Goal: Task Accomplishment & Management: Manage account settings

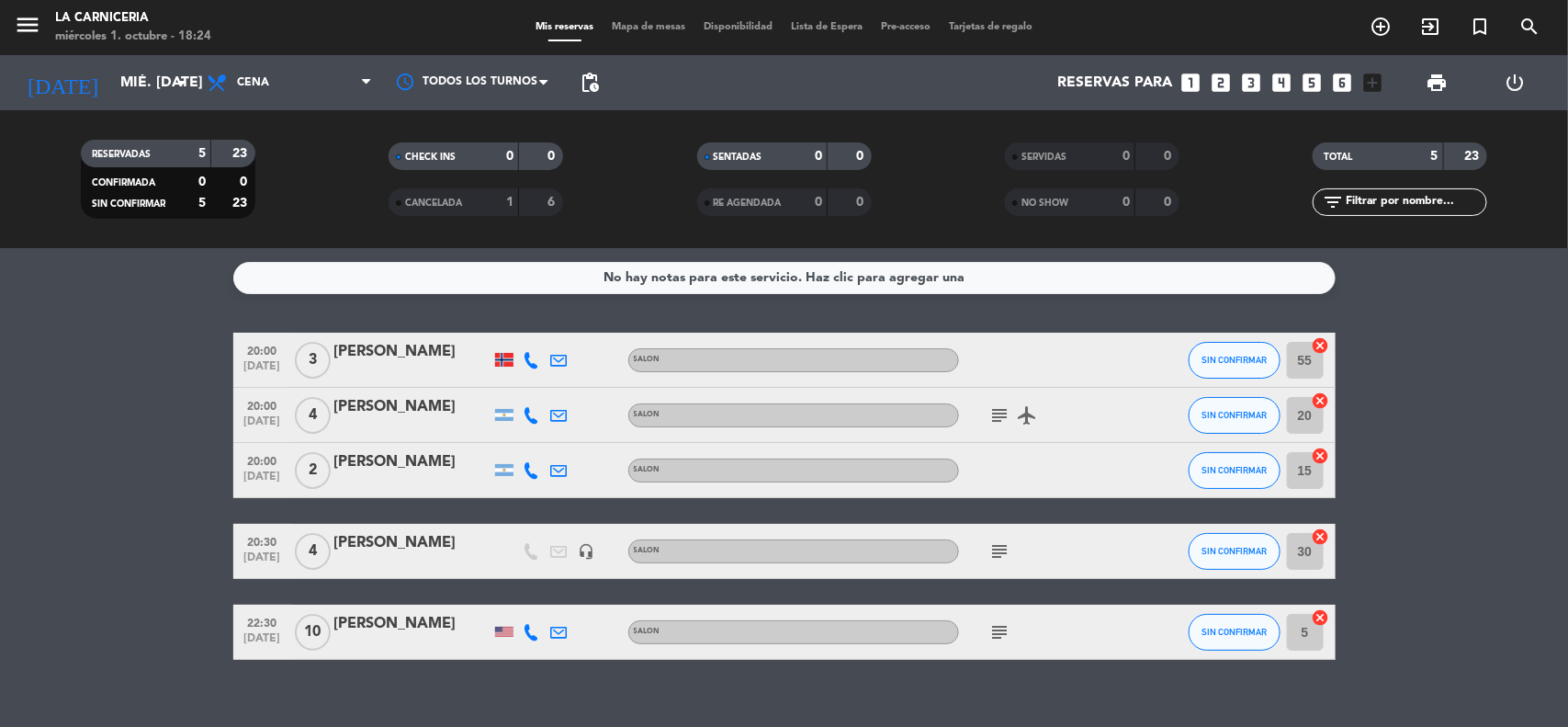
click at [524, 629] on icon at bounding box center [532, 632] width 17 height 17
click at [395, 621] on div "[PERSON_NAME]" at bounding box center [412, 624] width 156 height 24
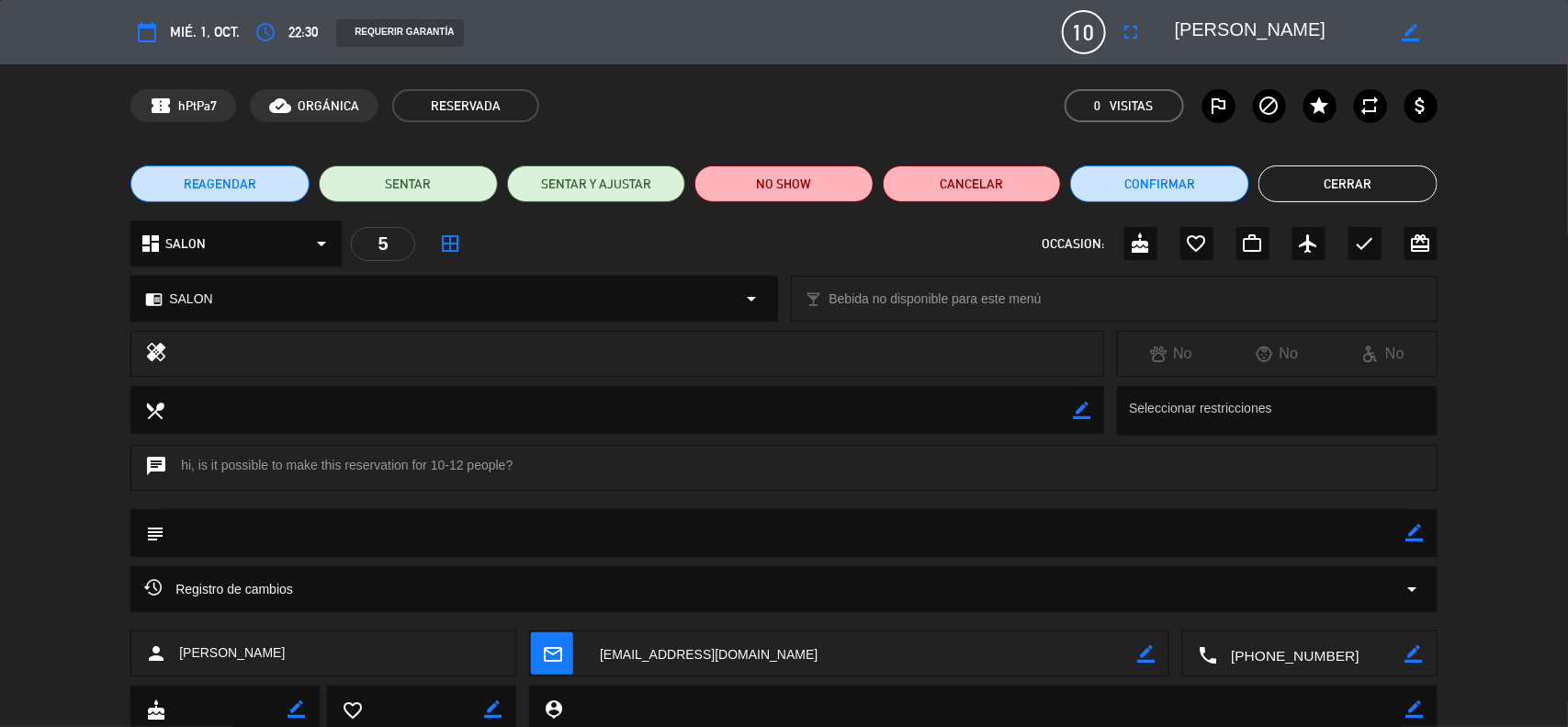
click at [222, 178] on span "REAGENDAR" at bounding box center [220, 184] width 74 height 20
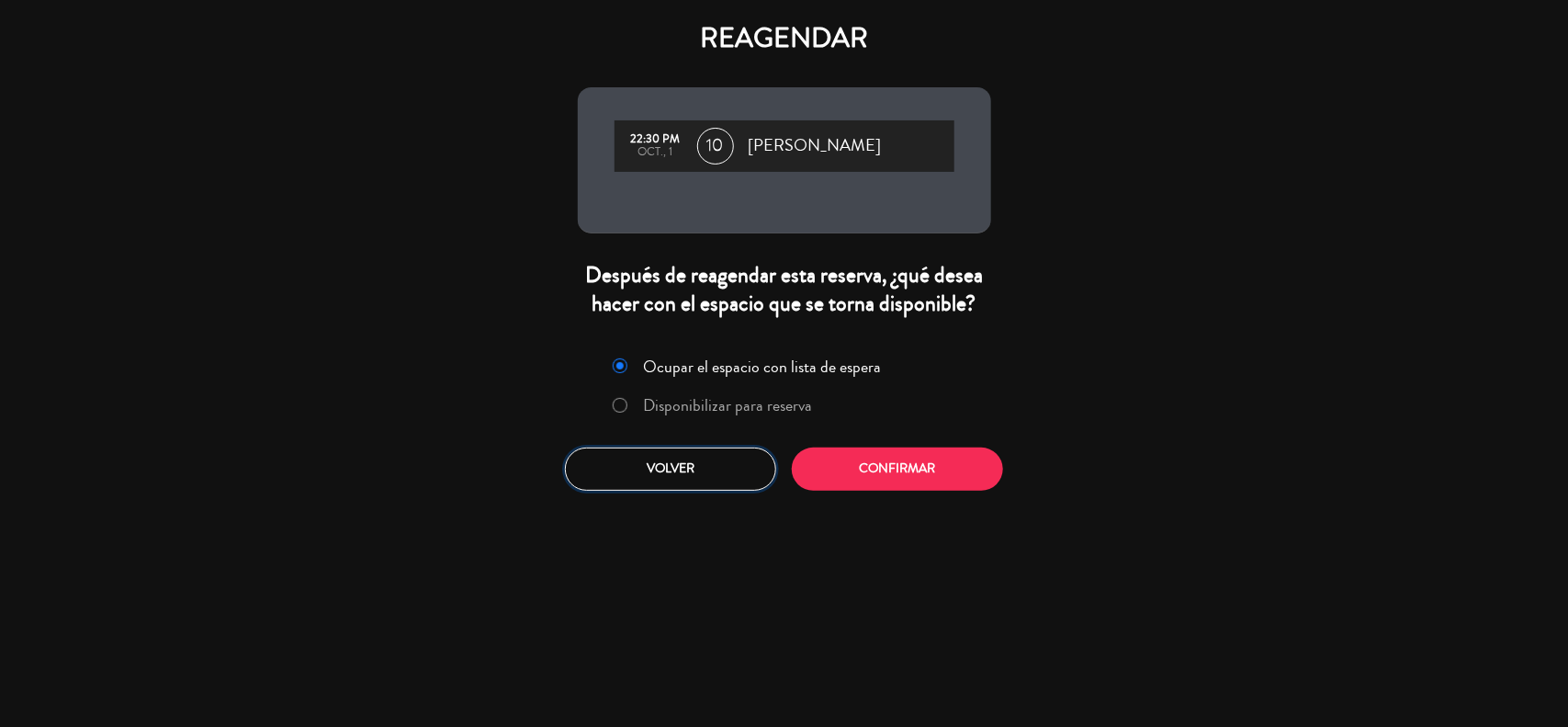
click at [606, 448] on button "Volver" at bounding box center [670, 469] width 211 height 43
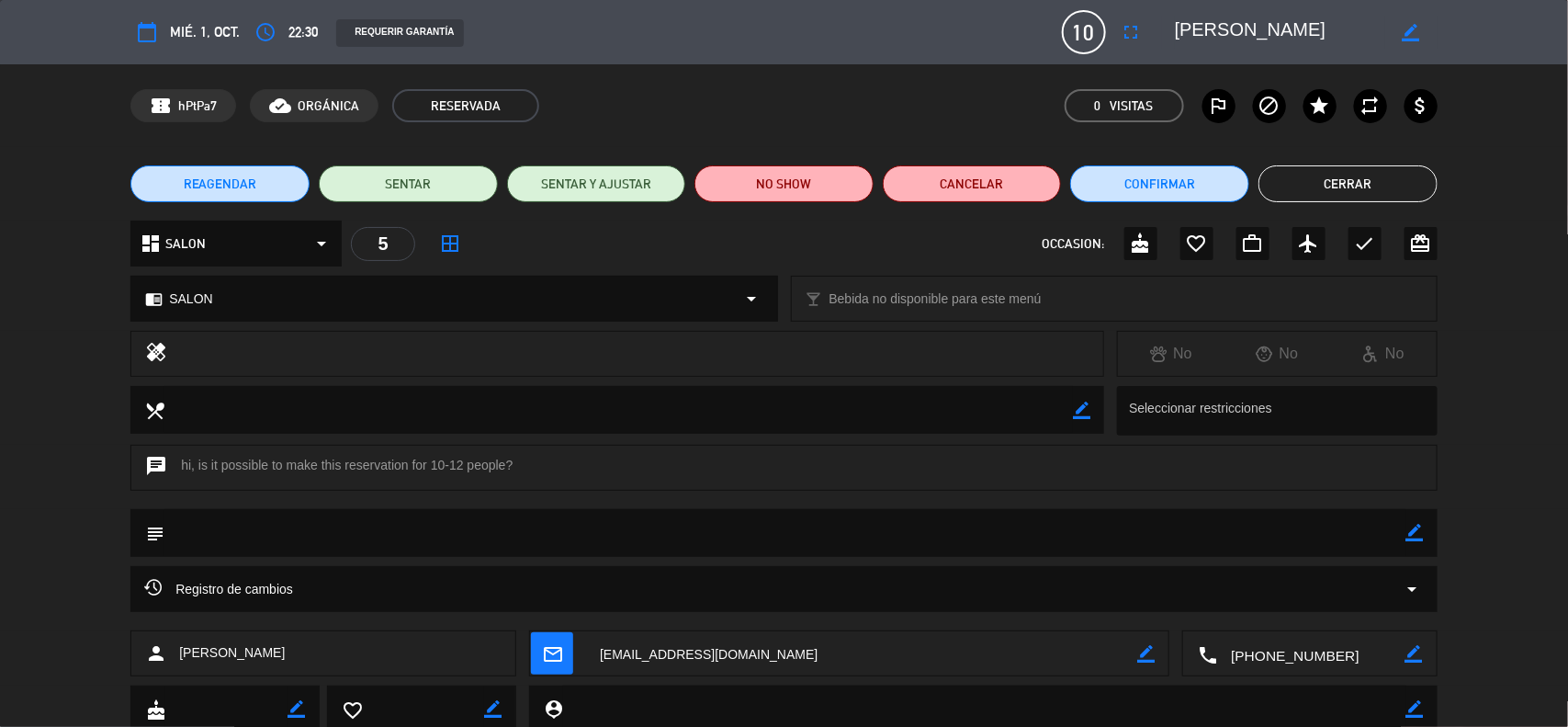
type input "[EMAIL_ADDRESS][DOMAIN_NAME]"
click at [1125, 30] on icon "fullscreen" at bounding box center [1131, 32] width 22 height 22
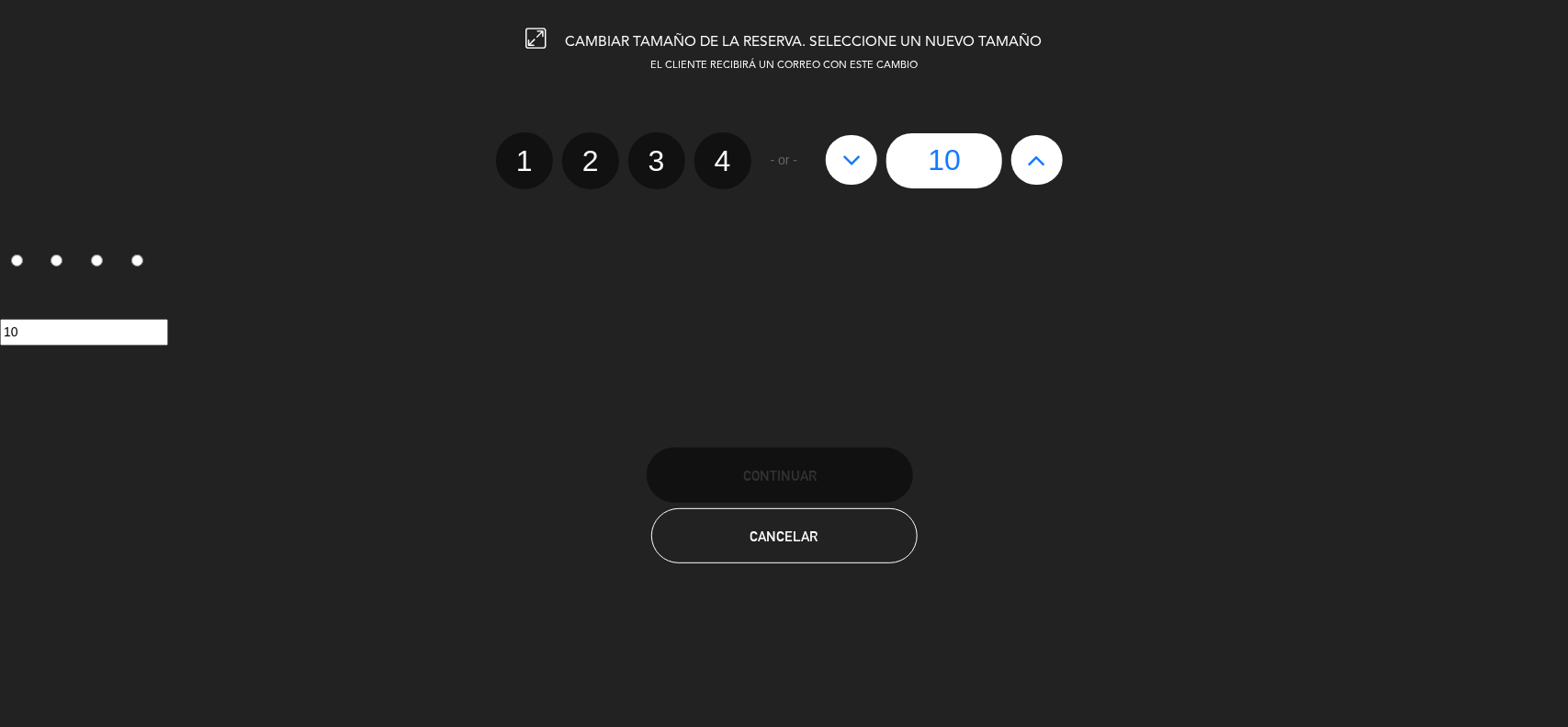
click at [823, 152] on div "10" at bounding box center [944, 161] width 255 height 55
click at [827, 154] on div "10" at bounding box center [944, 161] width 255 height 55
click at [828, 154] on button at bounding box center [852, 160] width 51 height 50
type input "9"
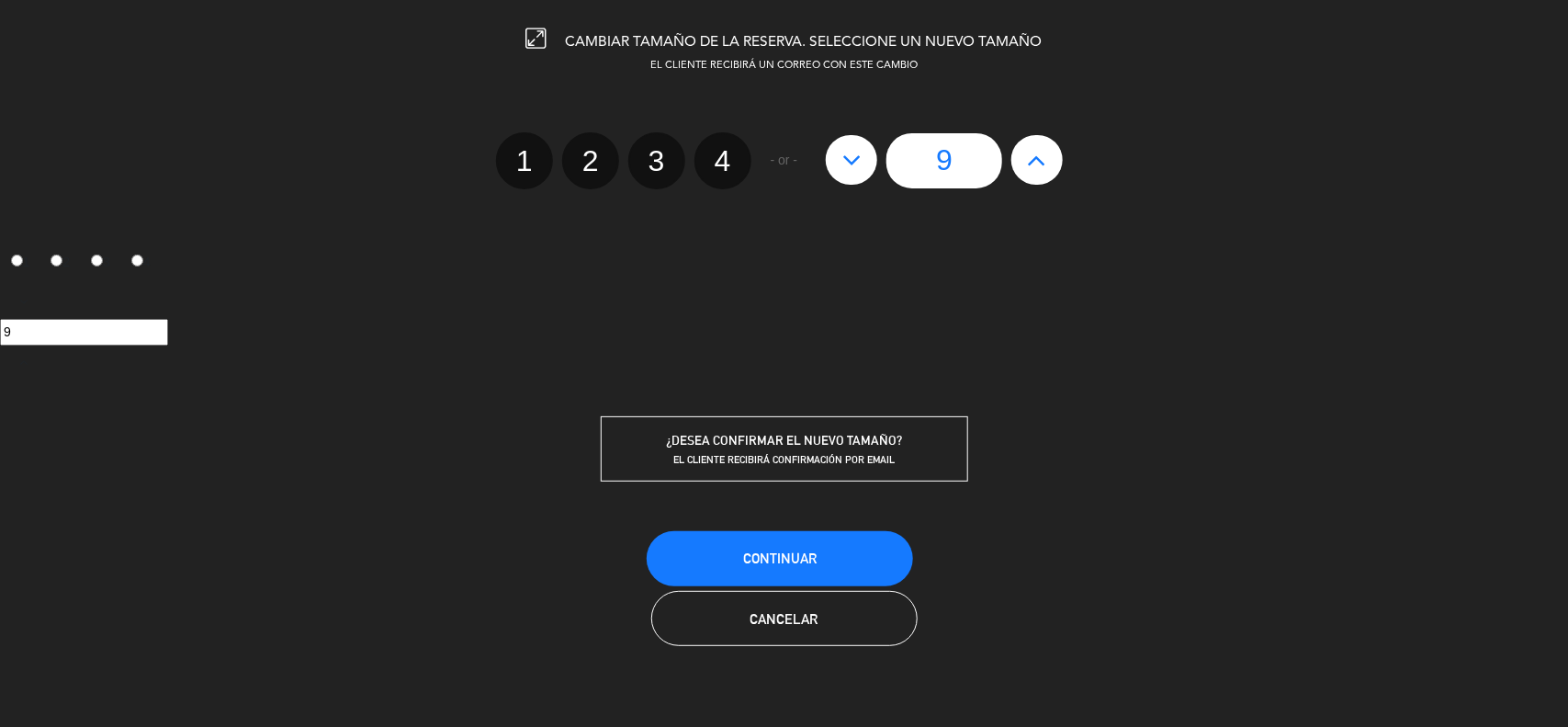
click at [831, 159] on button at bounding box center [852, 160] width 51 height 50
type input "8"
click at [832, 159] on button at bounding box center [852, 160] width 51 height 50
type input "7"
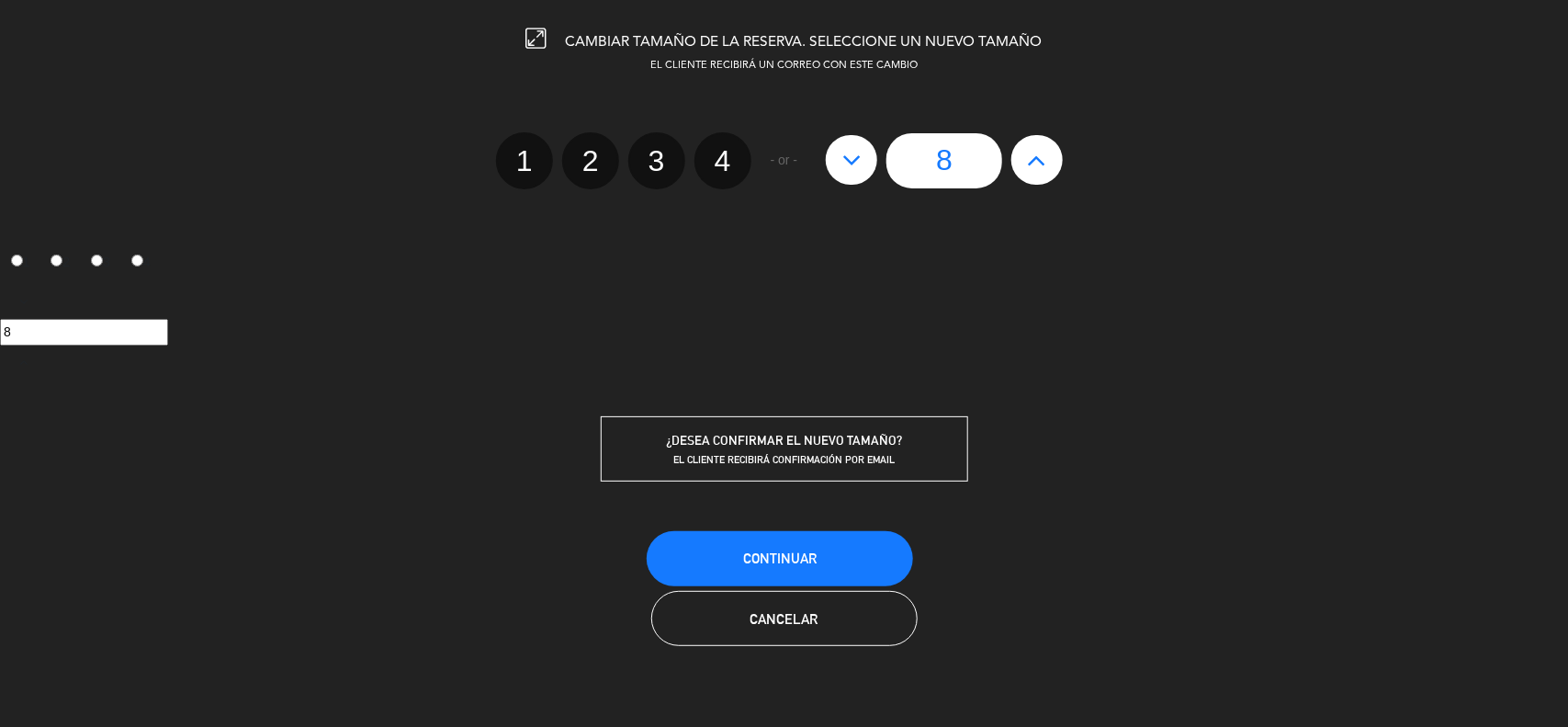
type input "7"
click at [832, 159] on button at bounding box center [852, 160] width 51 height 50
type input "6"
click at [781, 540] on button "Continuar" at bounding box center [780, 558] width 267 height 55
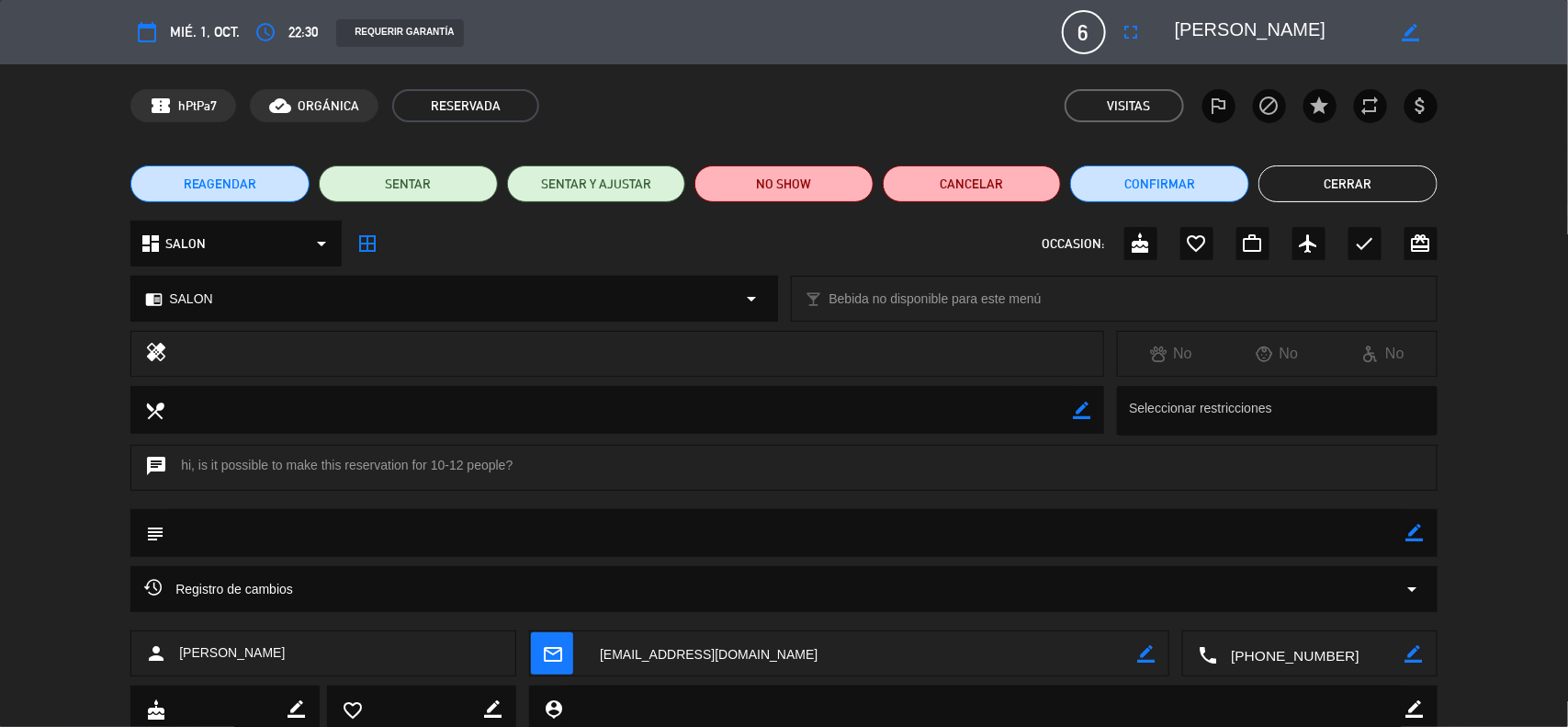
click at [1389, 181] on button "Cerrar" at bounding box center [1348, 183] width 180 height 36
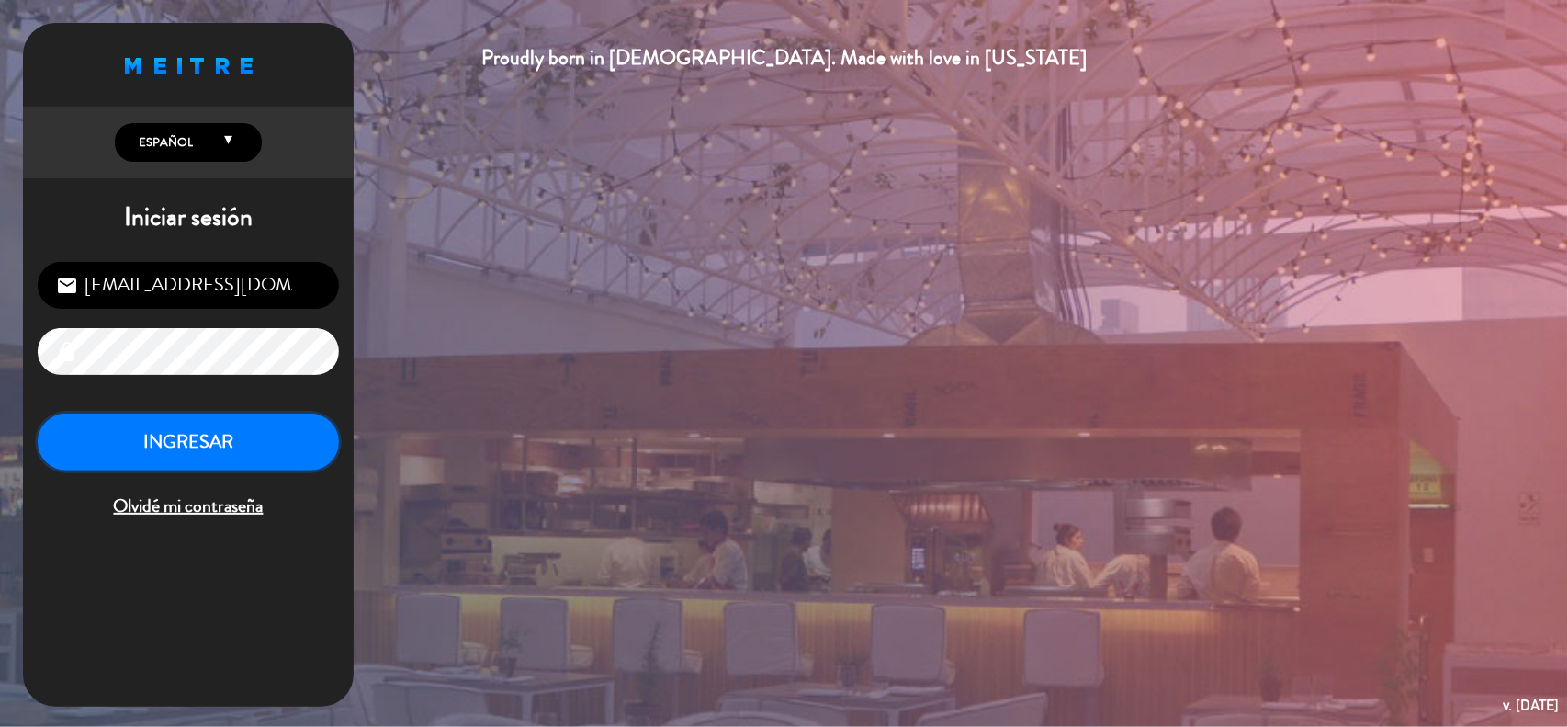
click at [219, 434] on button "INGRESAR" at bounding box center [187, 441] width 301 height 58
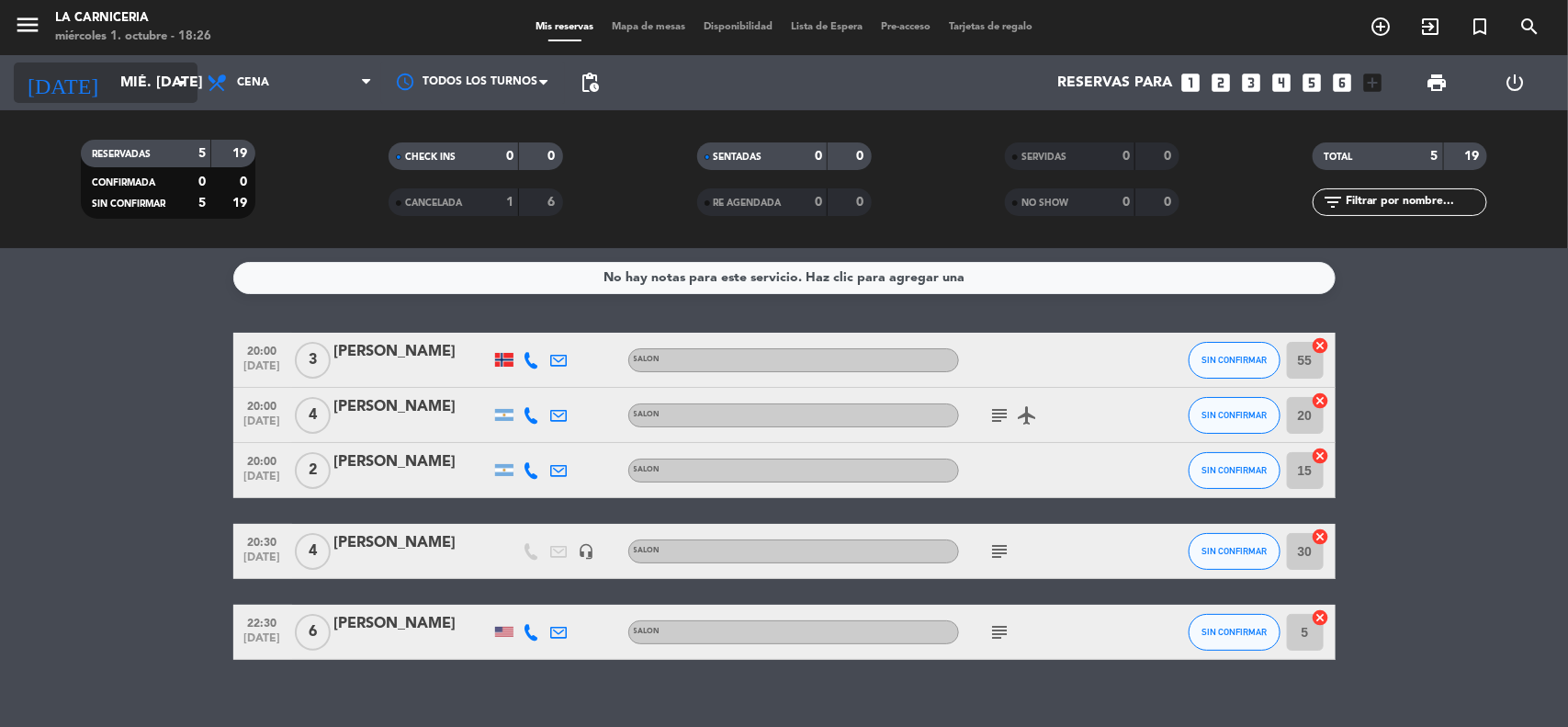
click at [161, 72] on input "mié. [DATE]" at bounding box center [208, 82] width 194 height 36
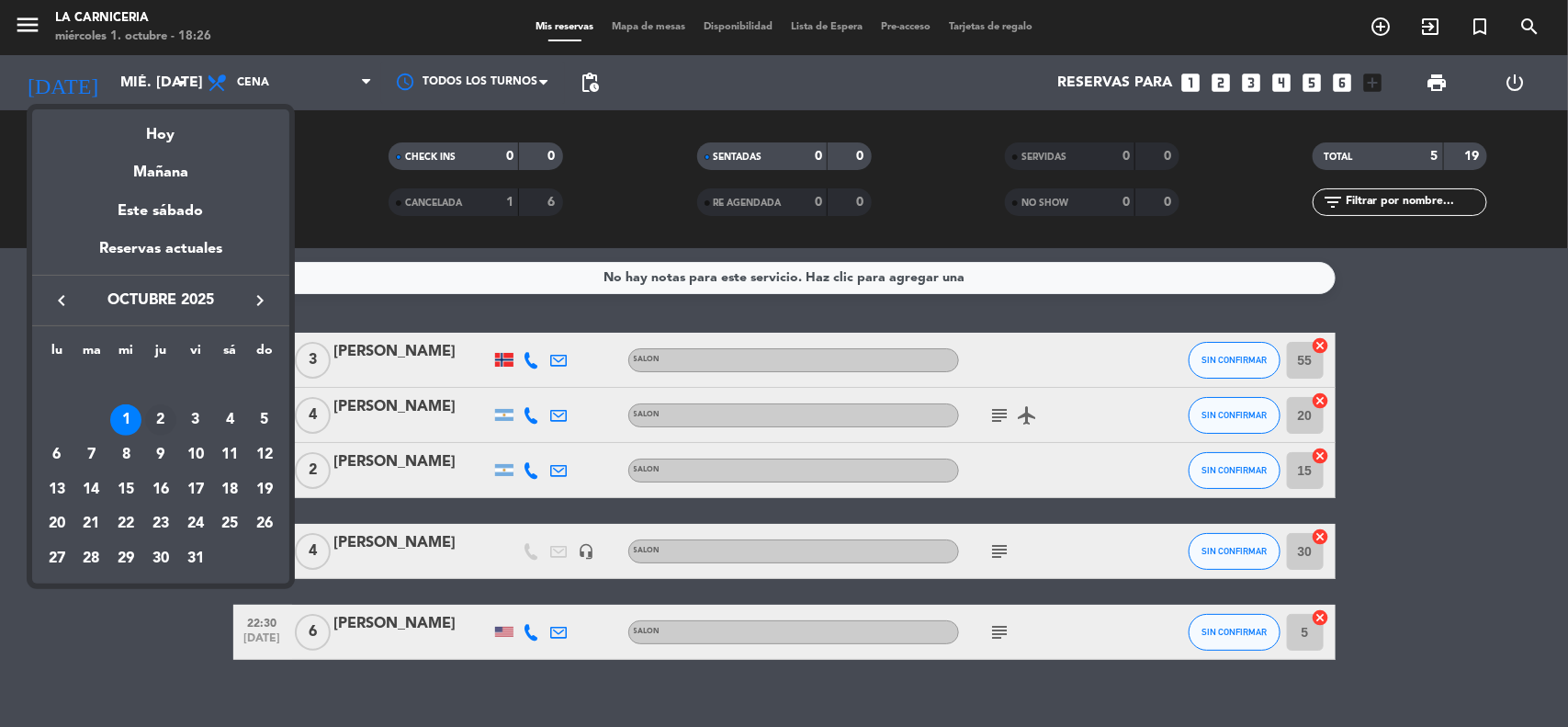
click at [158, 424] on div "2" at bounding box center [161, 420] width 31 height 31
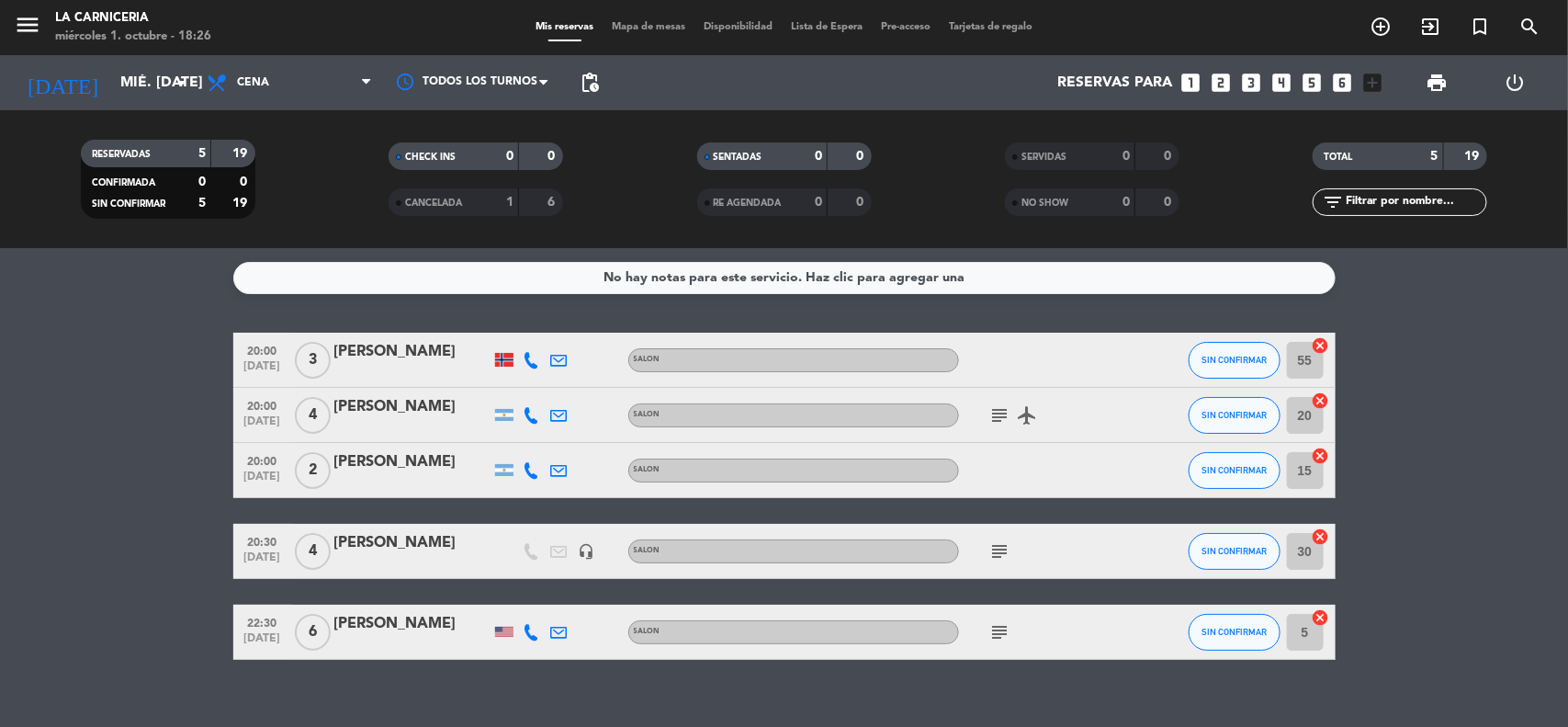
type input "[DEMOGRAPHIC_DATA] [DATE]"
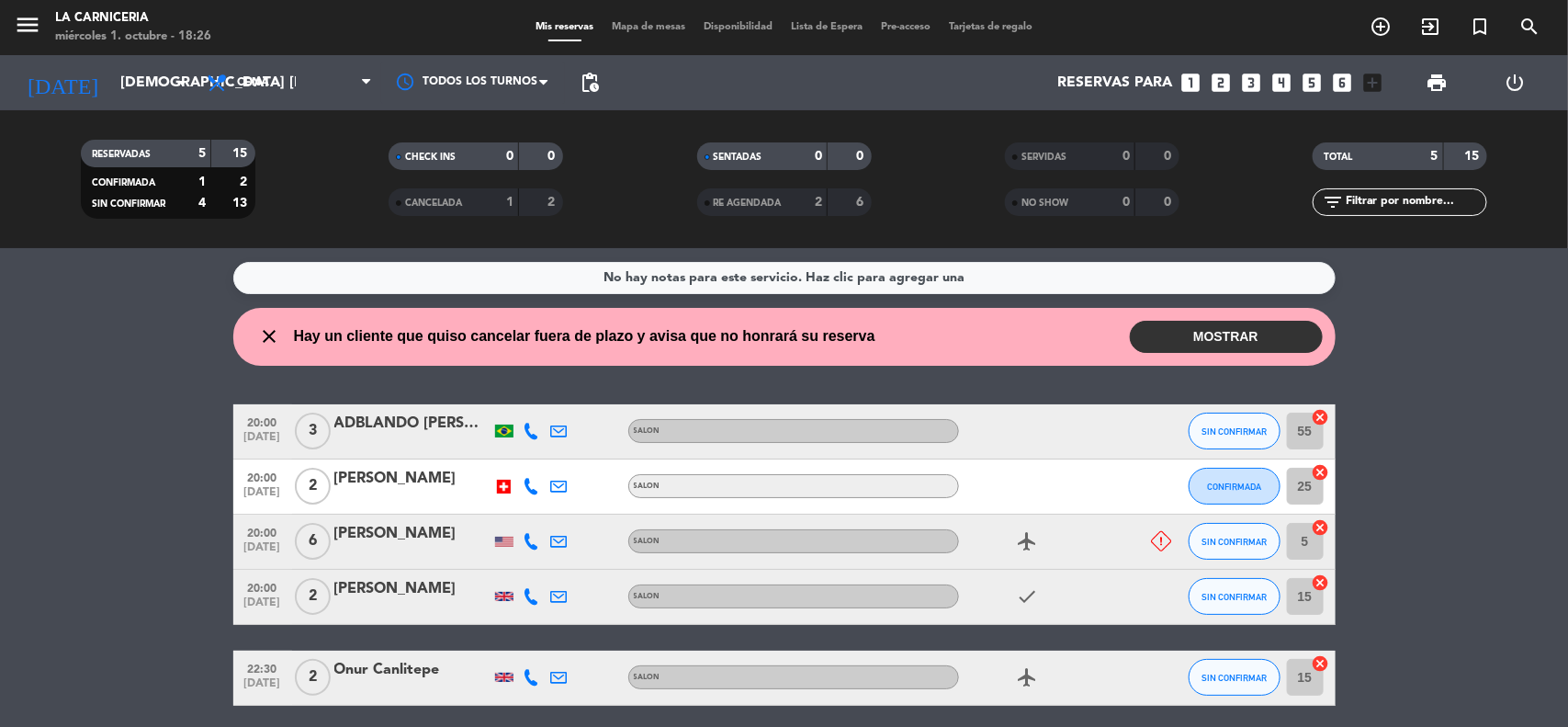
click at [1173, 317] on div "close Hay un cliente que quiso cancelar fuera de plazo y avisa que no honrará s…" at bounding box center [785, 337] width 1103 height 58
click at [1173, 325] on button "MOSTRAR" at bounding box center [1227, 337] width 193 height 32
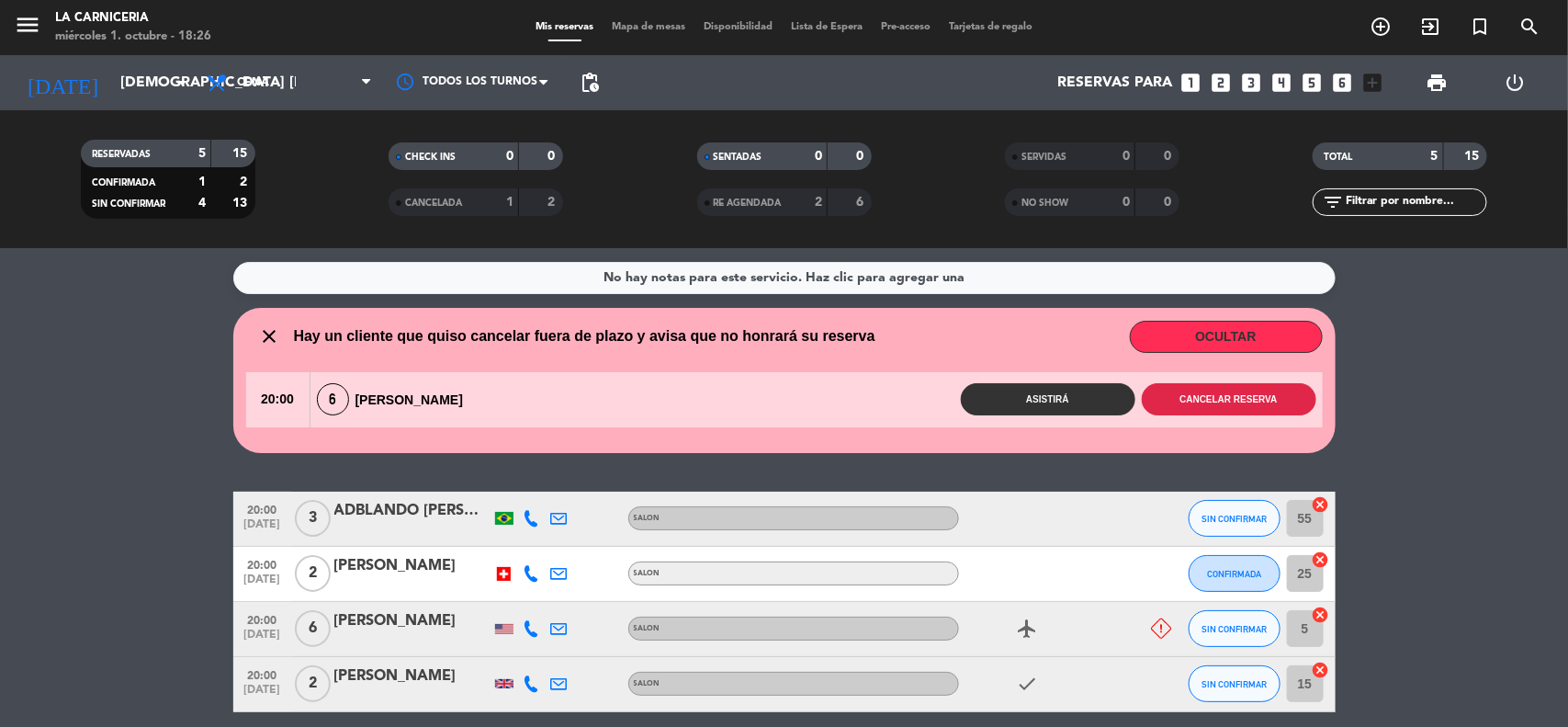
click at [1168, 388] on button "Cancelar reserva" at bounding box center [1229, 398] width 175 height 32
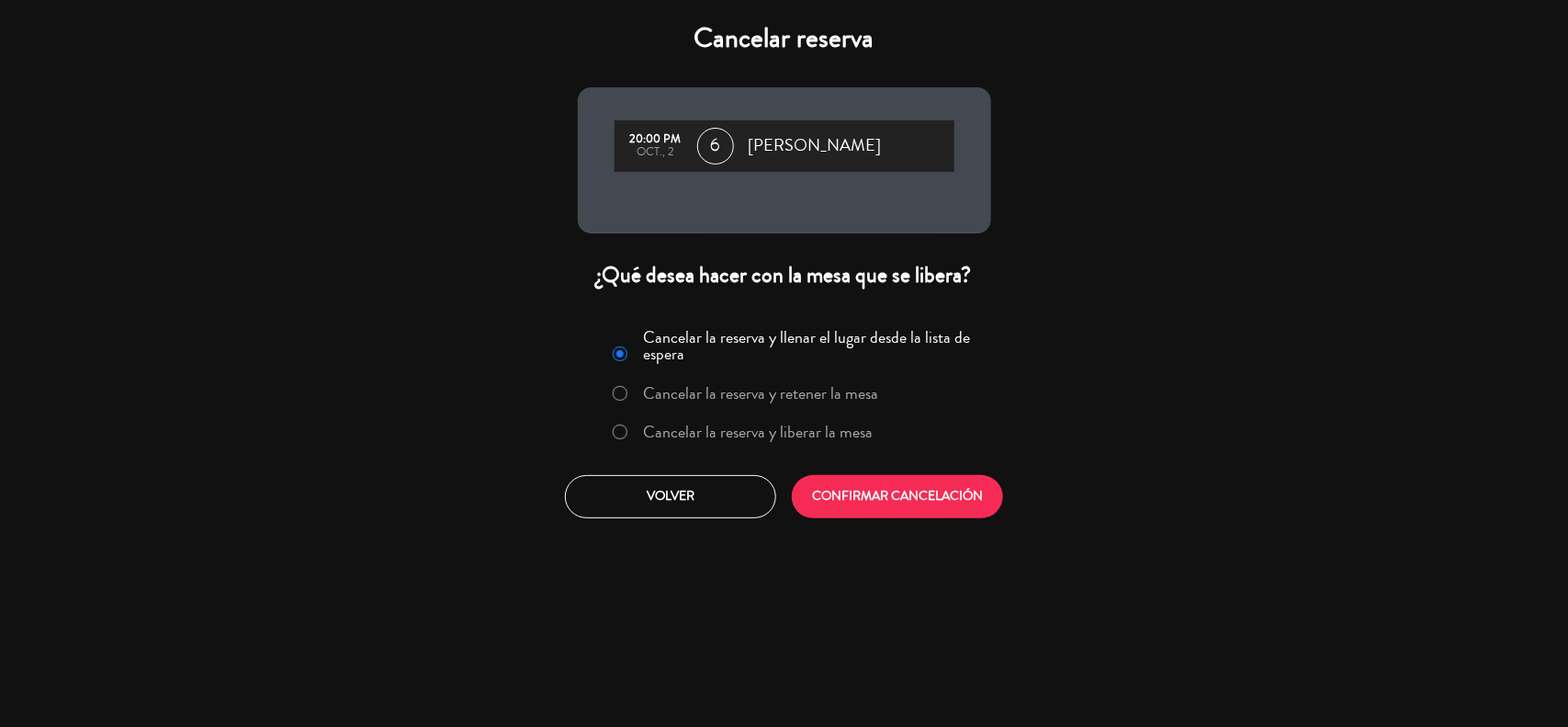
click at [834, 414] on div "Cancelar la reserva y llenar el lugar desde la lista de espera Cancelar la rese…" at bounding box center [784, 389] width 390 height 134
click at [834, 424] on label "Cancelar la reserva y liberar la mesa" at bounding box center [758, 432] width 230 height 17
click at [852, 473] on div "Cancelar la reserva y llenar el lugar desde la lista de espera Cancelar la rese…" at bounding box center [784, 420] width 441 height 223
click at [855, 479] on button "CONFIRMAR CANCELACIÓN" at bounding box center [897, 496] width 211 height 43
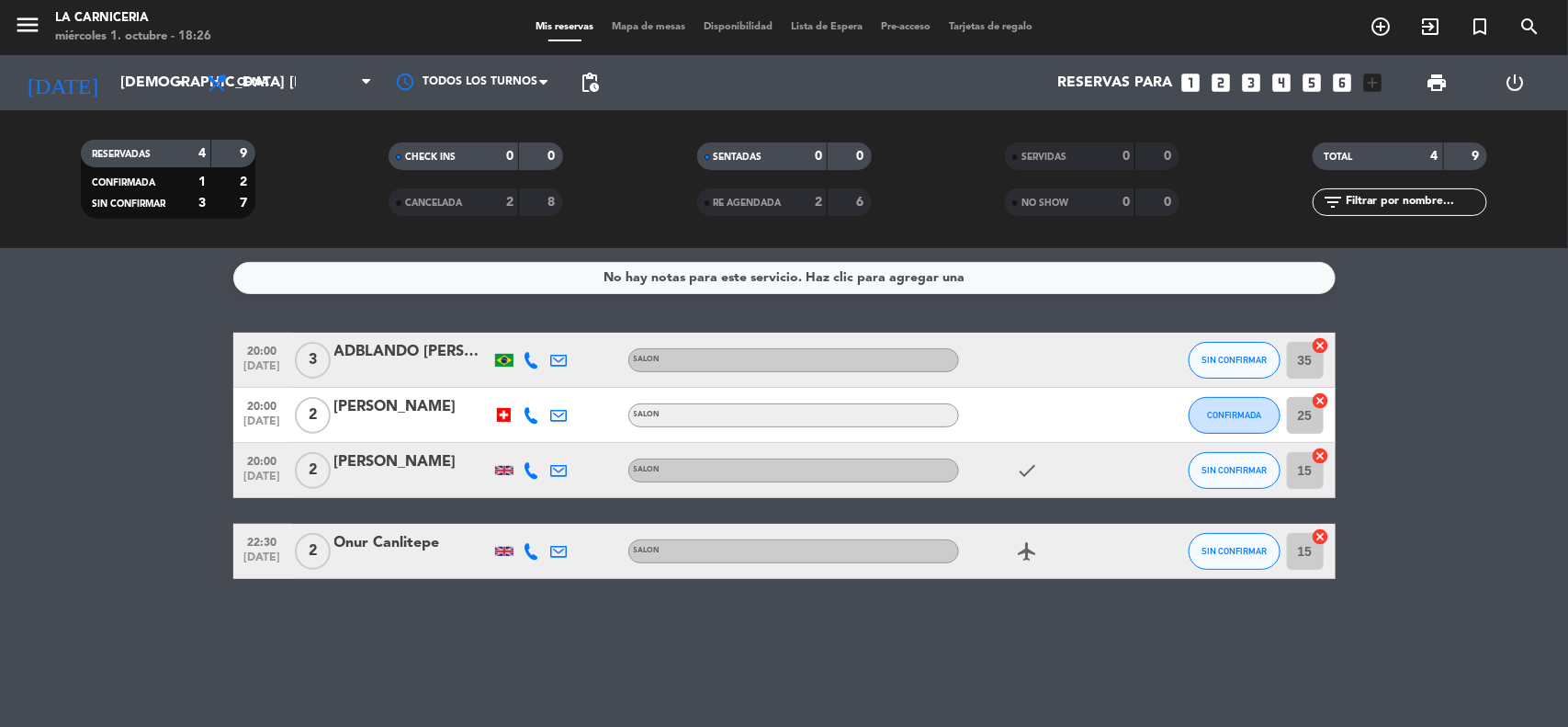
click at [1375, 84] on icon "add_box" at bounding box center [1374, 82] width 24 height 24
click at [1372, 79] on icon "add_box" at bounding box center [1374, 82] width 24 height 24
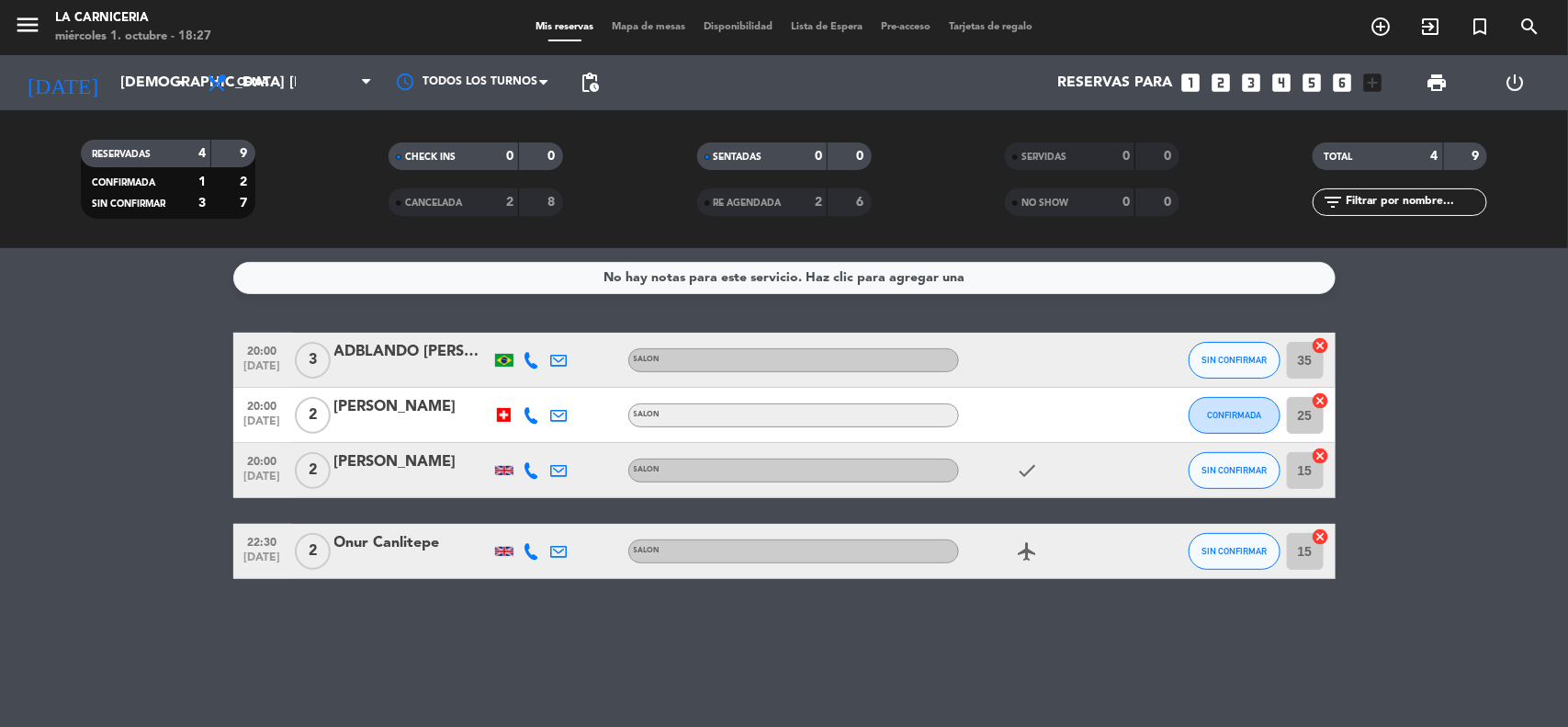
click at [1349, 77] on icon "looks_6" at bounding box center [1343, 82] width 24 height 24
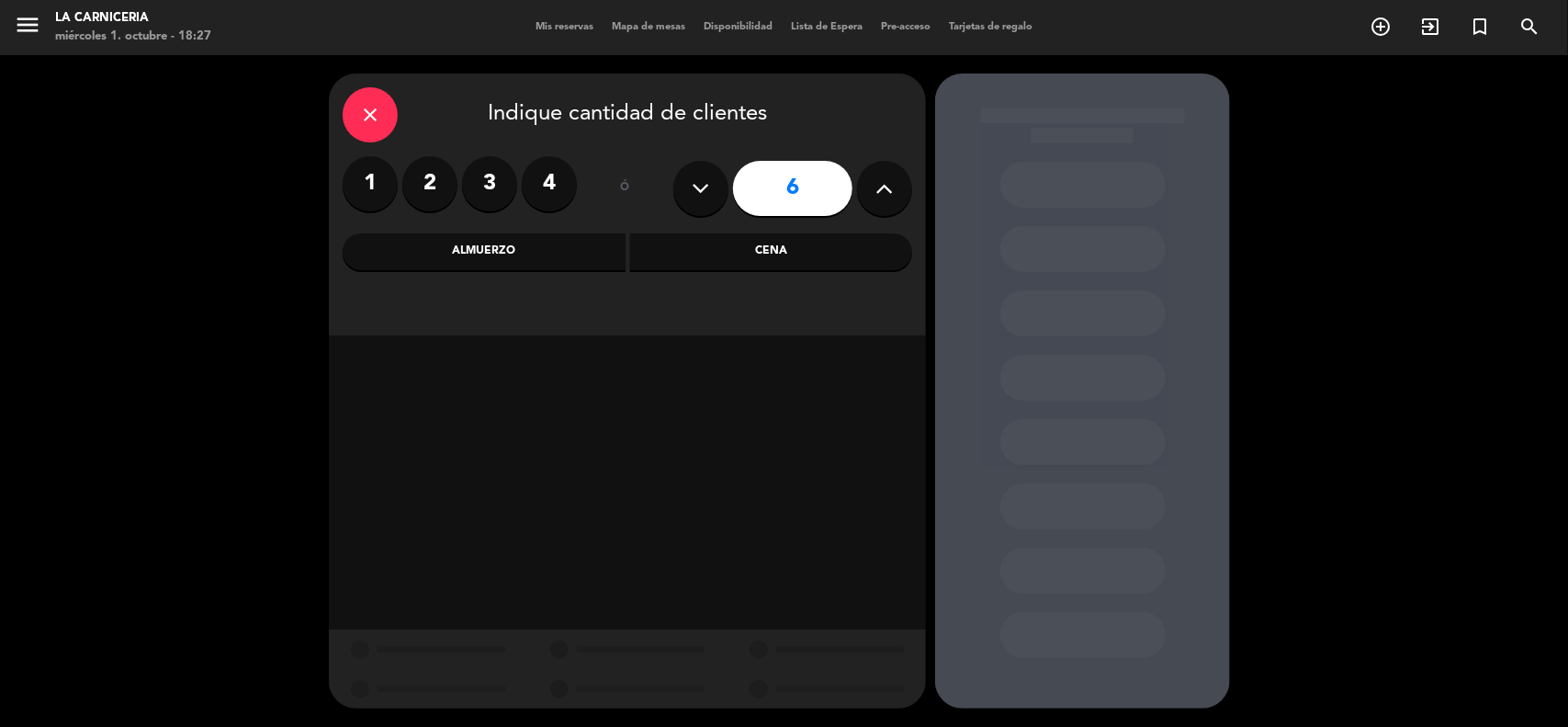
click at [862, 181] on button at bounding box center [885, 188] width 55 height 55
type input "10"
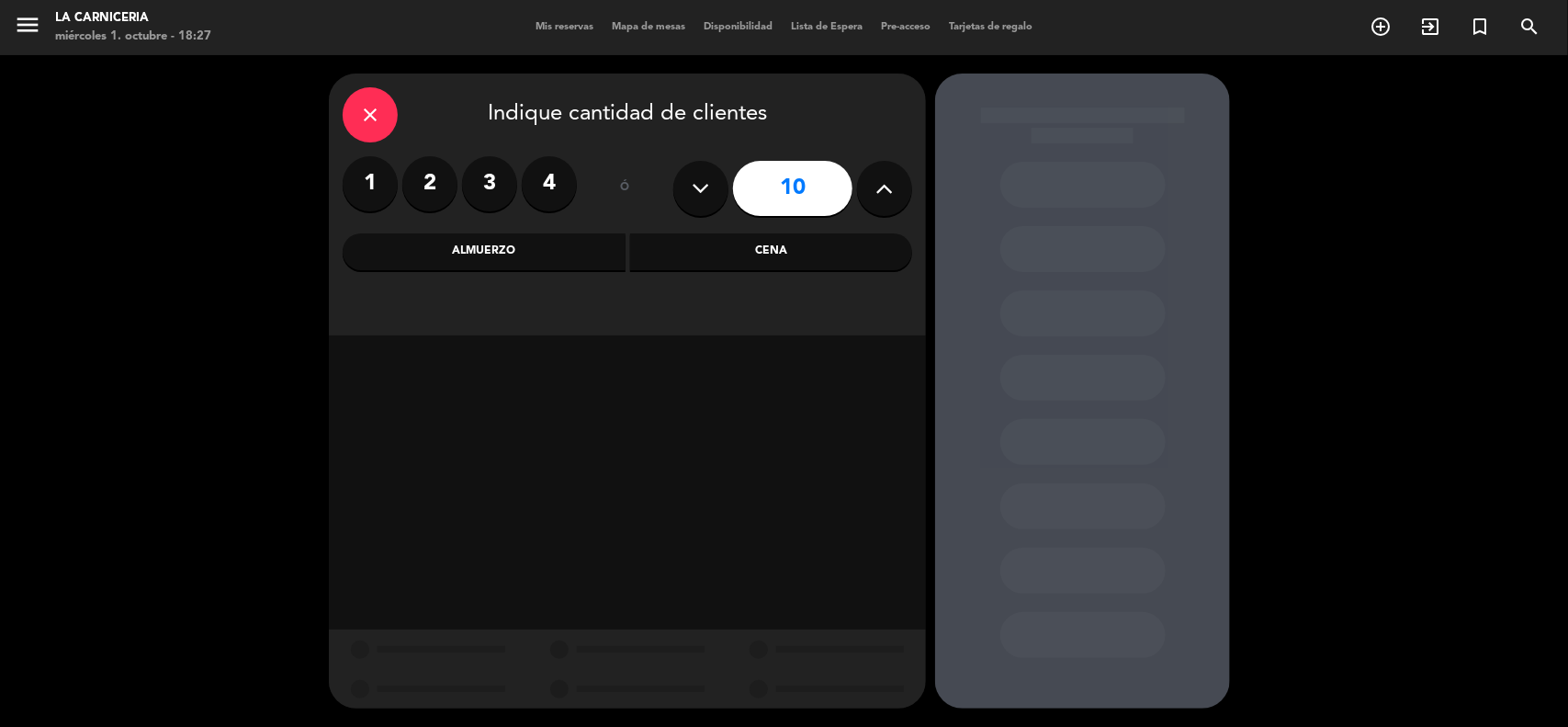
click at [671, 253] on div "Cena" at bounding box center [771, 251] width 283 height 36
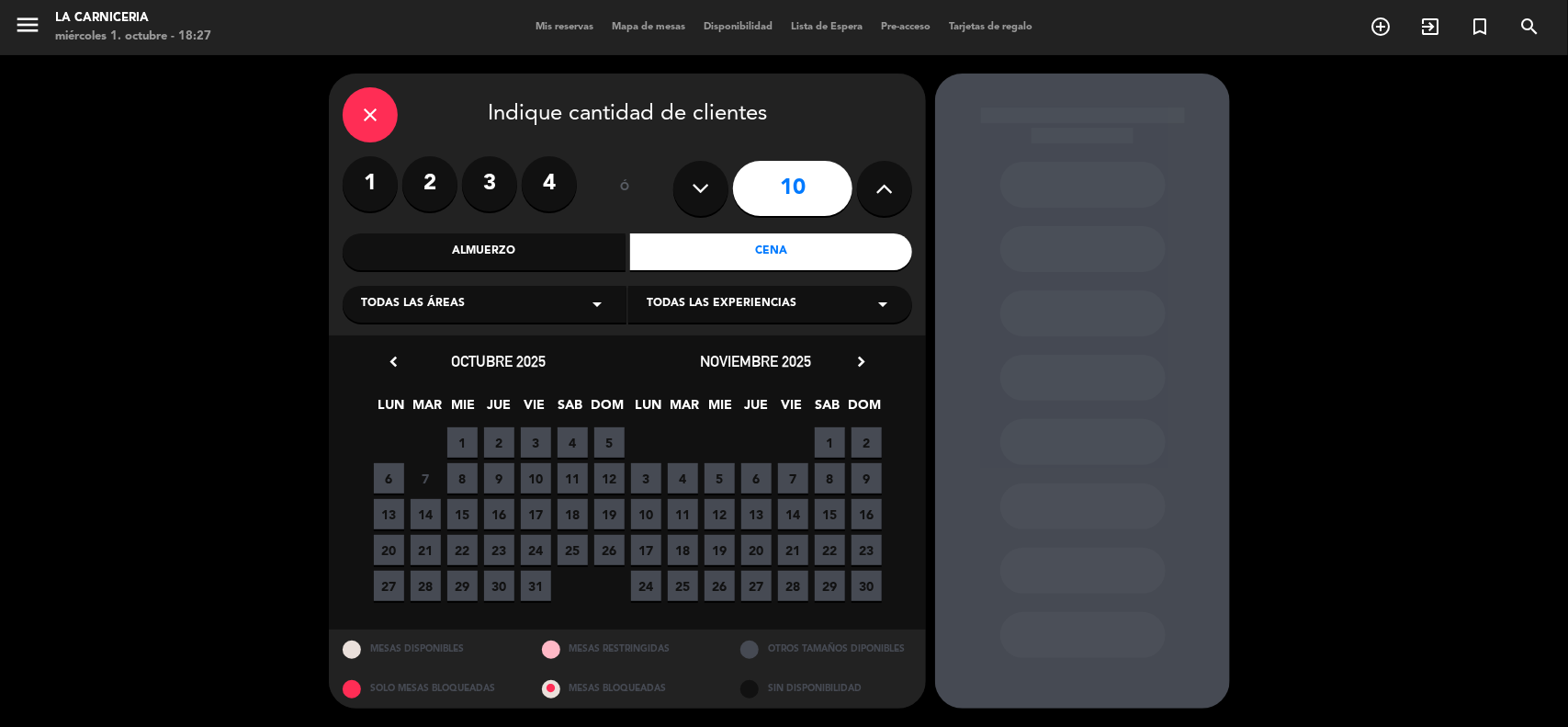
click at [498, 438] on span "2" at bounding box center [498, 441] width 30 height 30
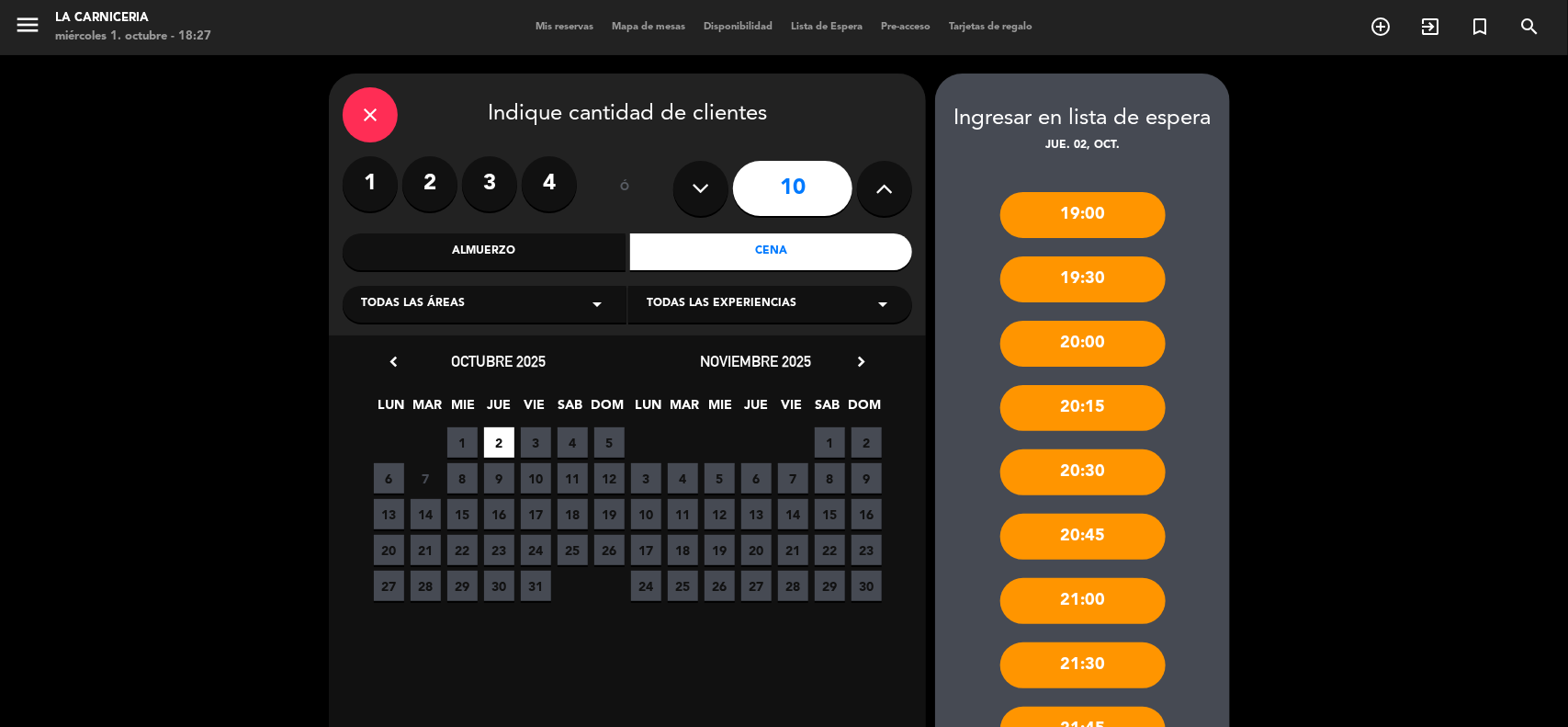
click at [1067, 332] on div "20:00" at bounding box center [1083, 343] width 166 height 46
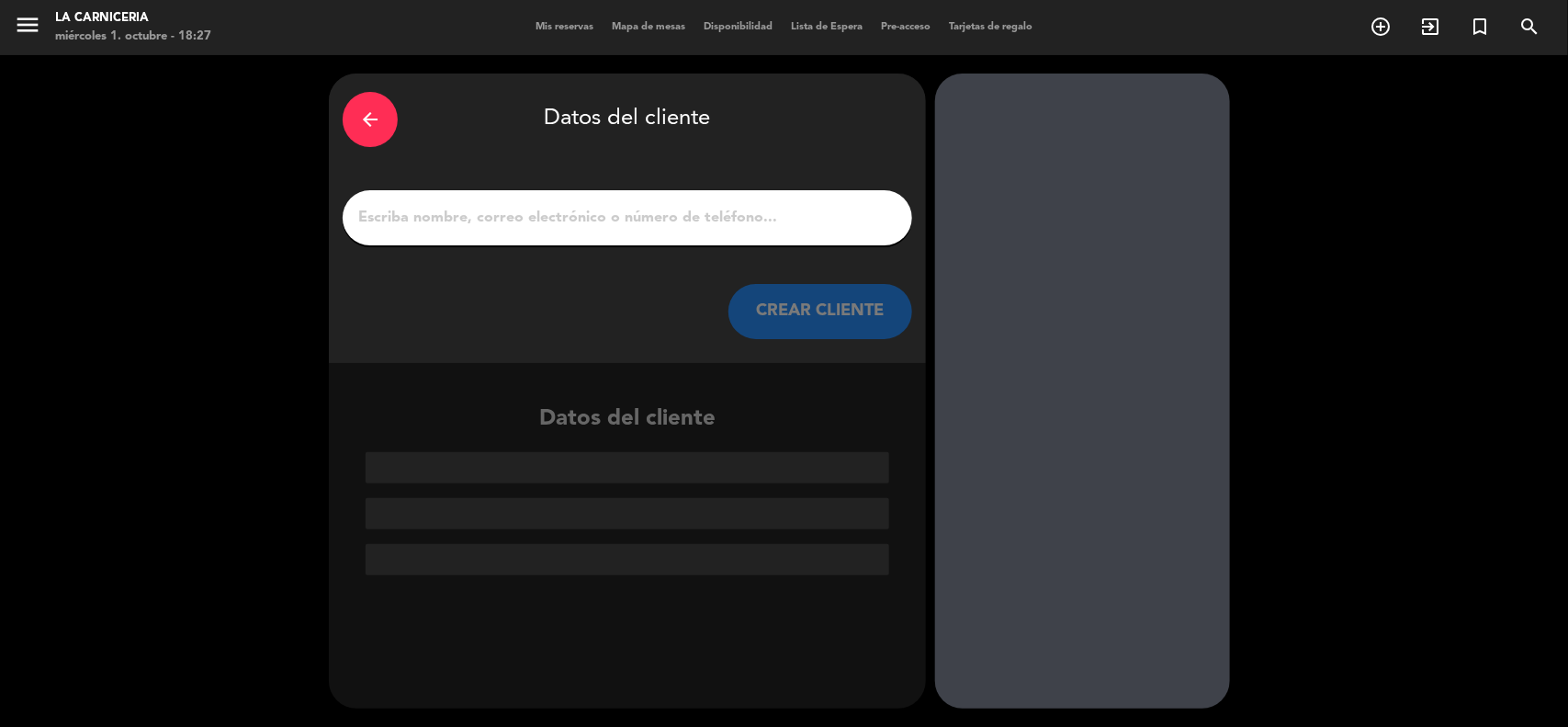
click at [399, 125] on div "arrow_back Datos del cliente" at bounding box center [627, 120] width 570 height 65
click at [392, 121] on div "arrow_back" at bounding box center [370, 120] width 55 height 55
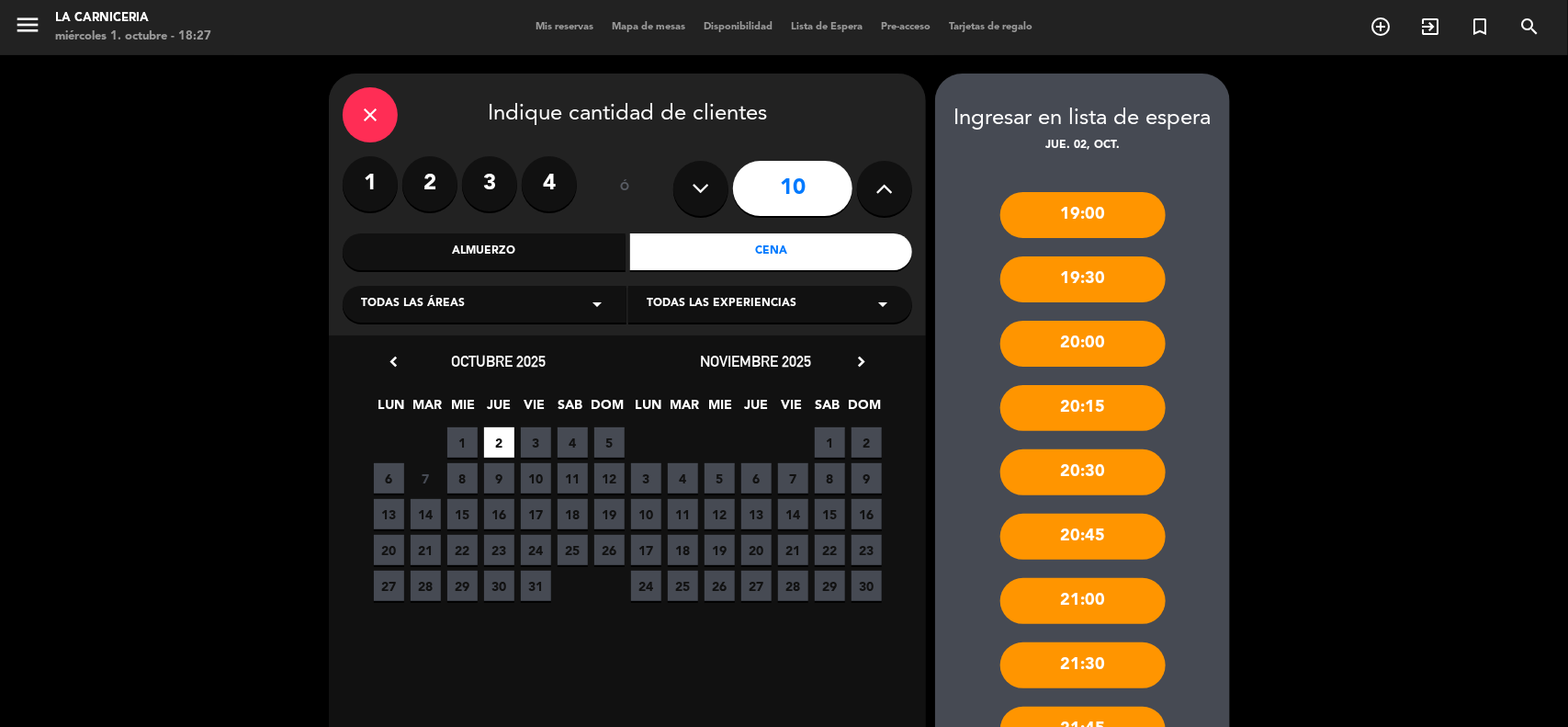
click at [392, 121] on div "close" at bounding box center [370, 115] width 55 height 55
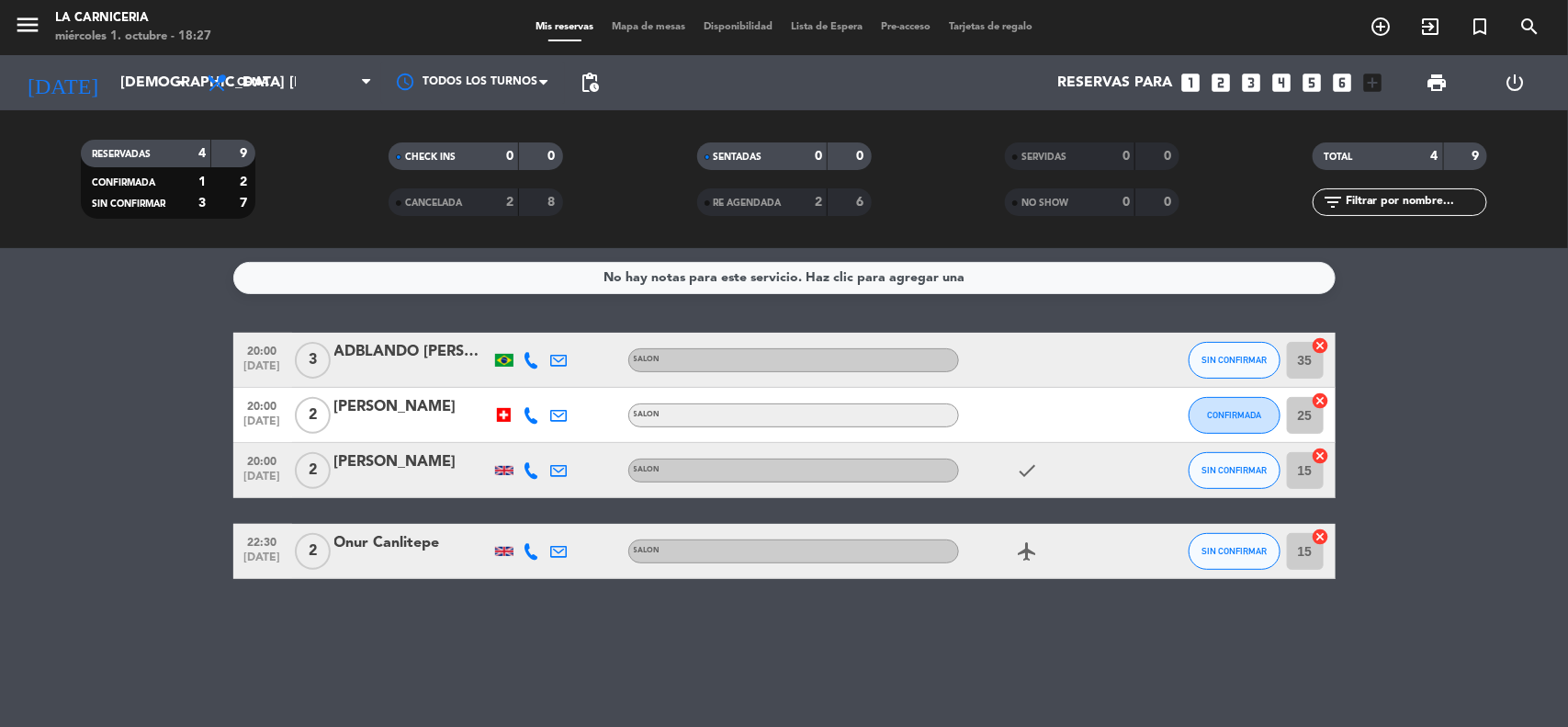
click at [1337, 82] on icon "looks_6" at bounding box center [1343, 82] width 24 height 24
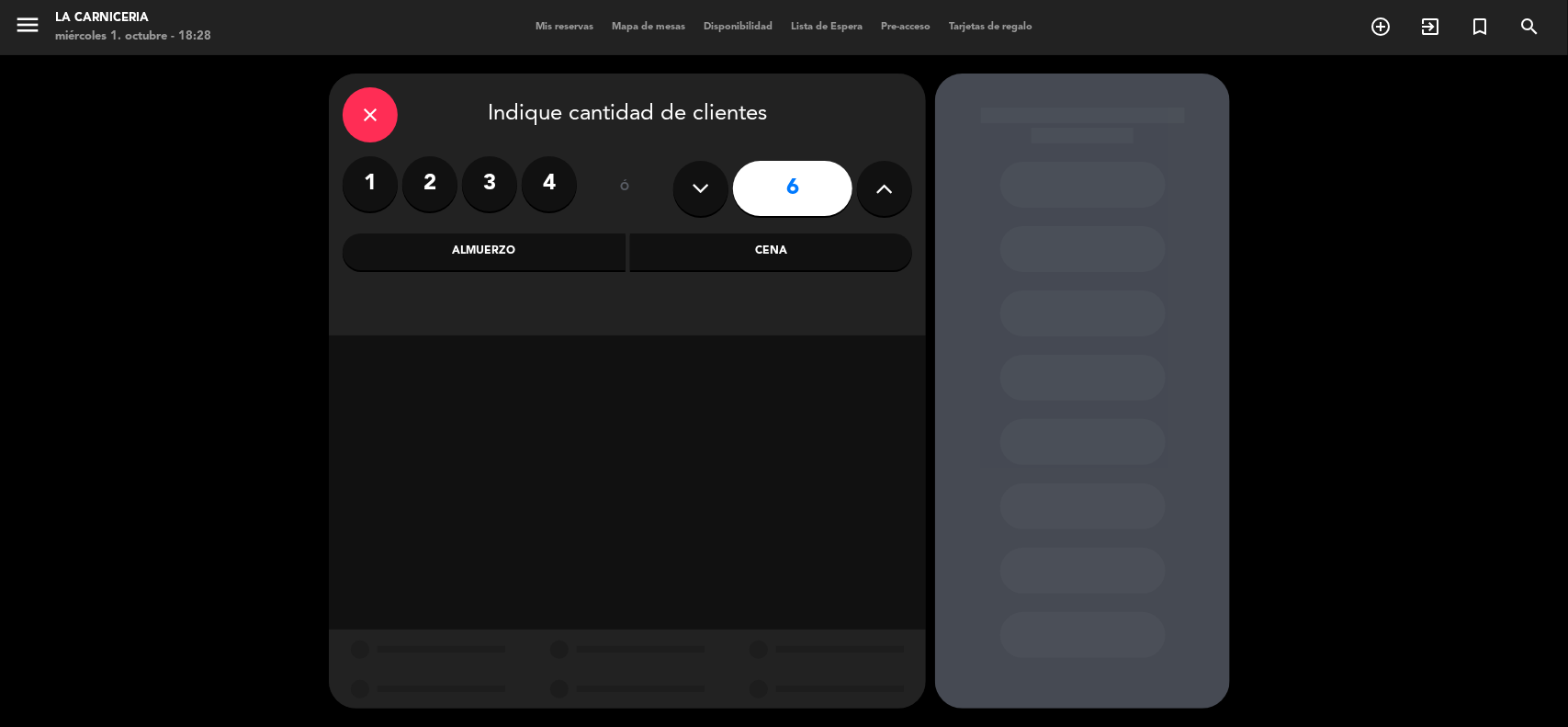
click at [873, 194] on button at bounding box center [885, 188] width 55 height 55
click at [876, 194] on icon at bounding box center [885, 188] width 18 height 27
type input "10"
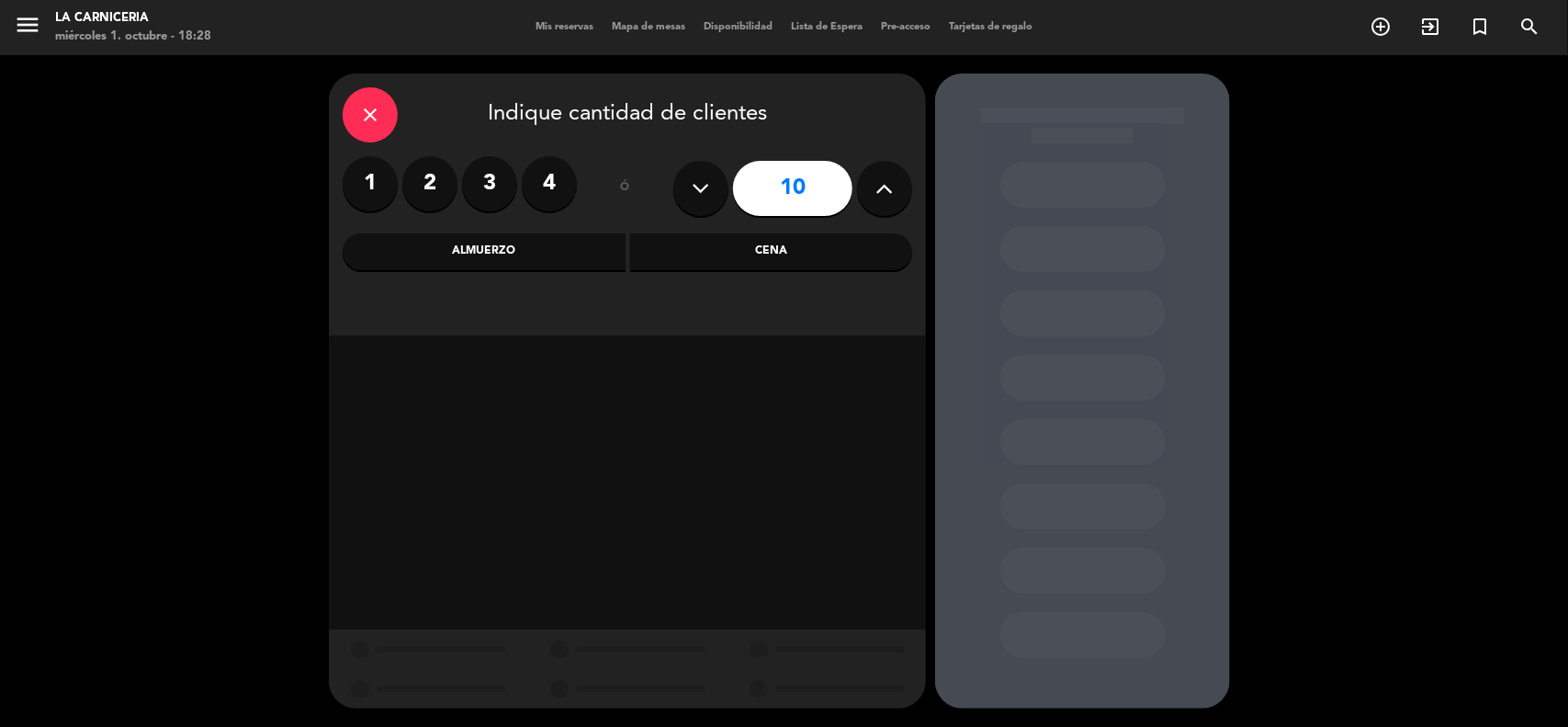
click at [865, 227] on div "close Indique cantidad de clientes 1 2 3 4 ó 10 Almuerzo Cena" at bounding box center [627, 204] width 598 height 262
click at [863, 241] on div "Cena" at bounding box center [771, 251] width 283 height 36
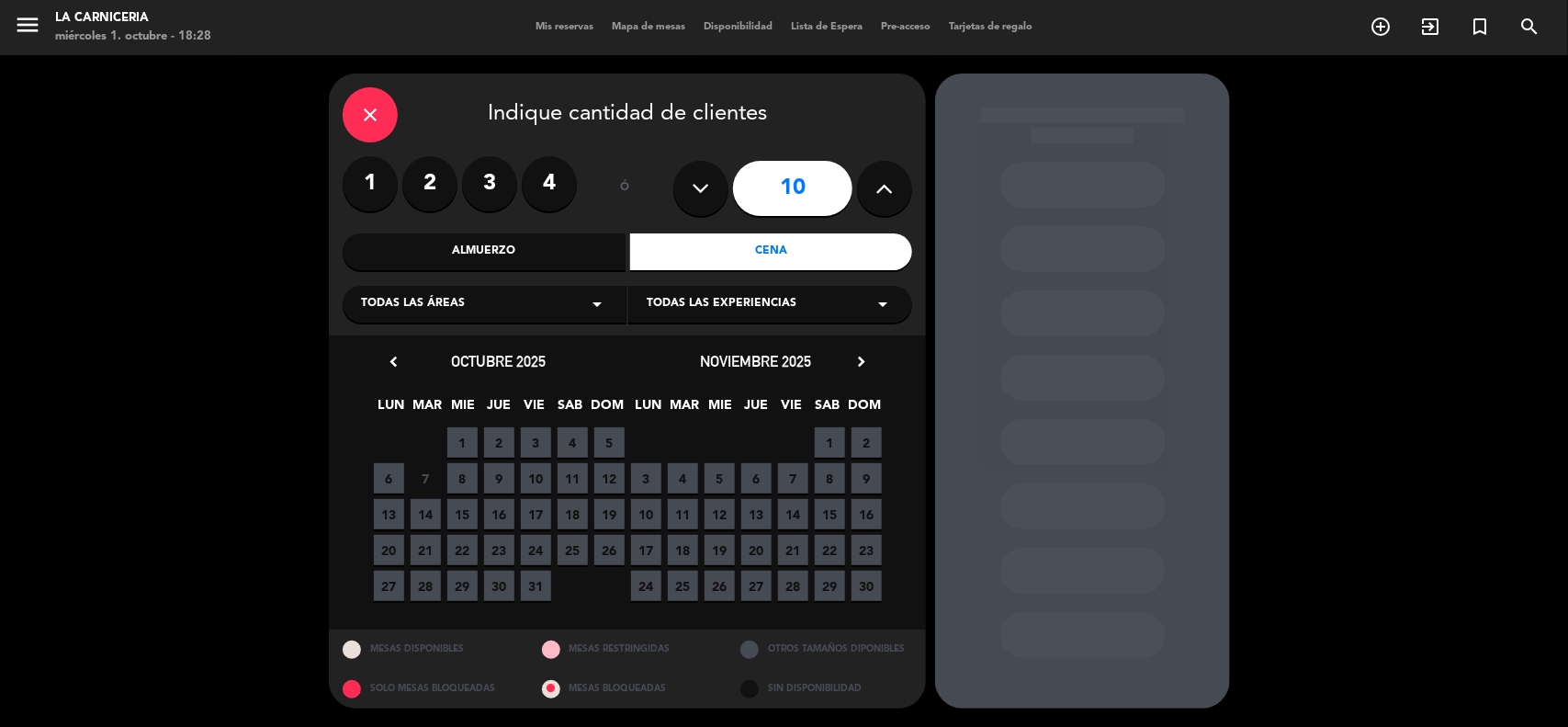
click at [497, 430] on span "2" at bounding box center [498, 441] width 30 height 30
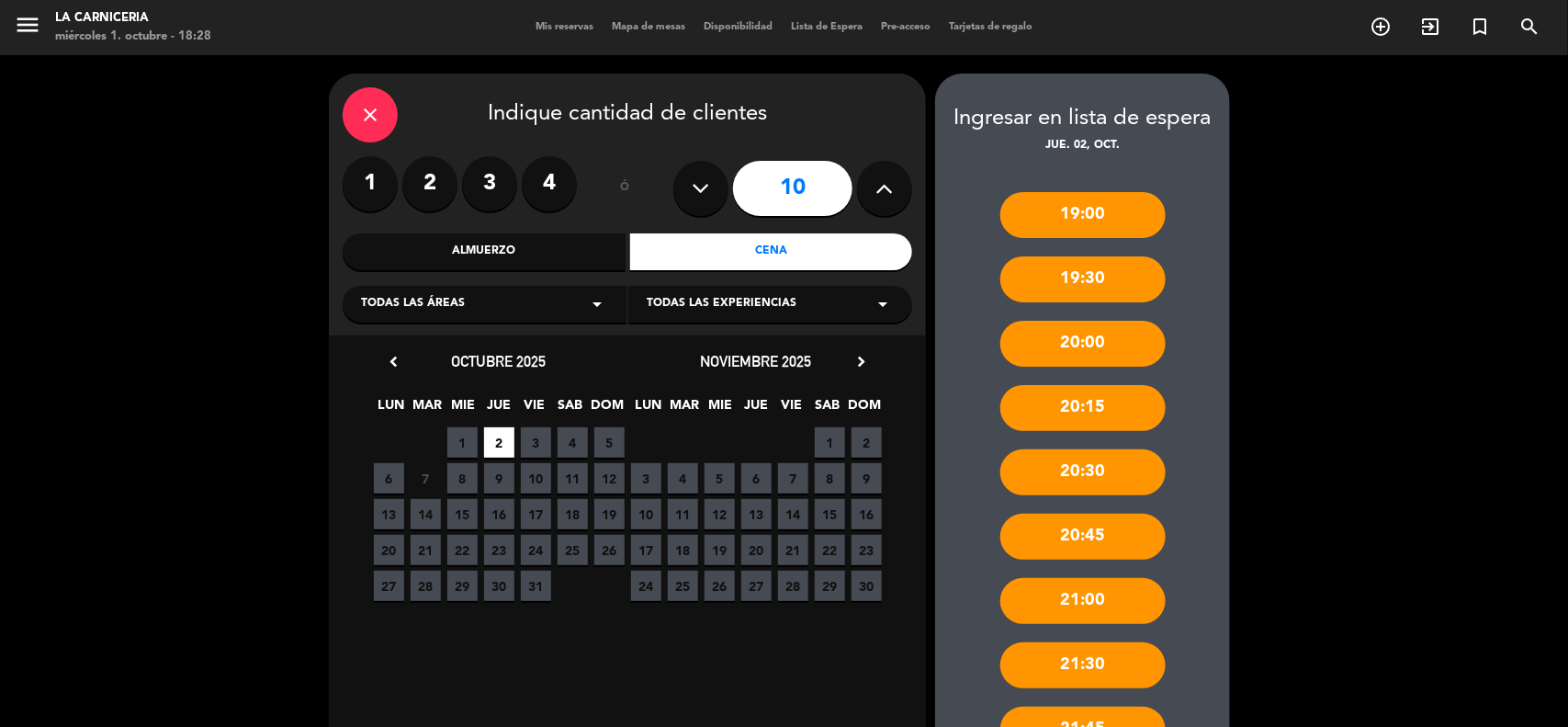
click at [1086, 354] on div "20:00" at bounding box center [1083, 343] width 166 height 46
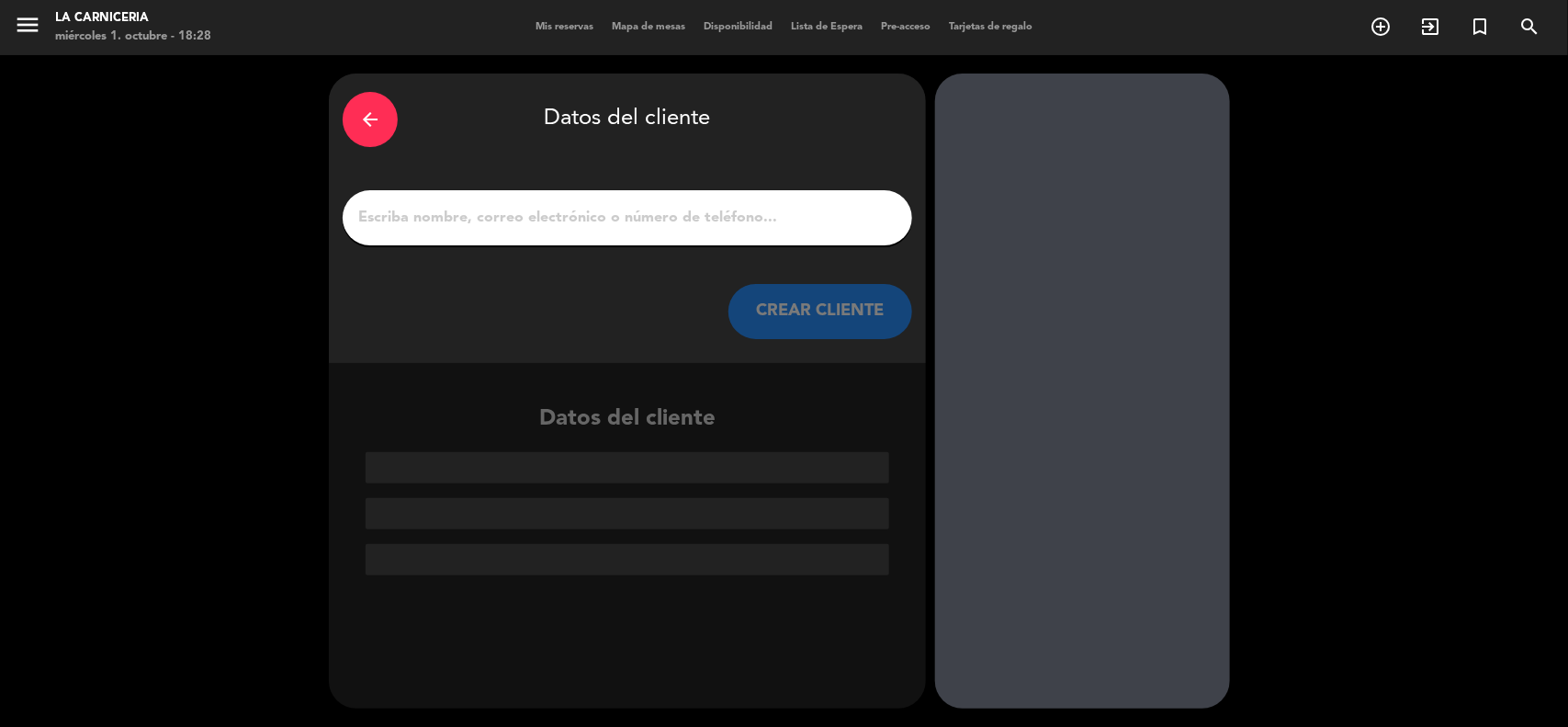
click at [700, 232] on div at bounding box center [627, 218] width 570 height 55
click at [682, 231] on div at bounding box center [627, 218] width 570 height 55
click at [666, 217] on input "1" at bounding box center [627, 218] width 542 height 26
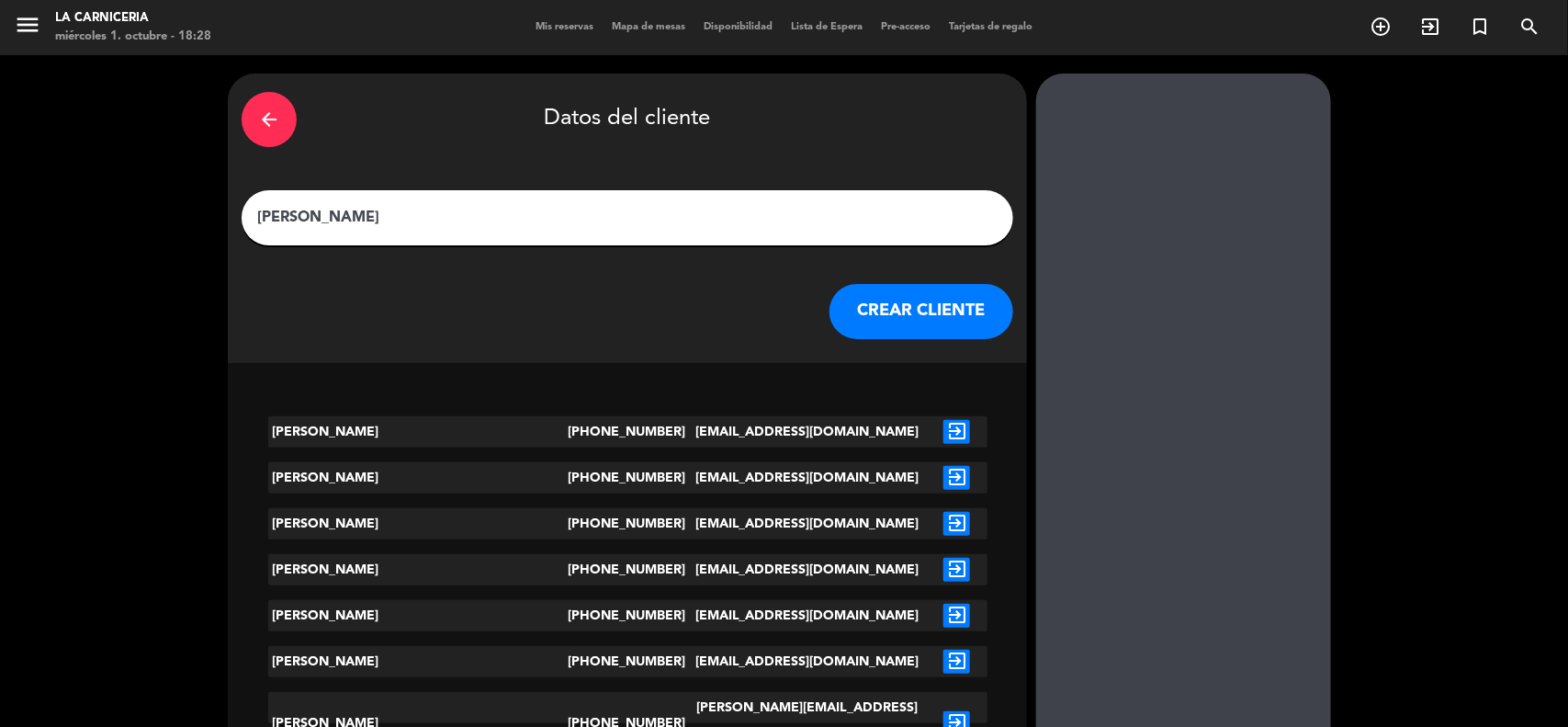
type input "[PERSON_NAME]"
click at [830, 308] on button "CREAR CLIENTE" at bounding box center [921, 311] width 183 height 55
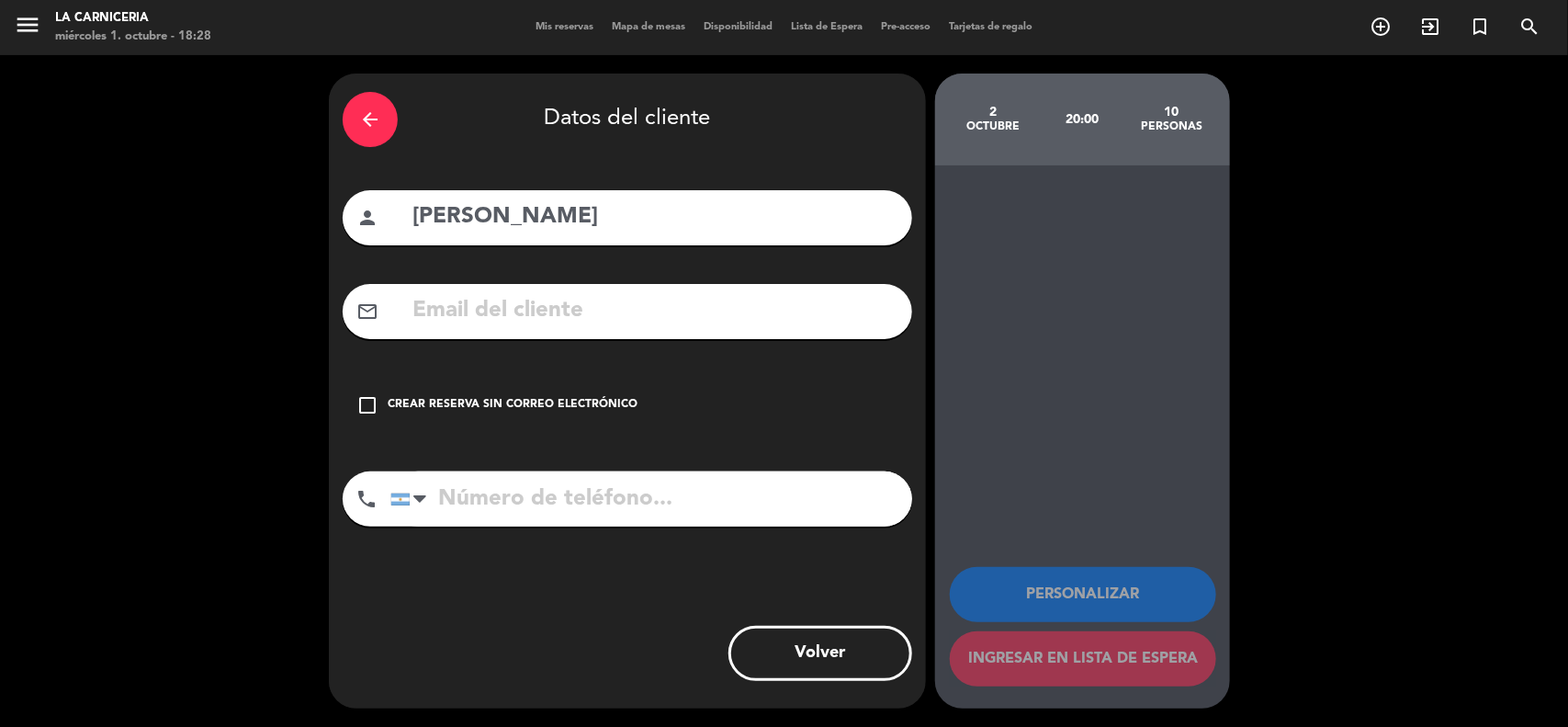
click at [567, 396] on div "Crear reserva sin correo electrónico" at bounding box center [512, 405] width 250 height 19
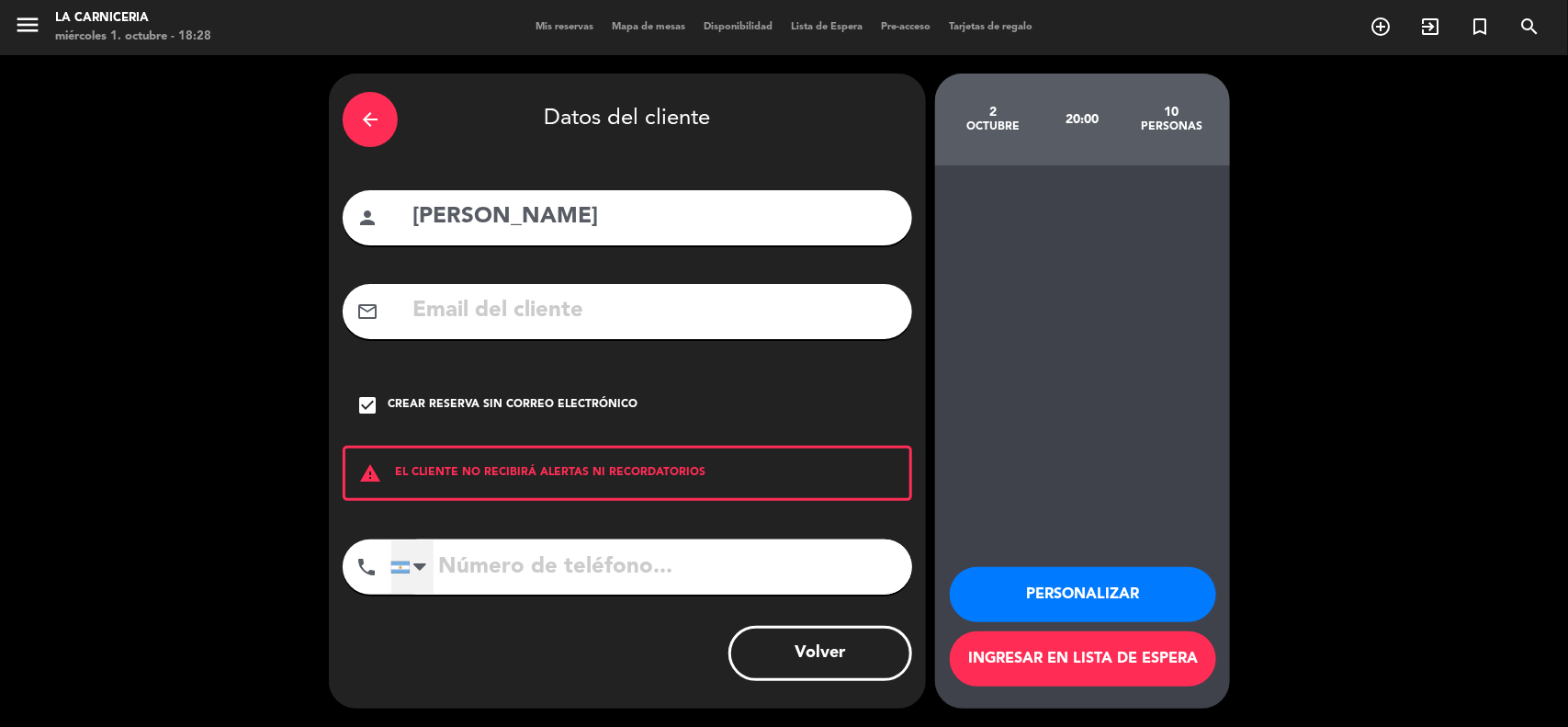
click at [411, 570] on div at bounding box center [412, 567] width 42 height 53
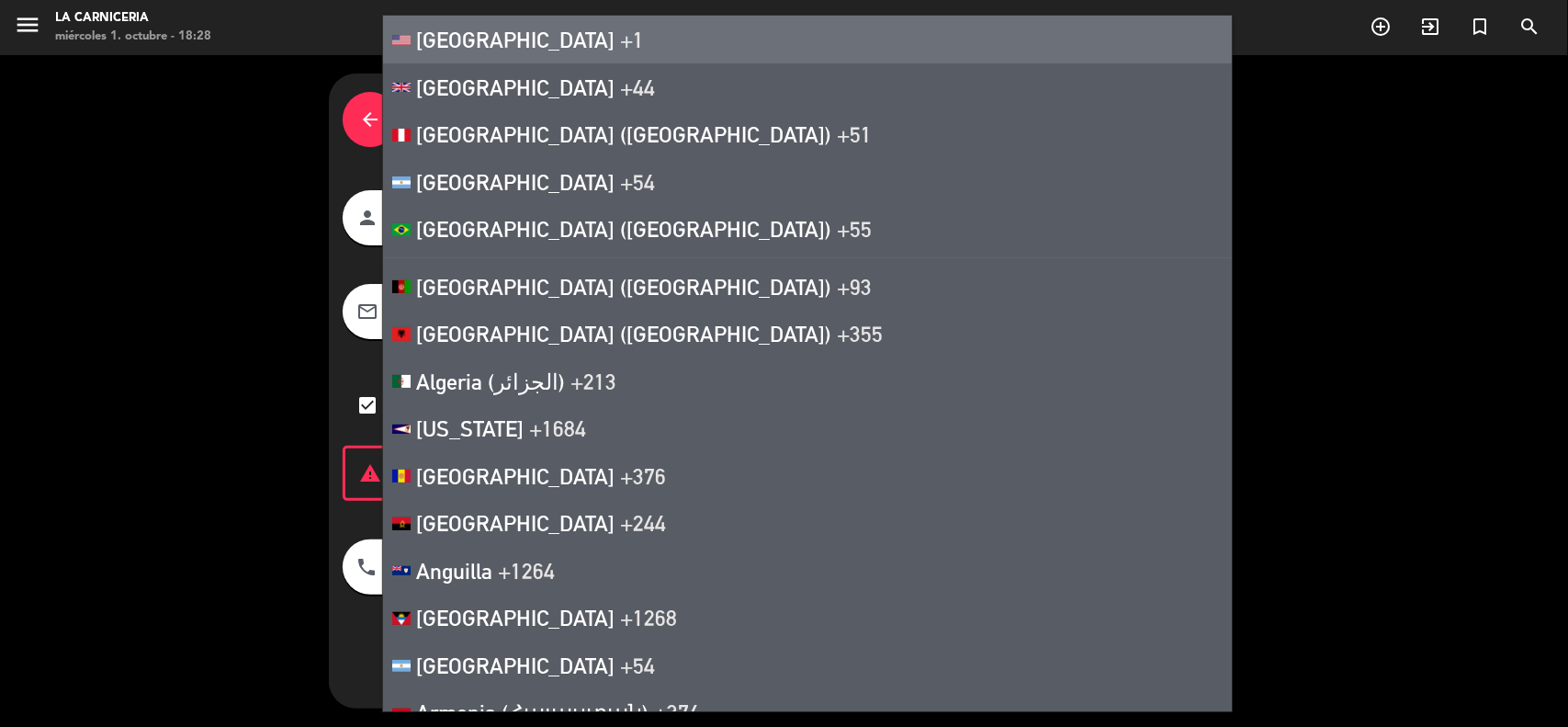
click at [635, 23] on li "[GEOGRAPHIC_DATA] +1" at bounding box center [807, 39] width 849 height 48
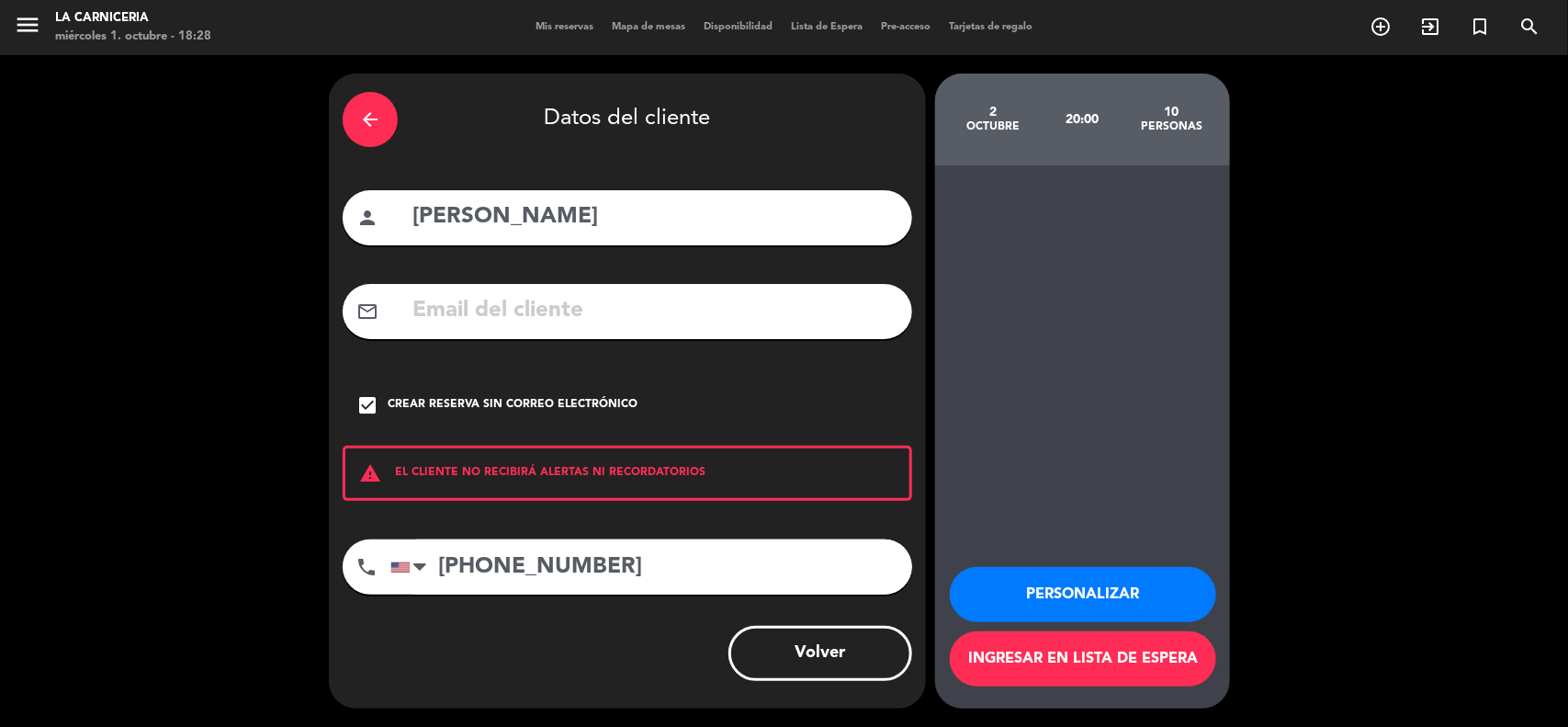
type input "[PHONE_NUMBER]"
click at [984, 649] on button "Ingresar en lista de espera" at bounding box center [1083, 658] width 267 height 55
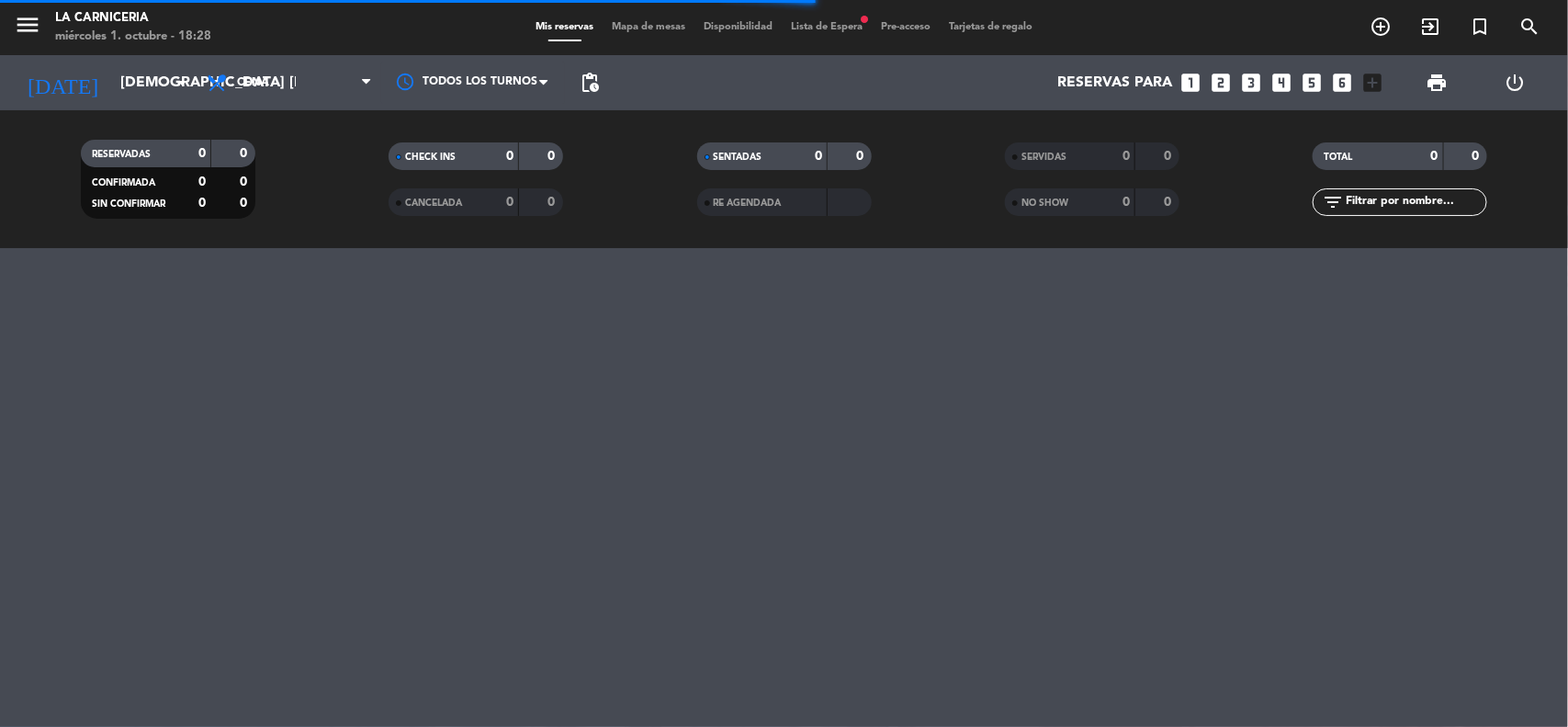
click at [832, 37] on div "menu La Carniceria miércoles 1. octubre - 18:28 Mis reservas Mapa de mesas Disp…" at bounding box center [784, 27] width 1568 height 55
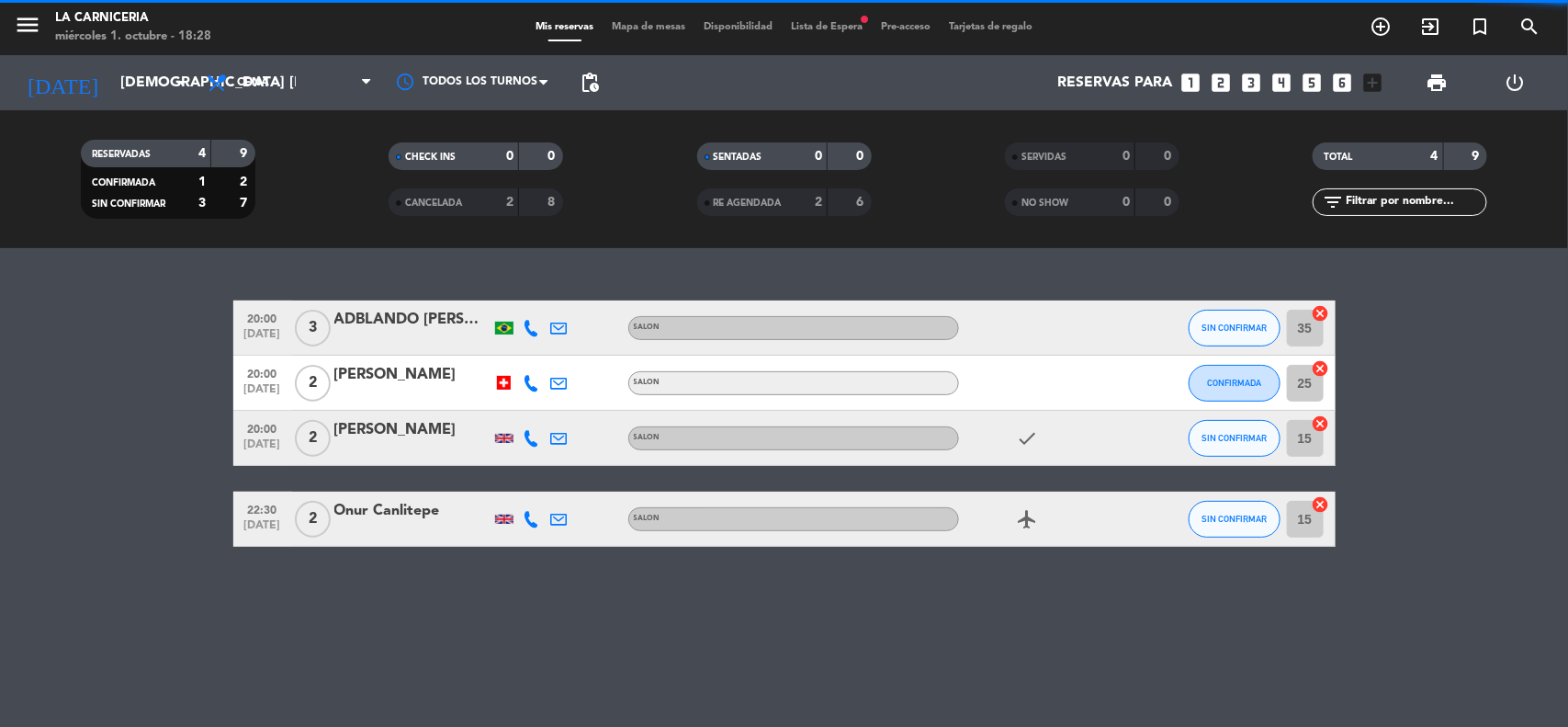
click at [828, 29] on span "Lista de Espera fiber_manual_record" at bounding box center [827, 26] width 90 height 10
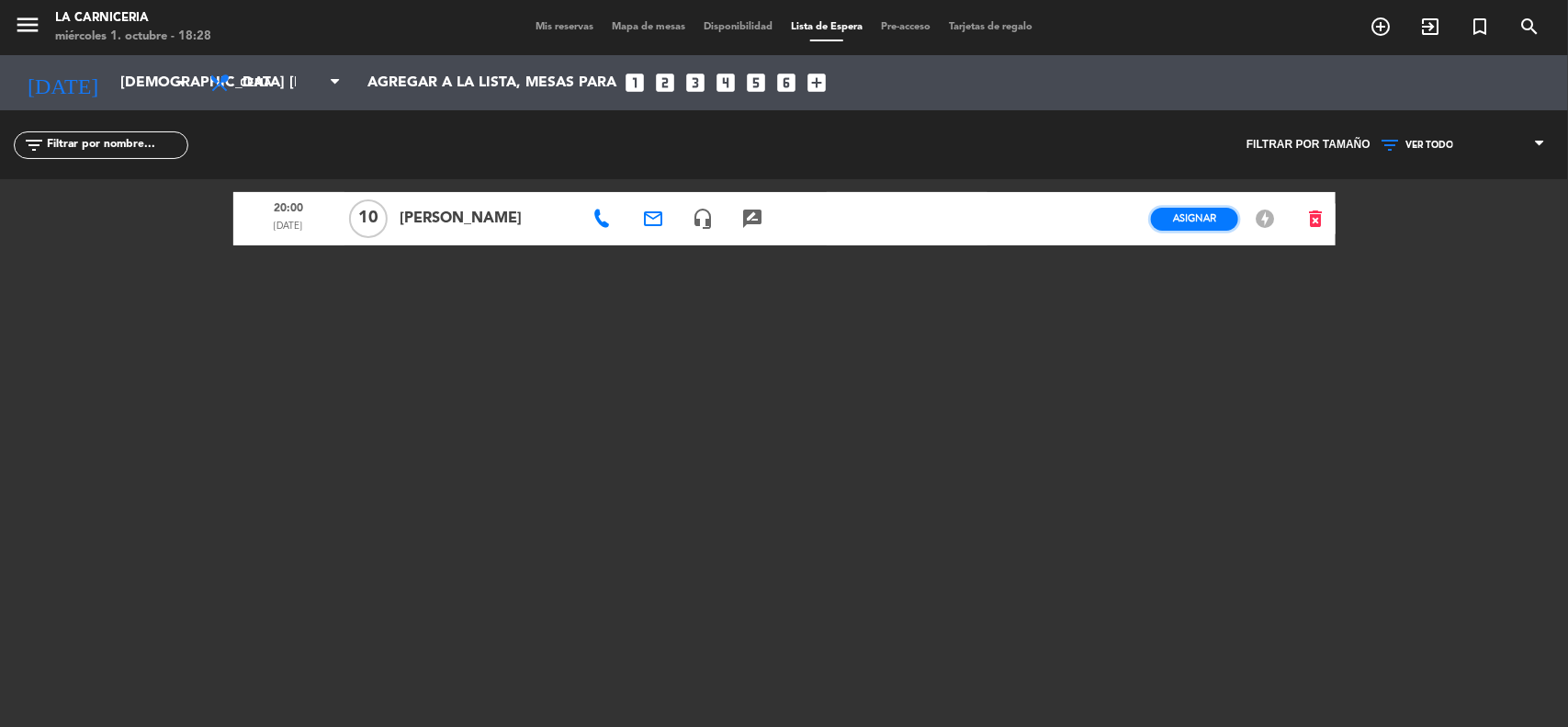
click at [1187, 214] on span "Asignar" at bounding box center [1195, 218] width 43 height 14
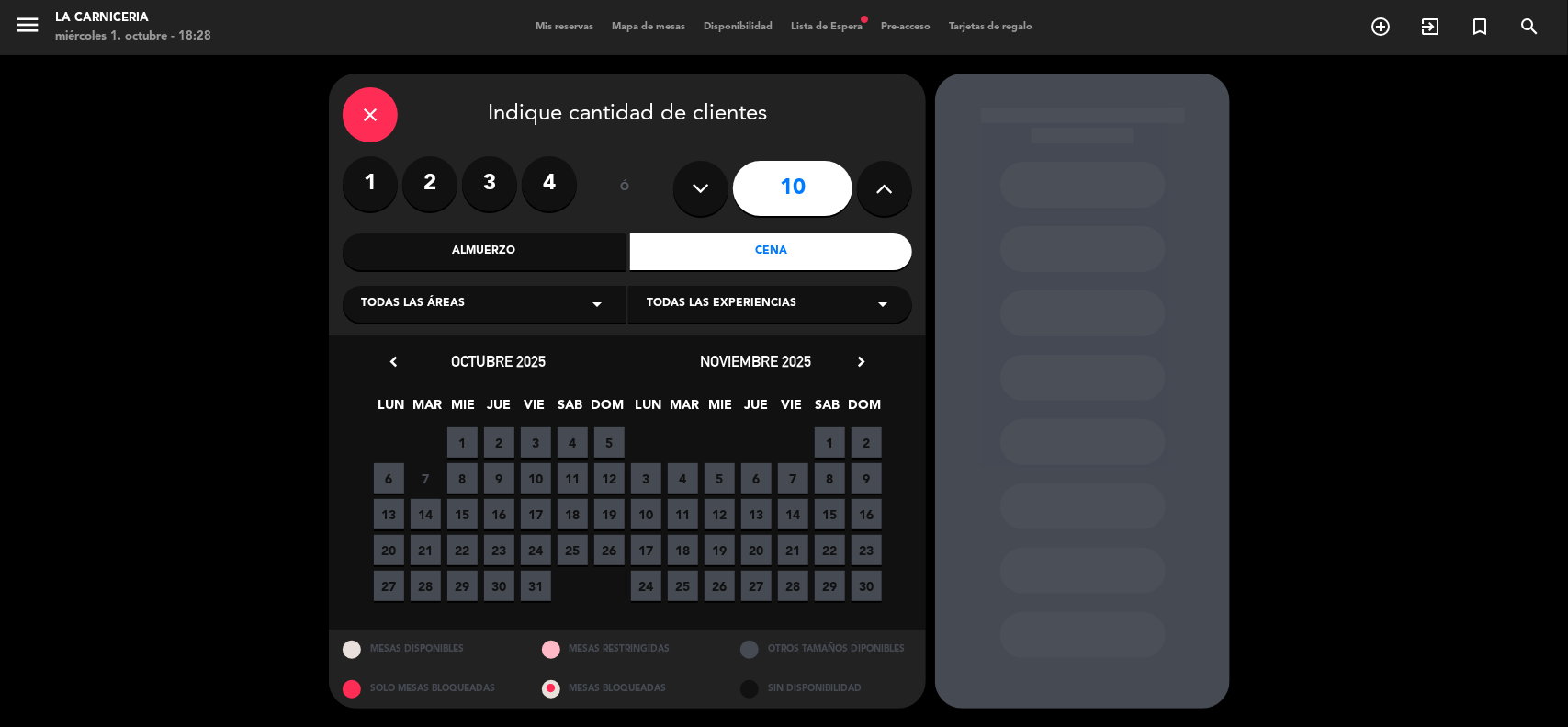
click at [485, 427] on span "2" at bounding box center [498, 441] width 30 height 30
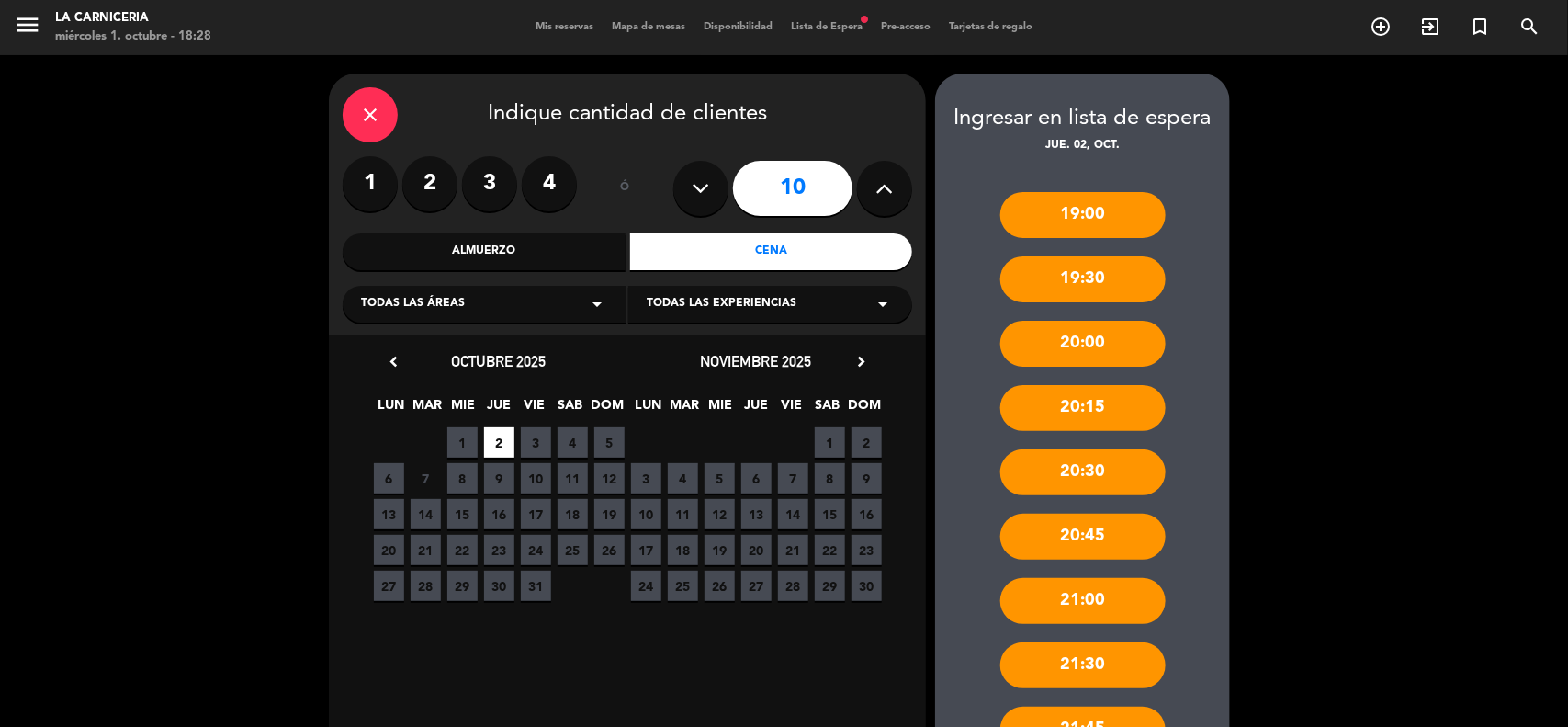
scroll to position [115, 0]
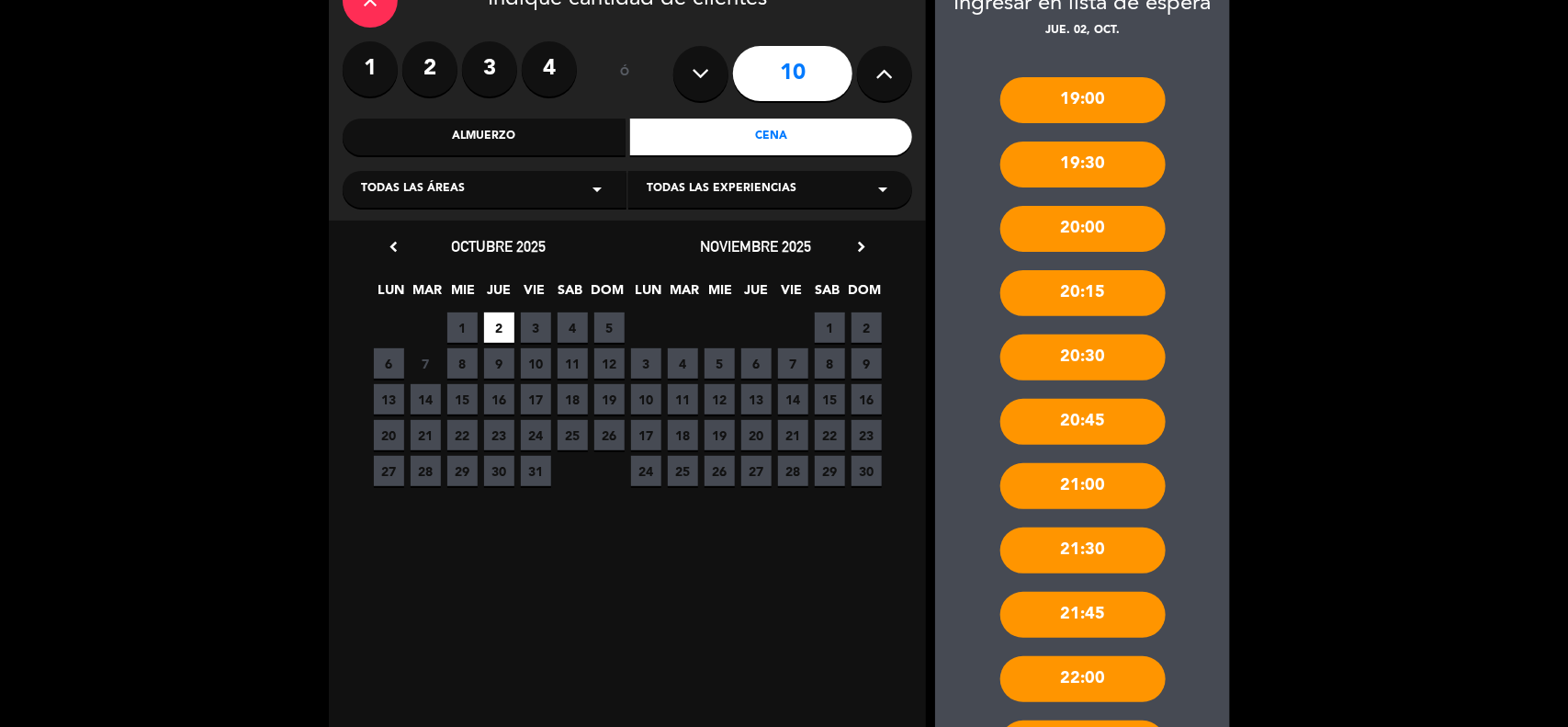
click at [1075, 221] on div "20:00" at bounding box center [1083, 229] width 166 height 46
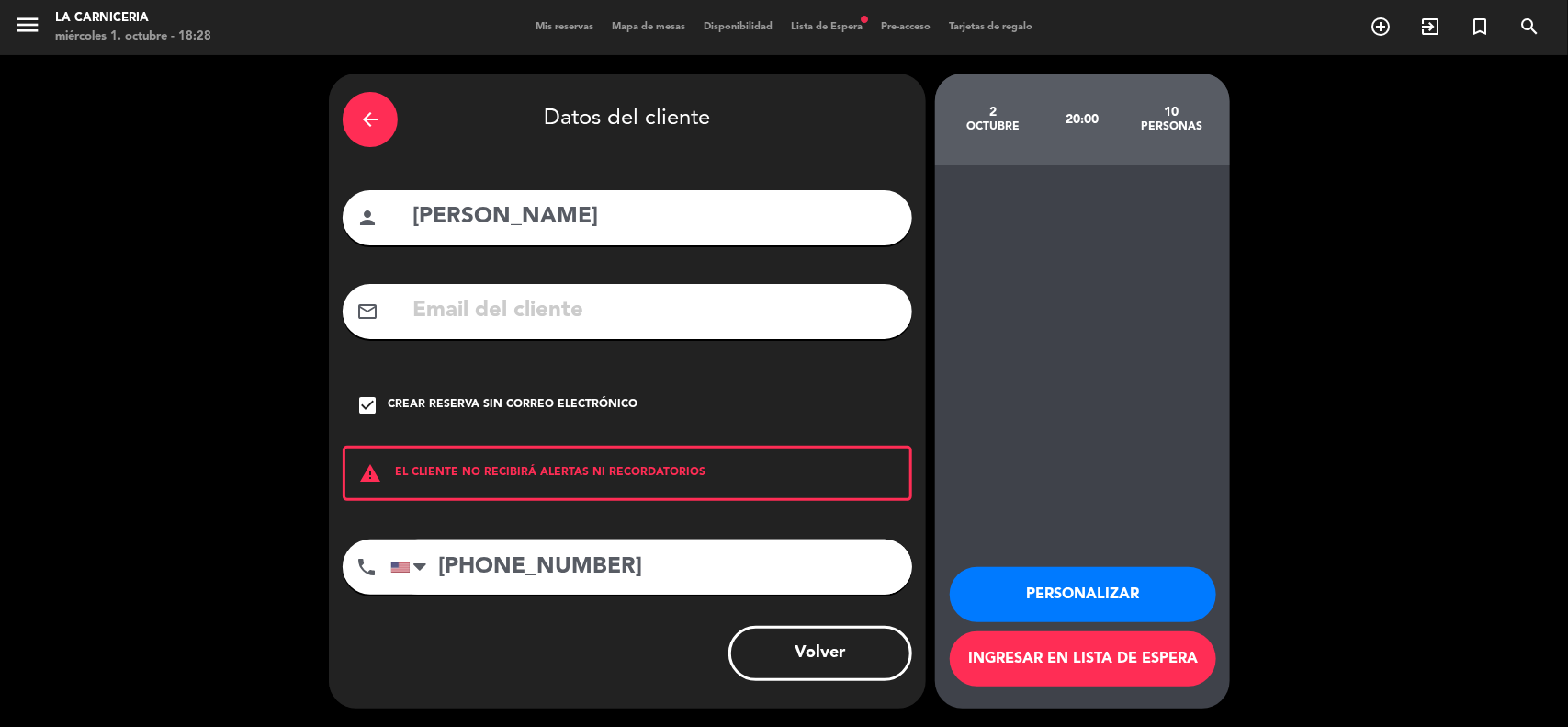
click at [1080, 640] on button "Ingresar en lista de espera" at bounding box center [1083, 658] width 267 height 55
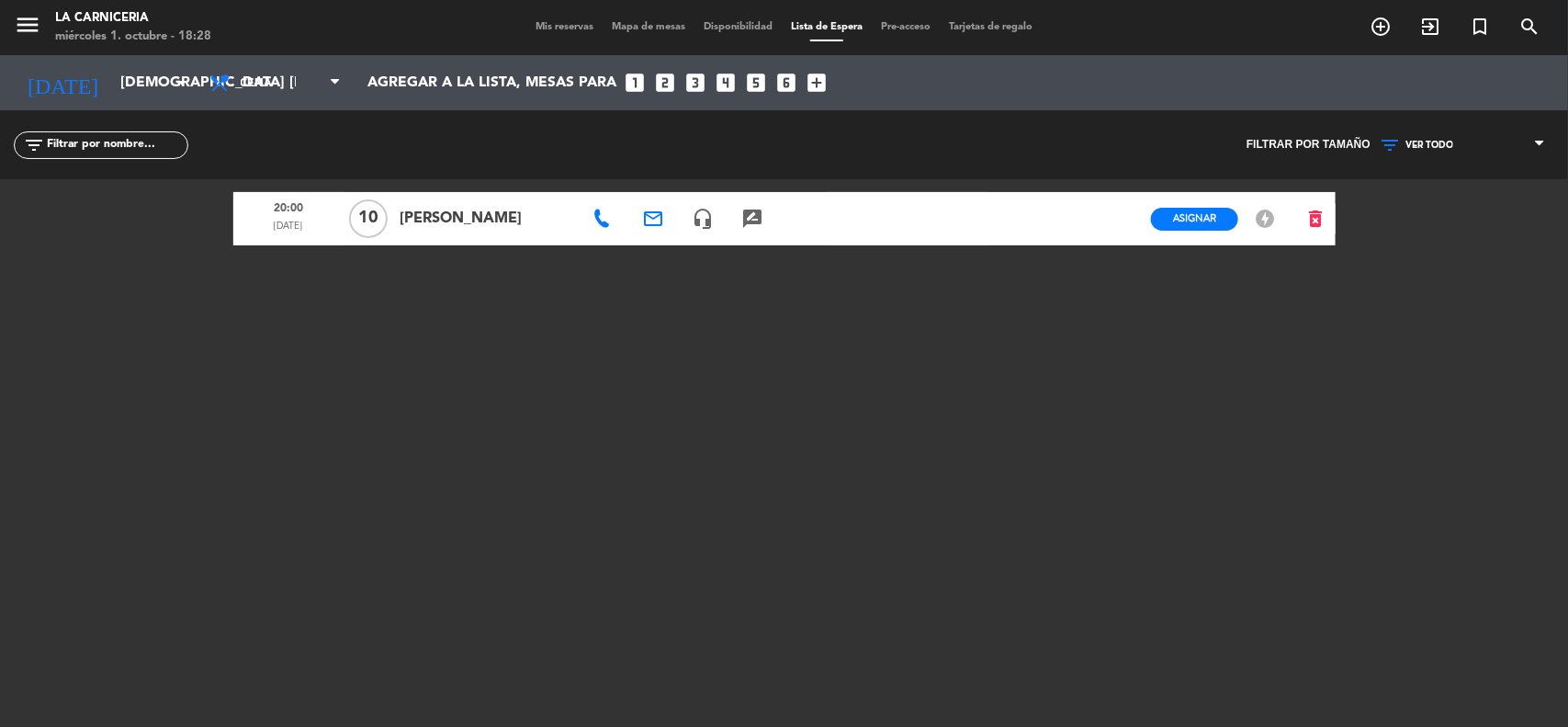
click at [562, 30] on span "Mis reservas" at bounding box center [565, 26] width 77 height 10
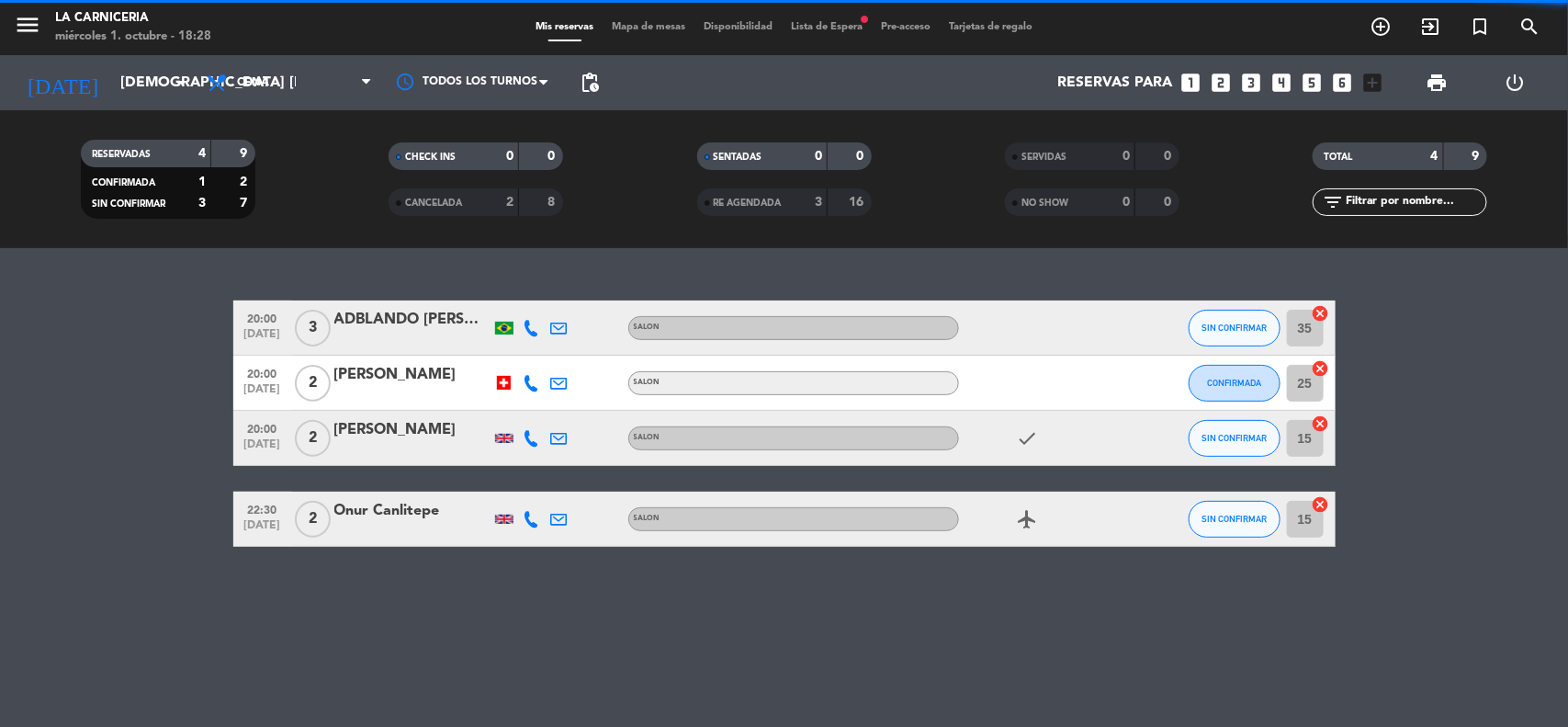
click at [796, 26] on span "Lista de Espera fiber_manual_record" at bounding box center [827, 26] width 90 height 10
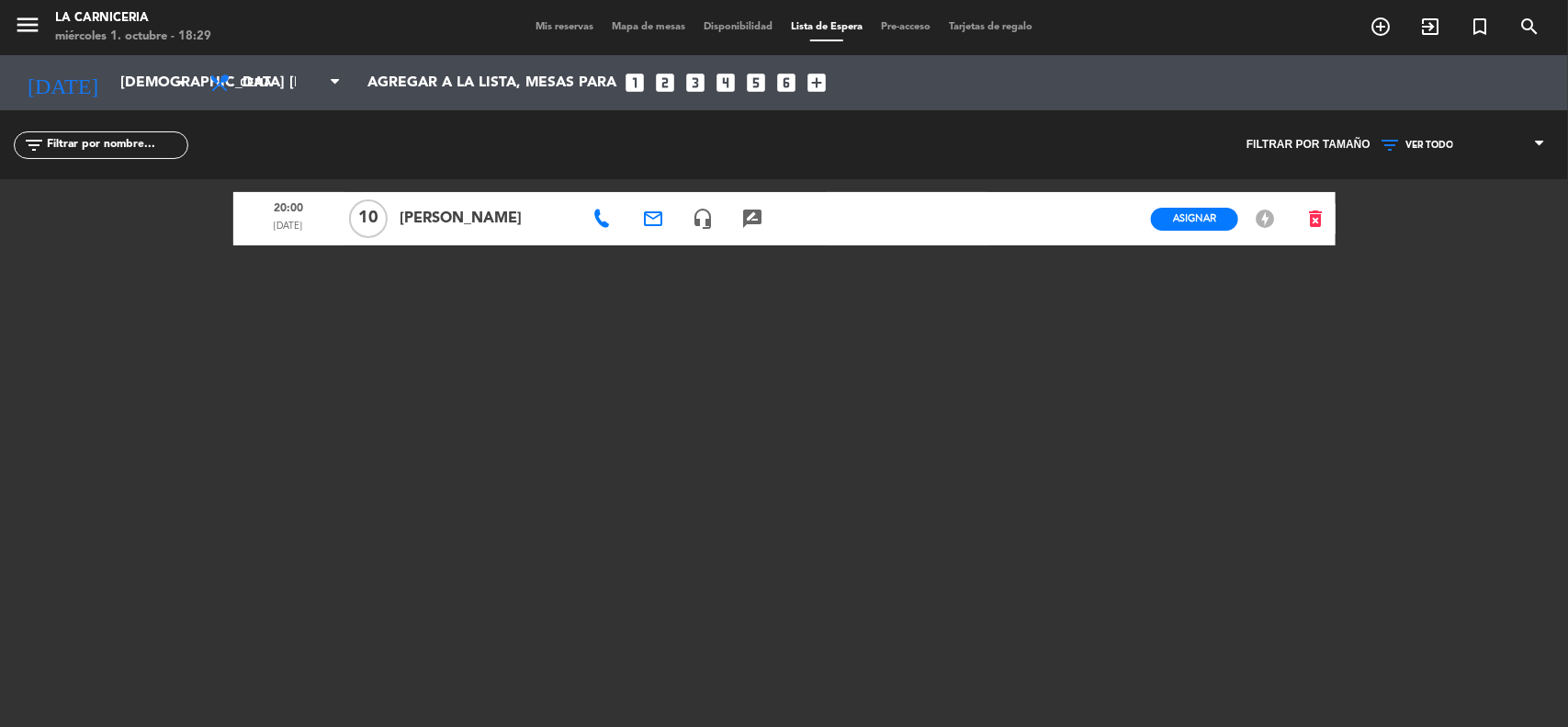
click at [545, 26] on span "Mis reservas" at bounding box center [565, 26] width 77 height 10
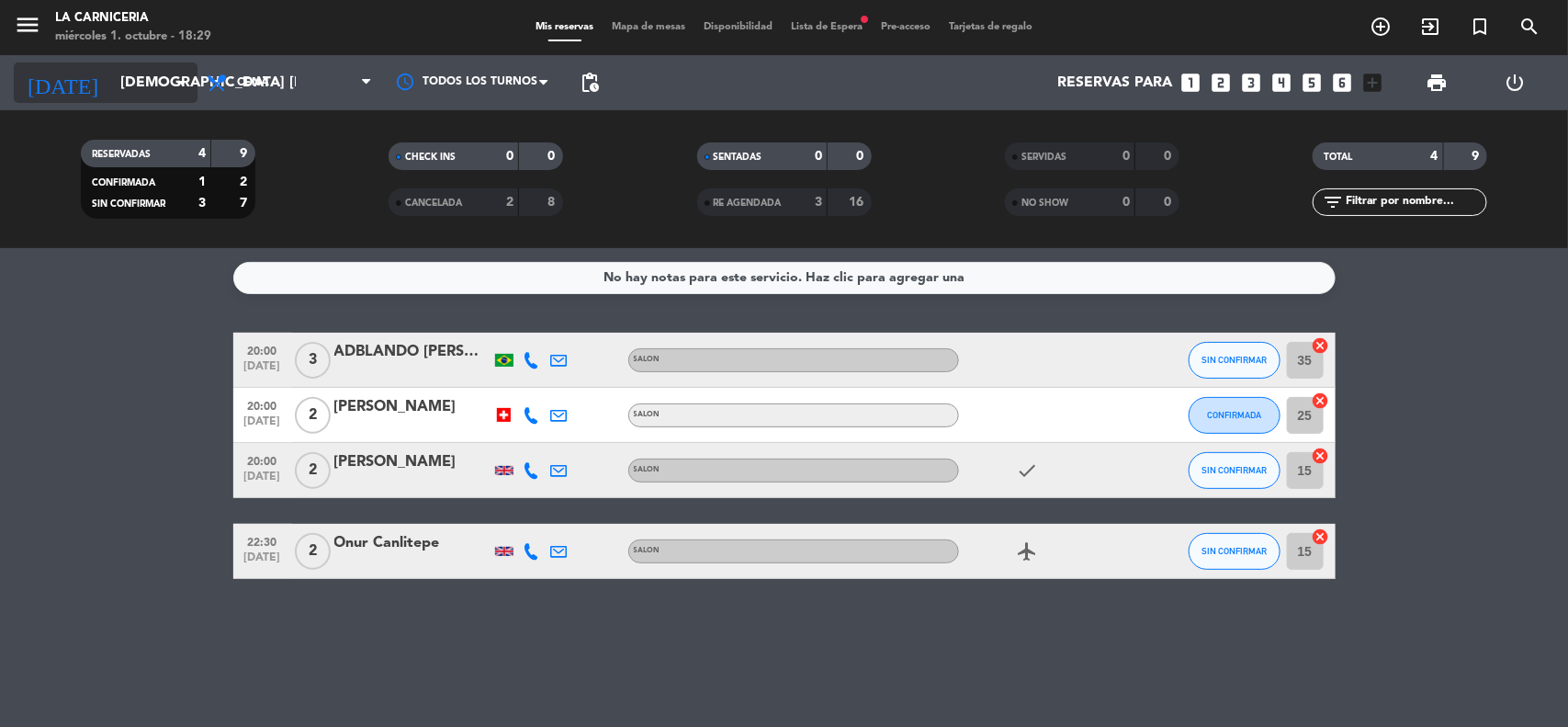
click at [61, 79] on icon "[DATE]" at bounding box center [62, 82] width 97 height 40
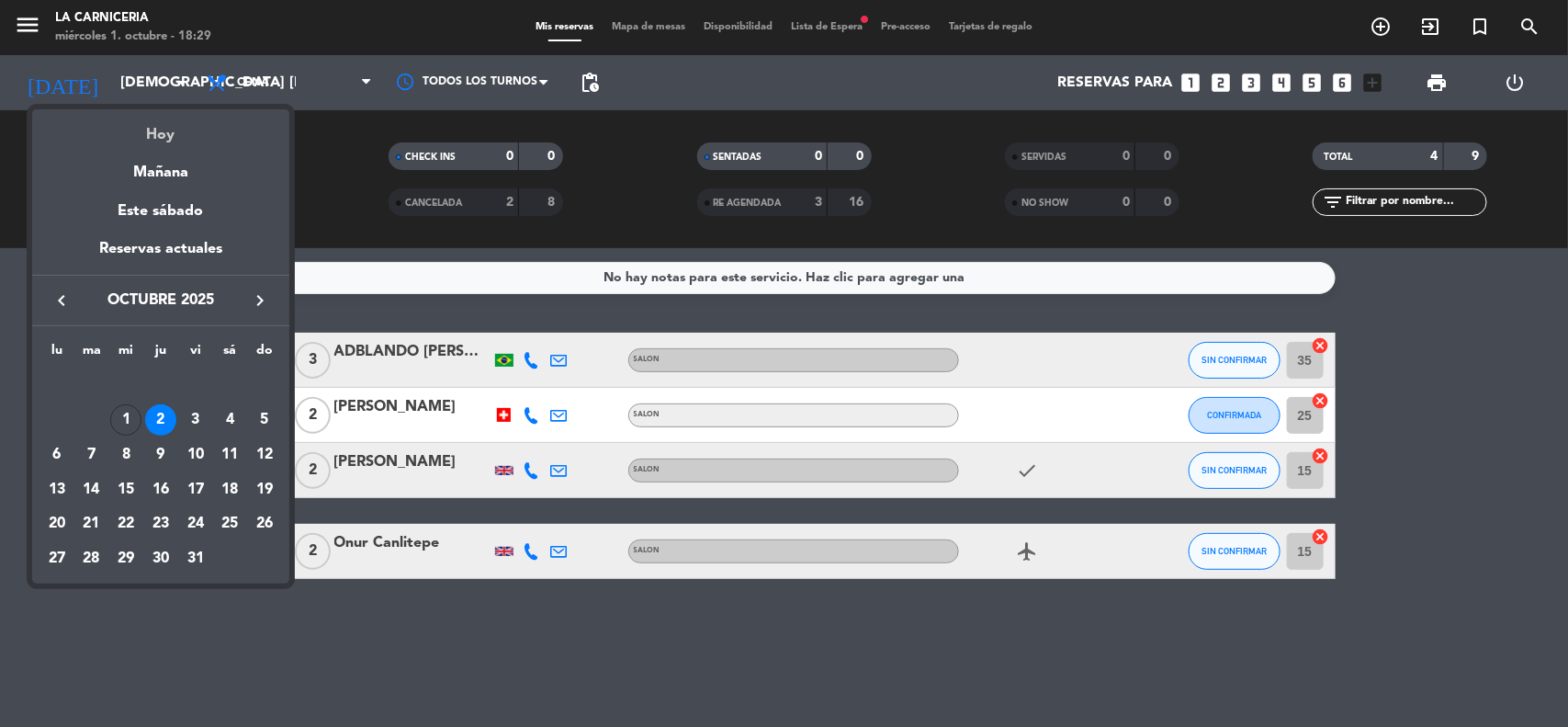
click at [166, 124] on div "Hoy" at bounding box center [161, 128] width 257 height 37
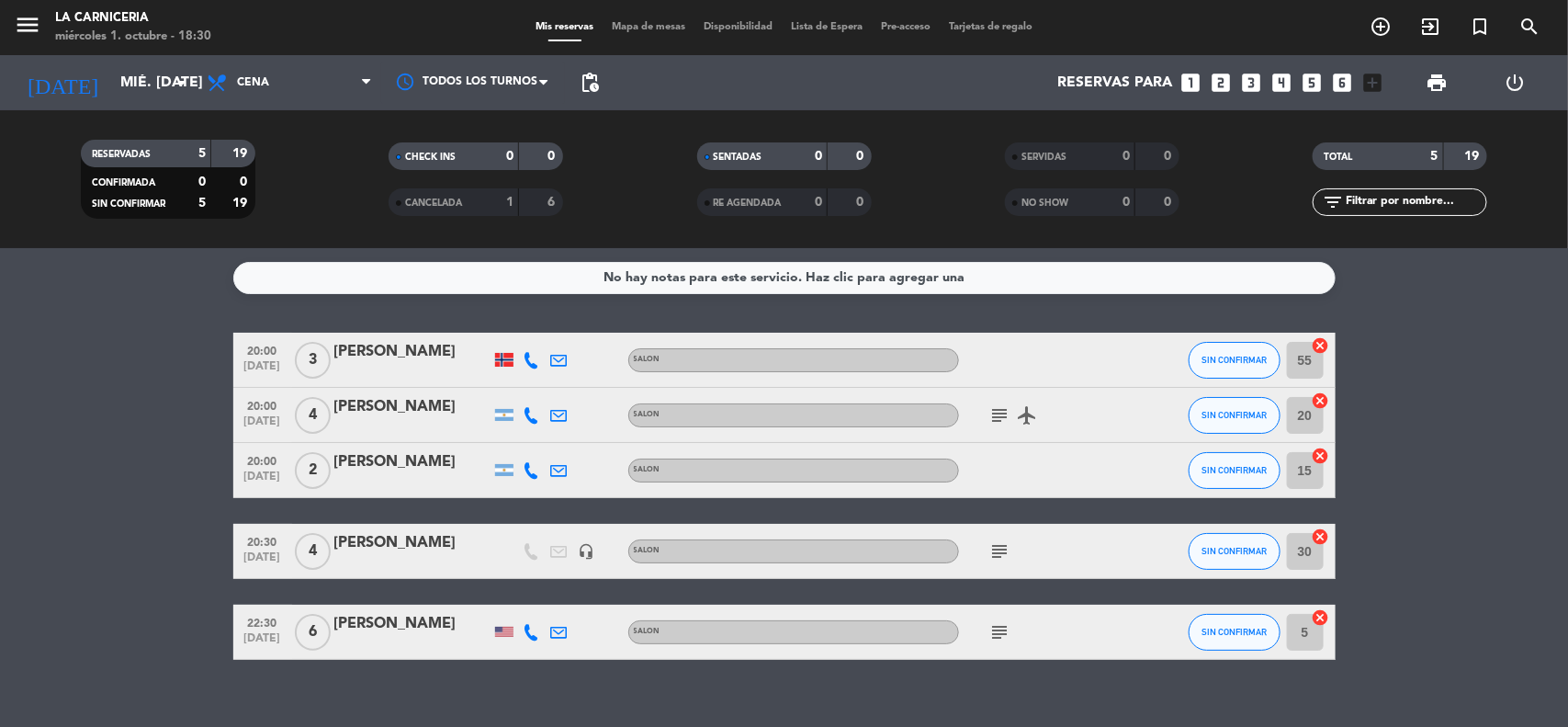
click at [1190, 613] on div "SIN CONFIRMAR" at bounding box center [1235, 631] width 92 height 54
click at [1213, 636] on span "SIN CONFIRMAR" at bounding box center [1234, 632] width 65 height 10
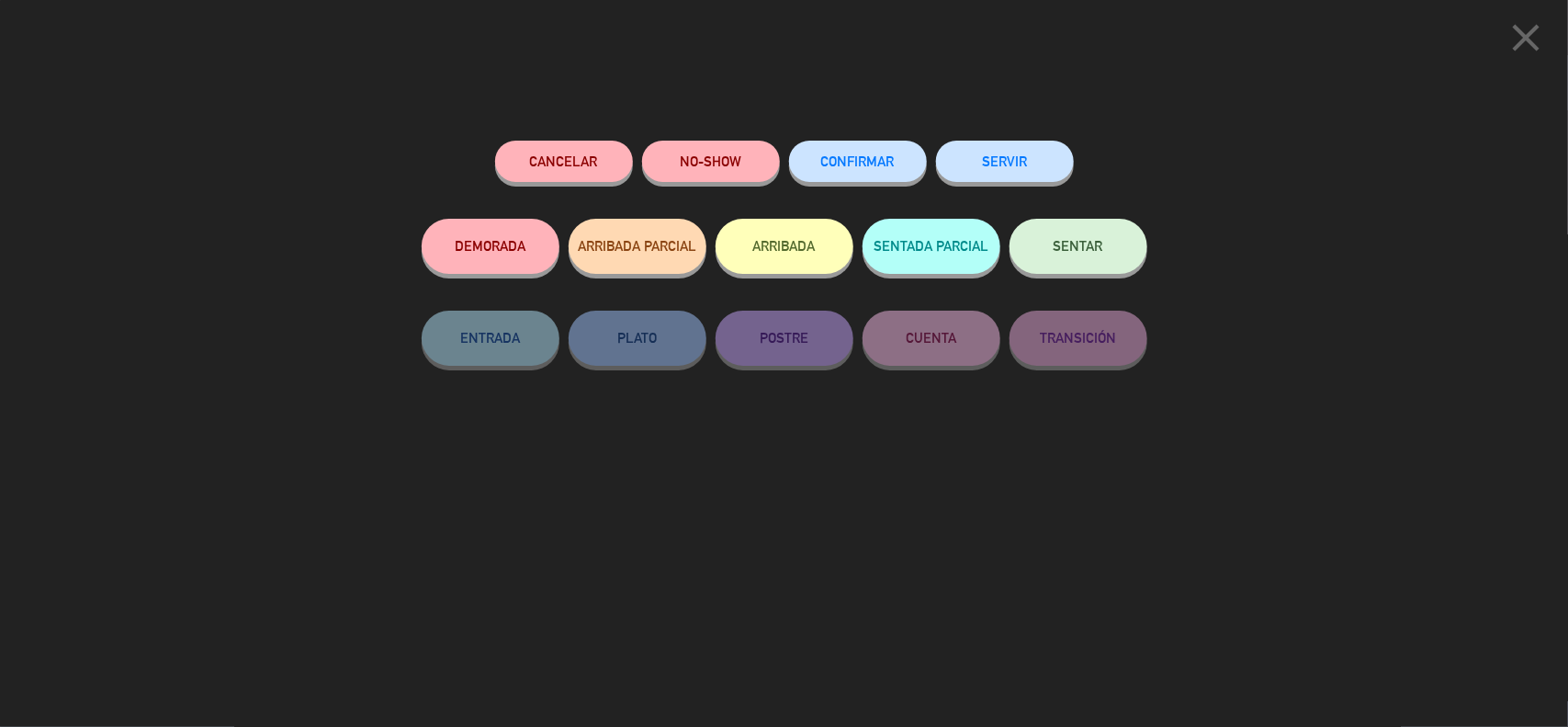
click at [574, 145] on button "Cancelar" at bounding box center [564, 161] width 137 height 41
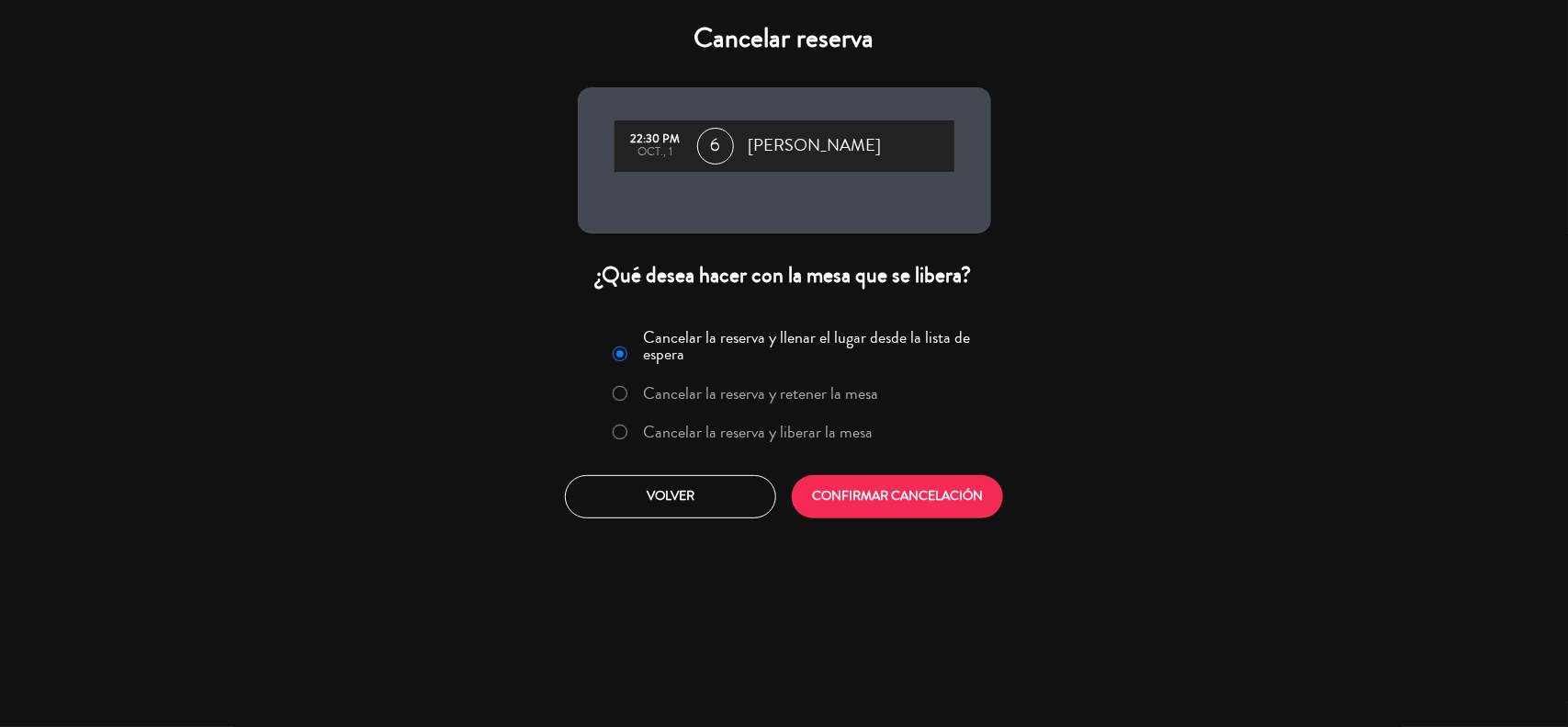
click at [852, 427] on label "Cancelar la reserva y liberar la mesa" at bounding box center [758, 432] width 230 height 17
click at [889, 512] on button "CONFIRMAR CANCELACIÓN" at bounding box center [897, 496] width 211 height 43
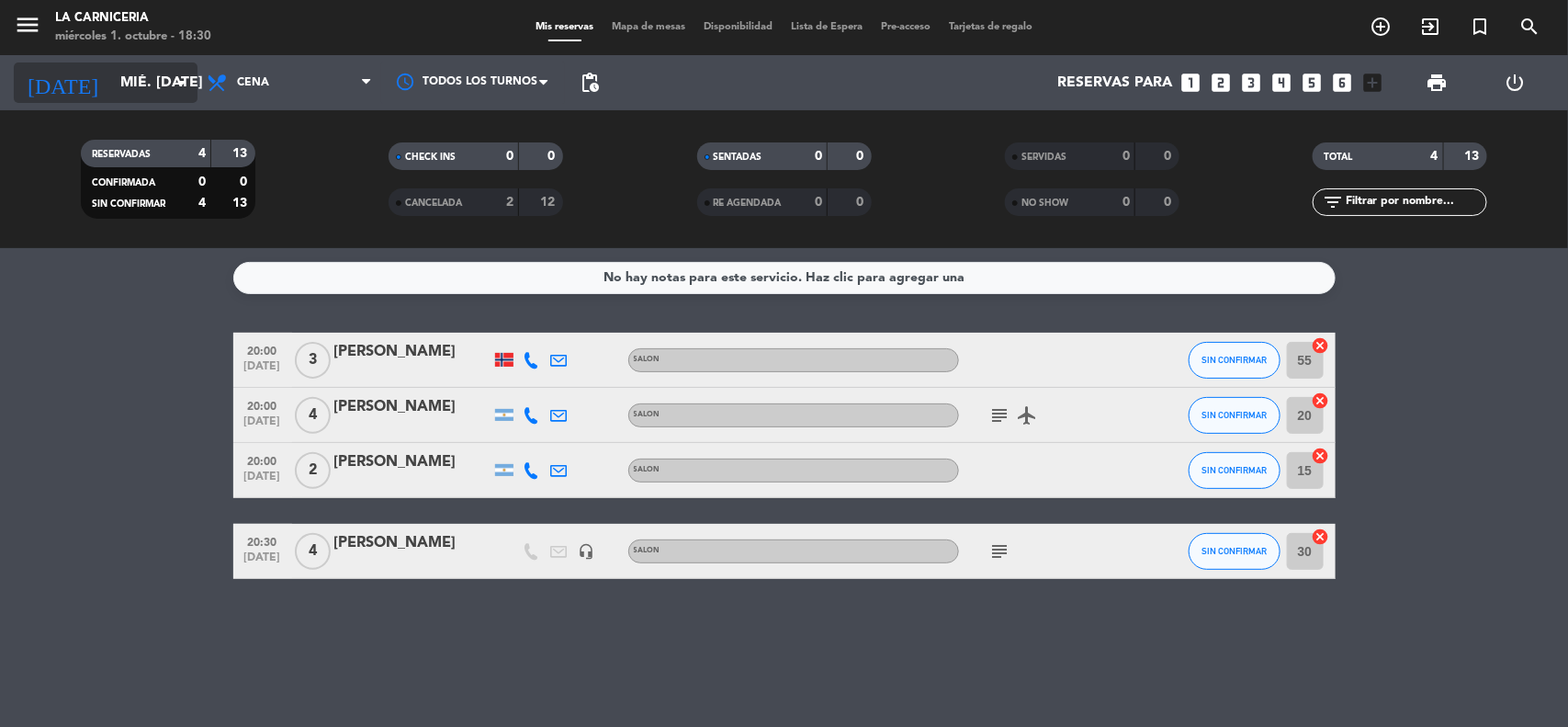
click at [193, 66] on input "mié. [DATE]" at bounding box center [208, 82] width 194 height 36
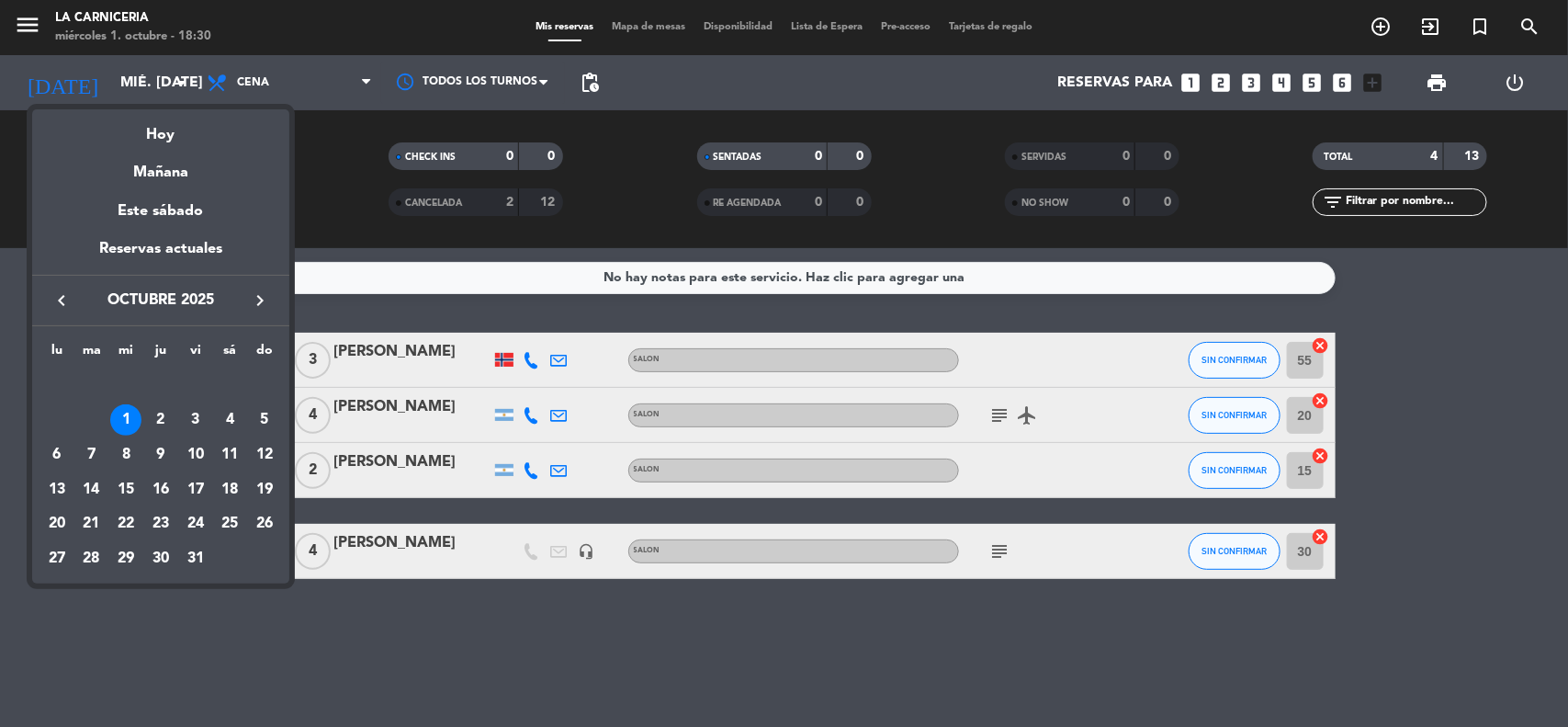
click at [166, 168] on div "Mañana" at bounding box center [161, 166] width 257 height 37
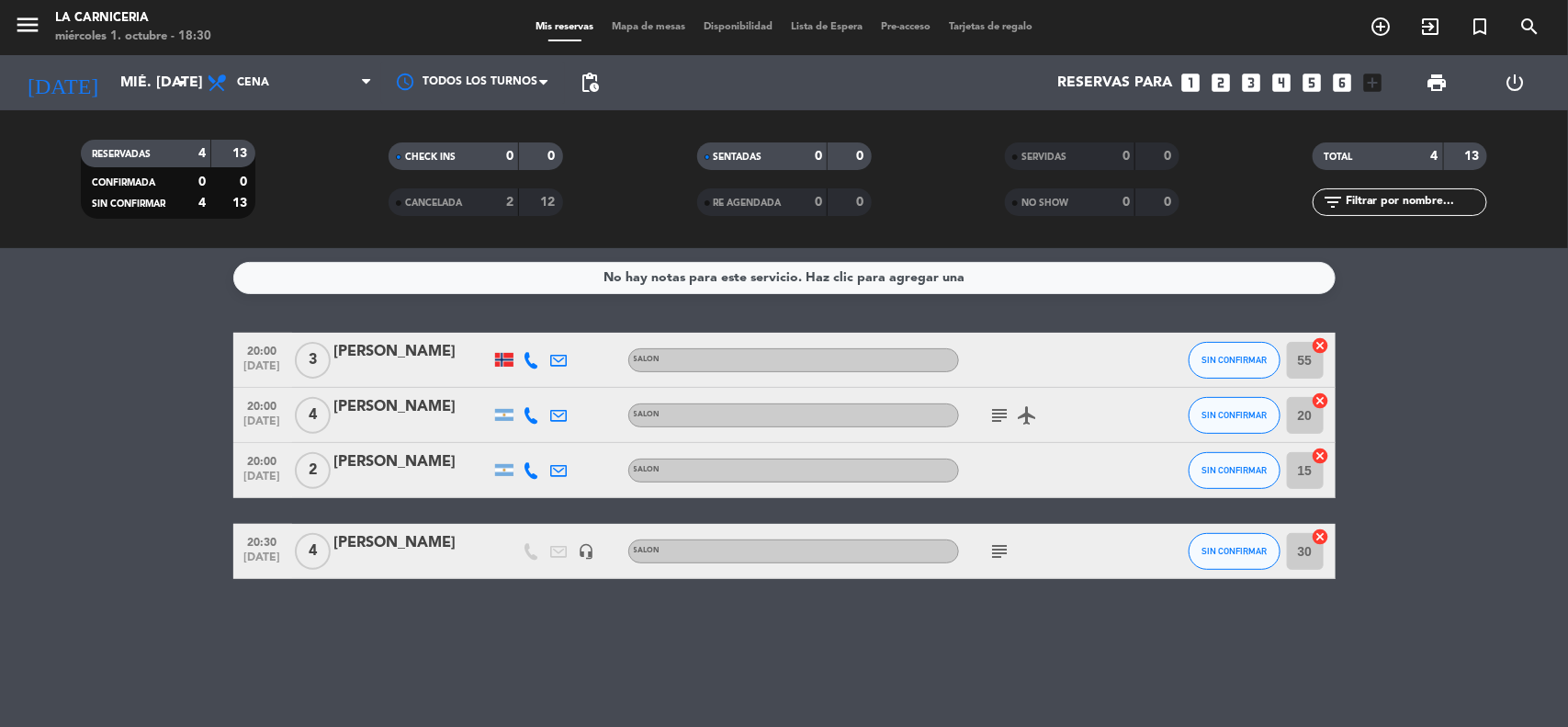
type input "[DEMOGRAPHIC_DATA] [DATE]"
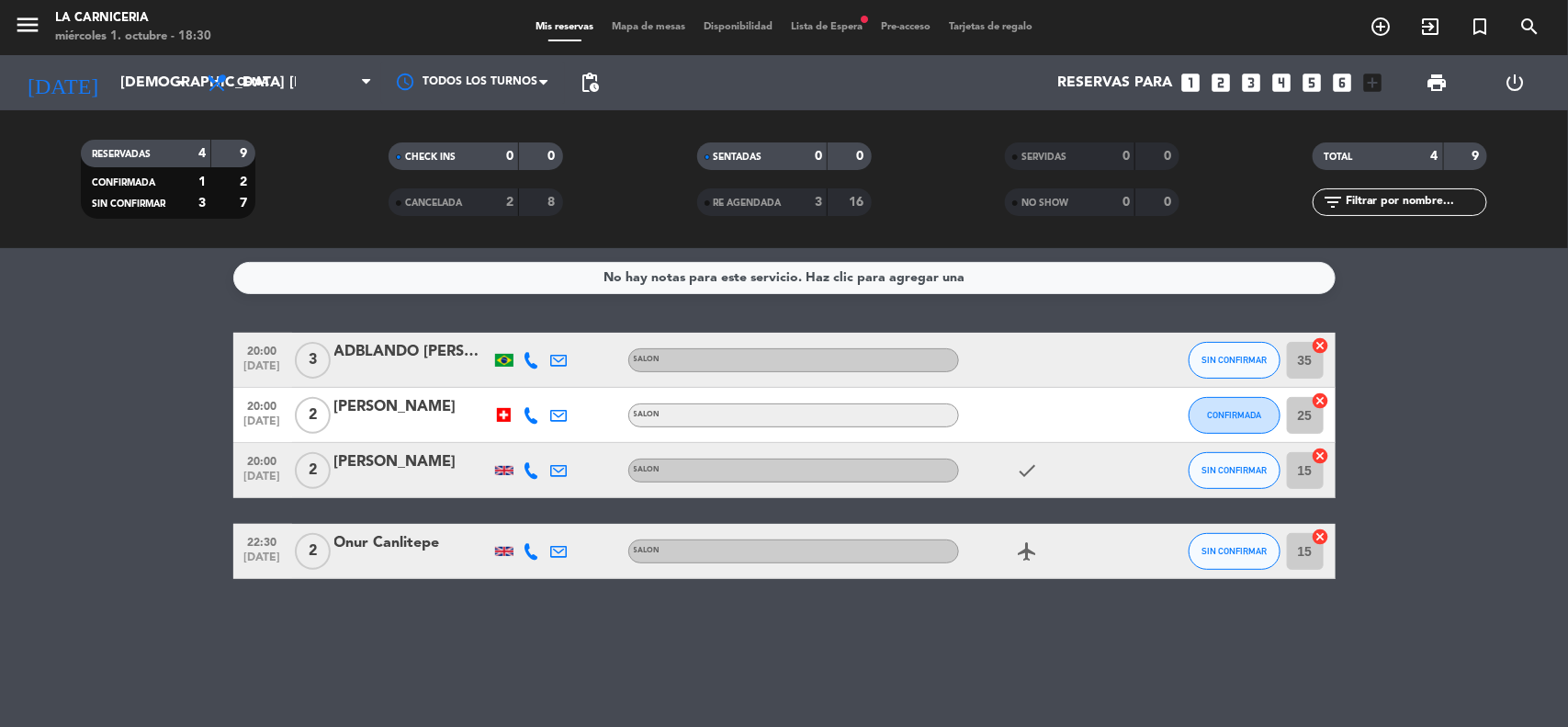
click at [847, 20] on div "Mis reservas Mapa de mesas Disponibilidad Lista de Espera fiber_manual_record P…" at bounding box center [784, 27] width 515 height 17
click at [847, 23] on span "Lista de Espera fiber_manual_record" at bounding box center [827, 26] width 90 height 10
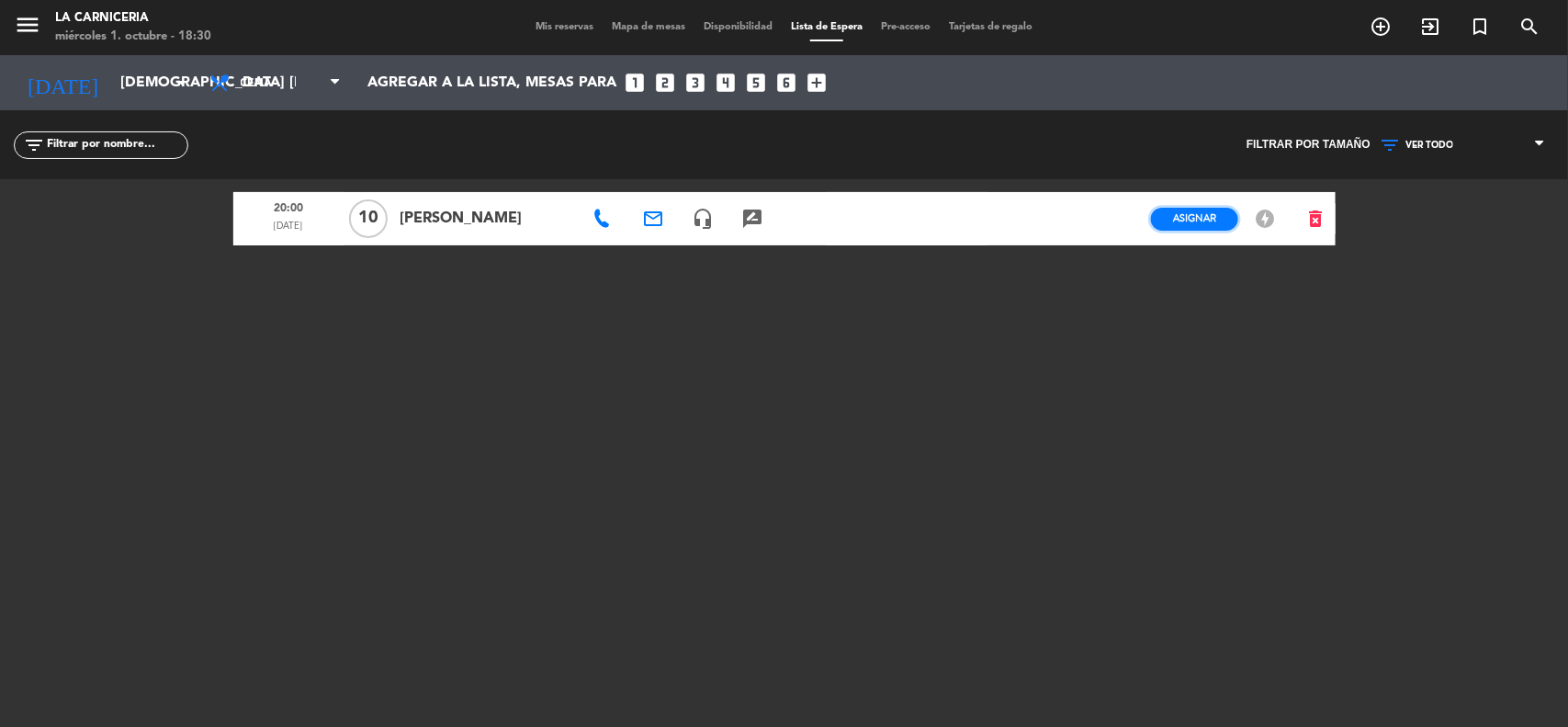
click at [1182, 219] on span "Asignar" at bounding box center [1195, 218] width 43 height 14
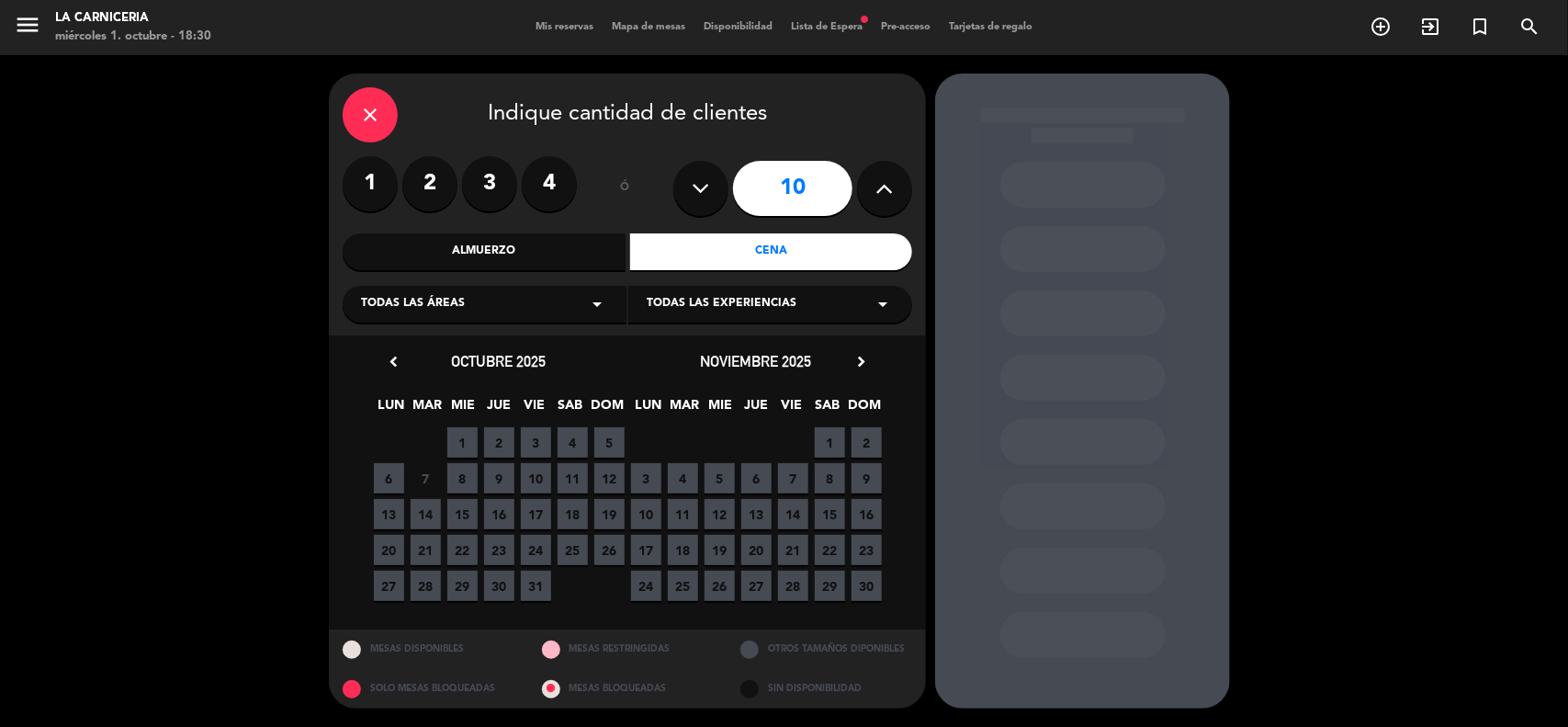
click at [493, 438] on span "2" at bounding box center [498, 441] width 30 height 30
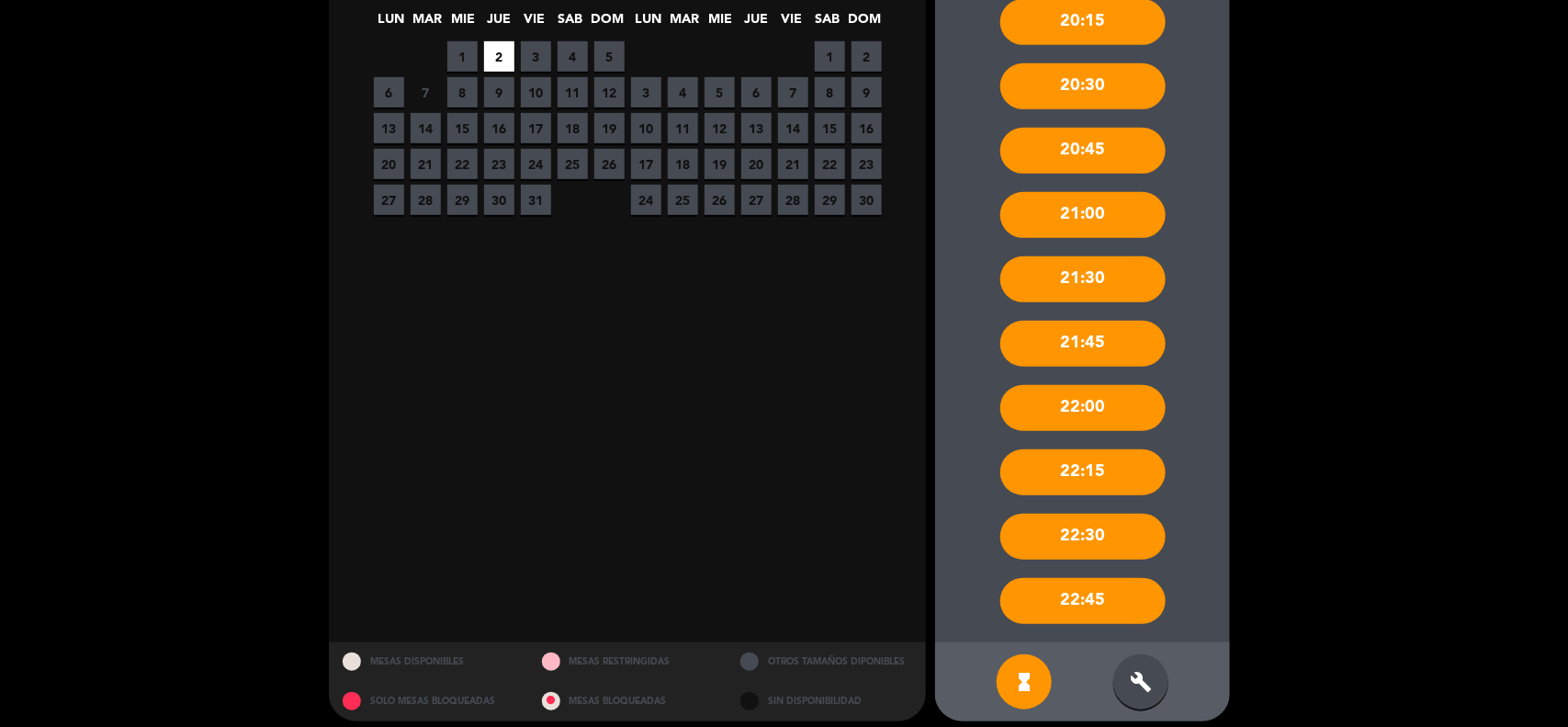
scroll to position [397, 0]
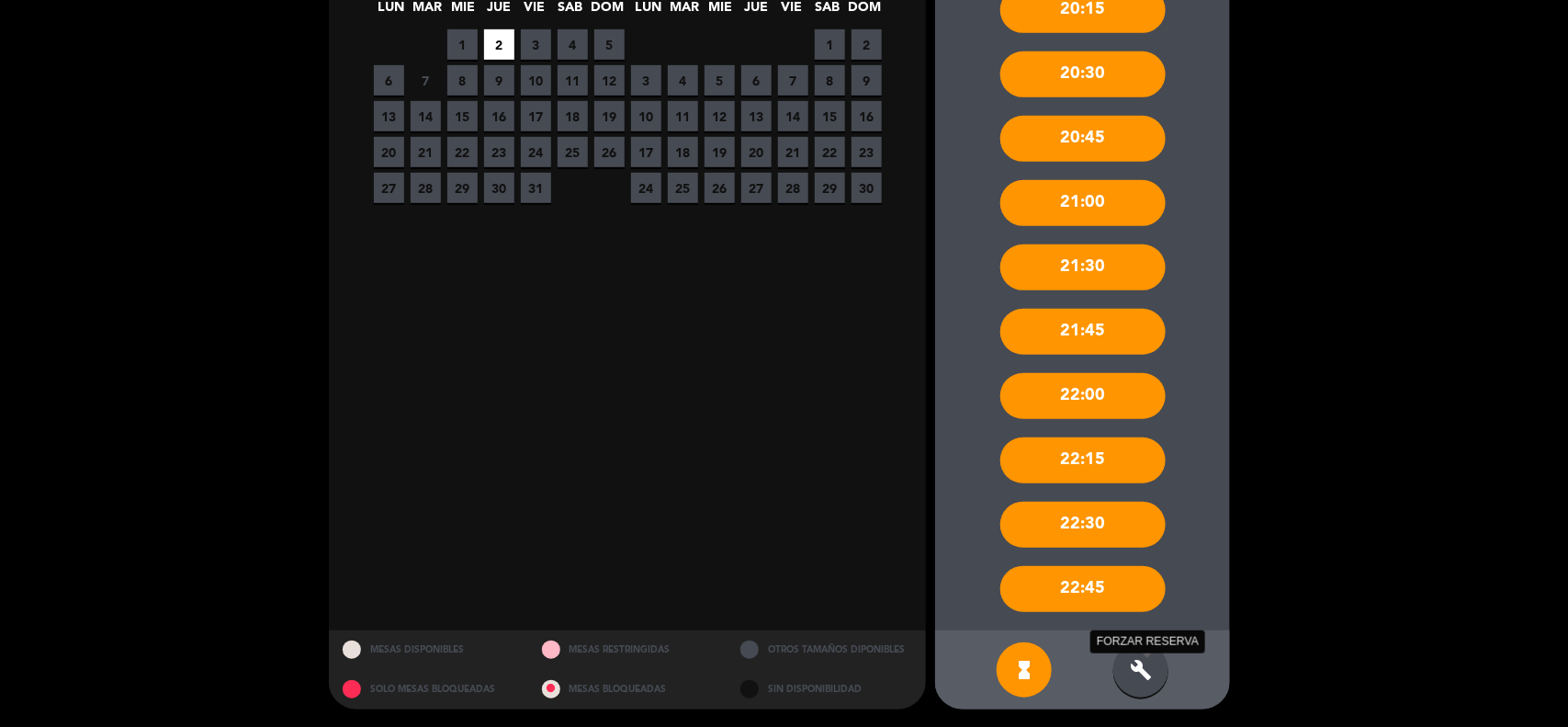
click at [1149, 663] on icon "build" at bounding box center [1141, 669] width 22 height 22
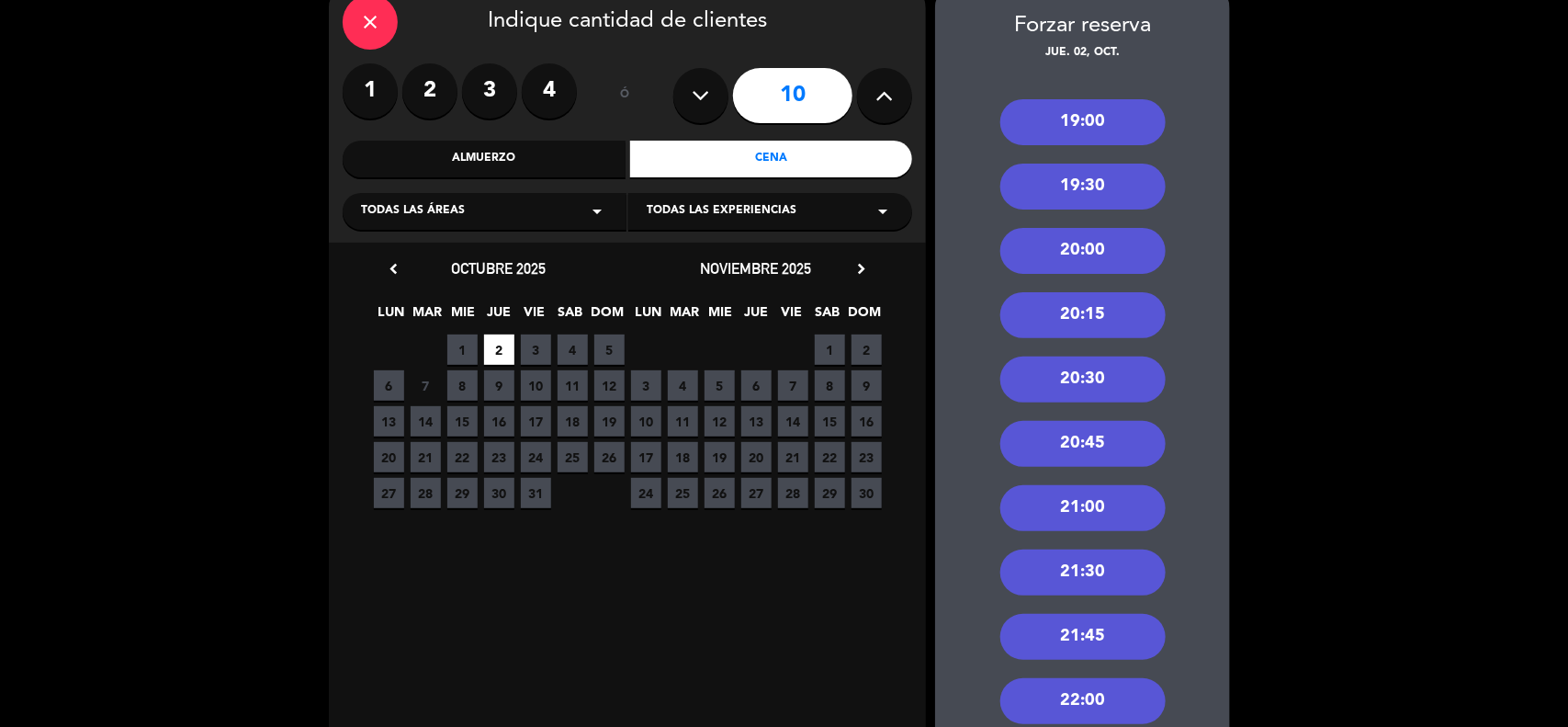
scroll to position [53, 0]
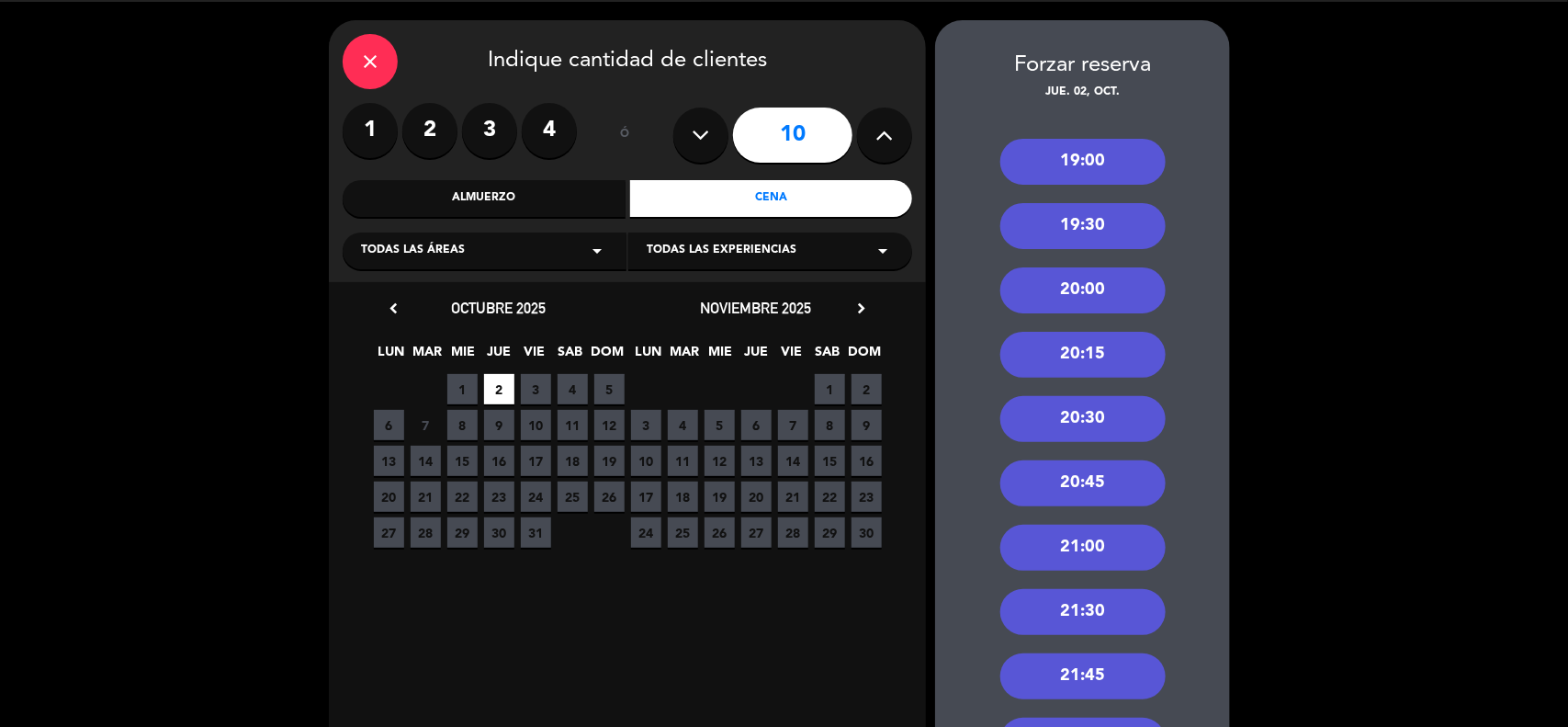
click at [1075, 289] on div "20:00" at bounding box center [1083, 289] width 166 height 46
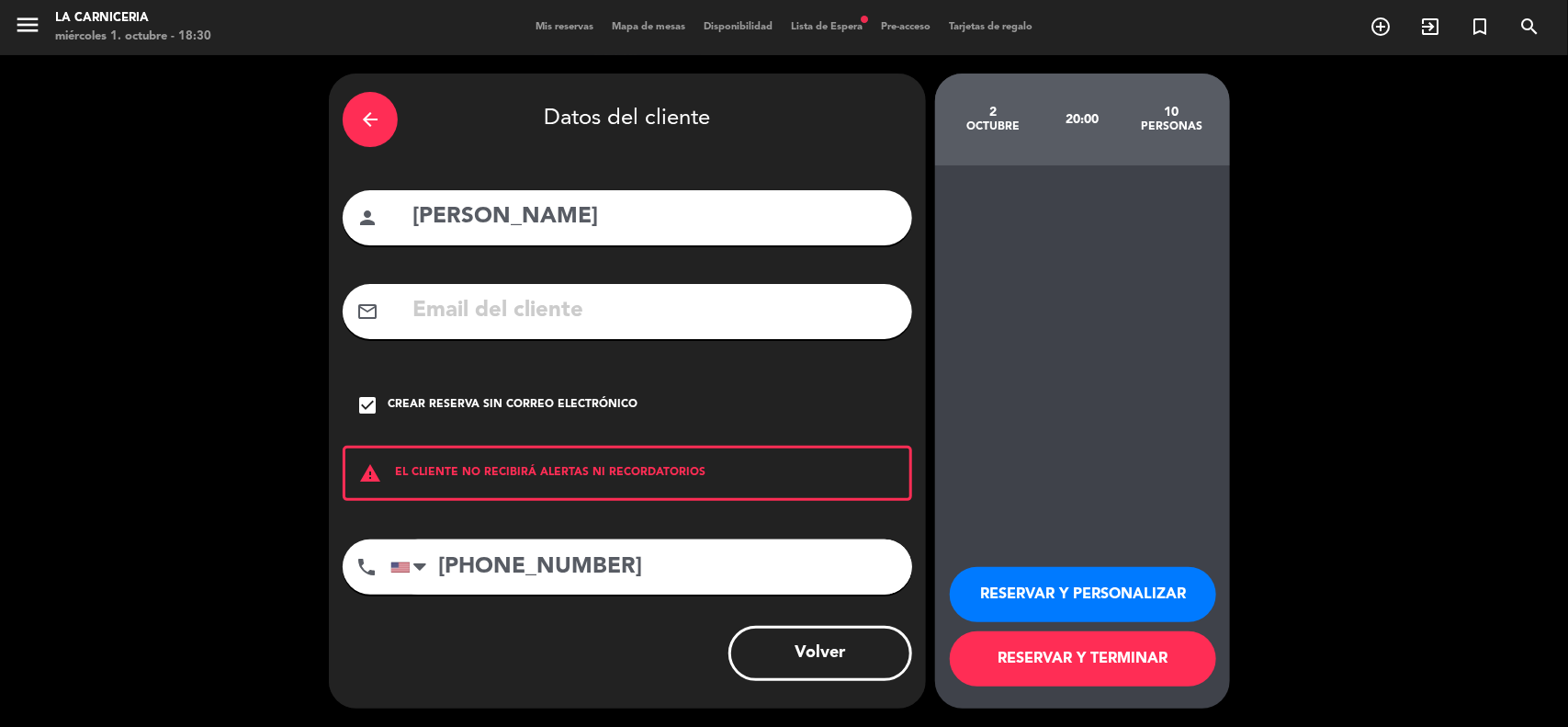
scroll to position [0, 0]
click at [1008, 669] on button "RESERVAR Y TERMINAR" at bounding box center [1083, 658] width 267 height 55
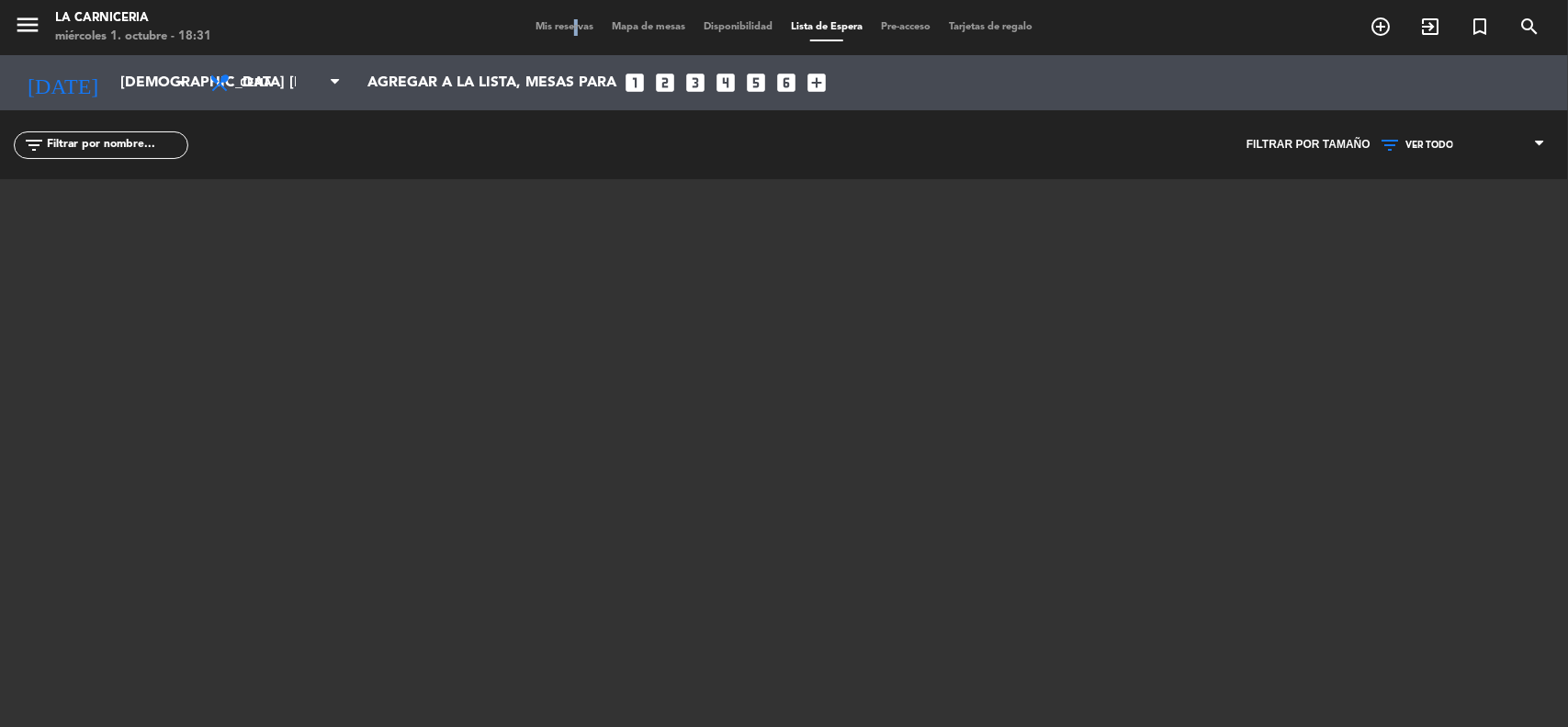
click at [565, 39] on div "menu La Carniceria miércoles 1. octubre - 18:31 Mis reservas Mapa de mesas Disp…" at bounding box center [784, 27] width 1568 height 55
click at [551, 25] on span "Mis reservas" at bounding box center [565, 26] width 77 height 10
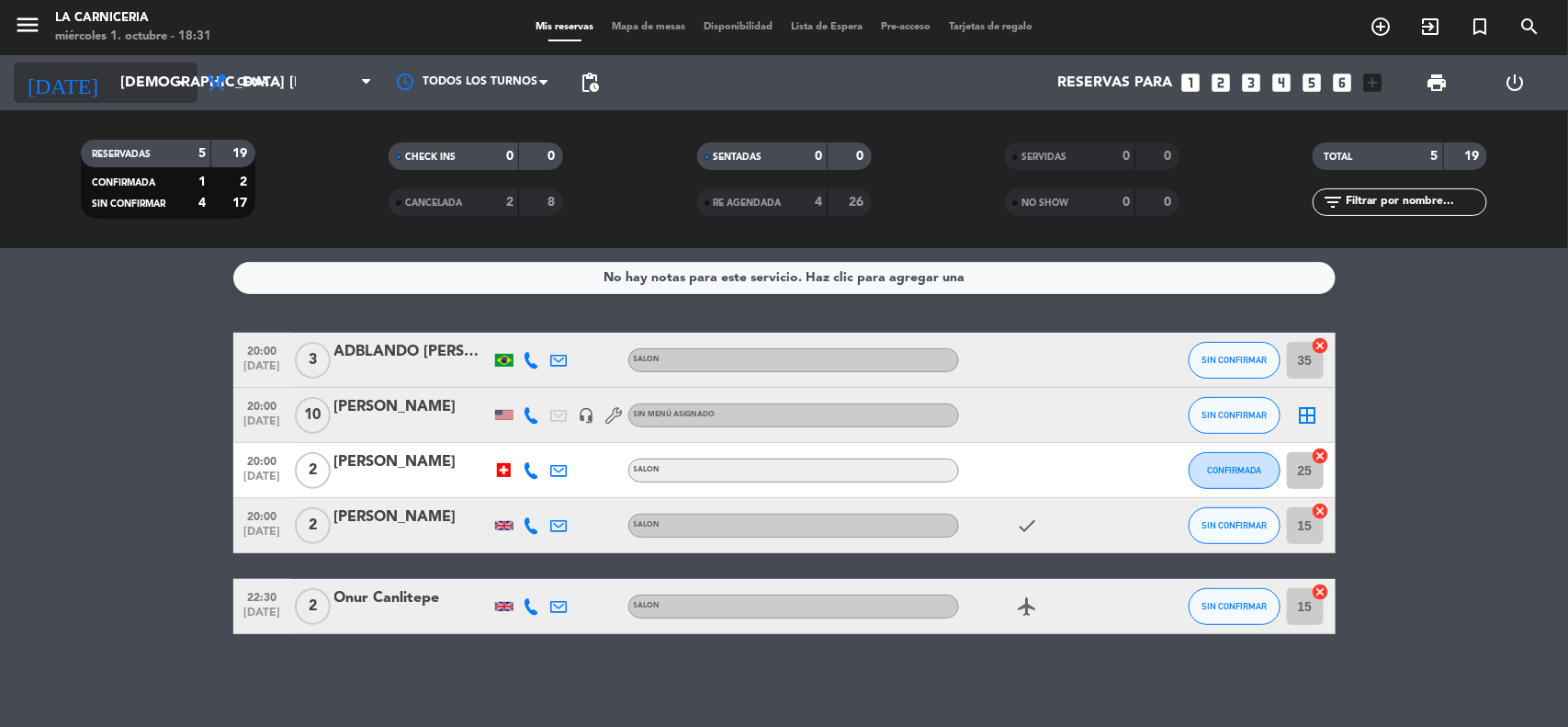
click at [143, 79] on input "[DEMOGRAPHIC_DATA] [DATE]" at bounding box center [208, 82] width 194 height 36
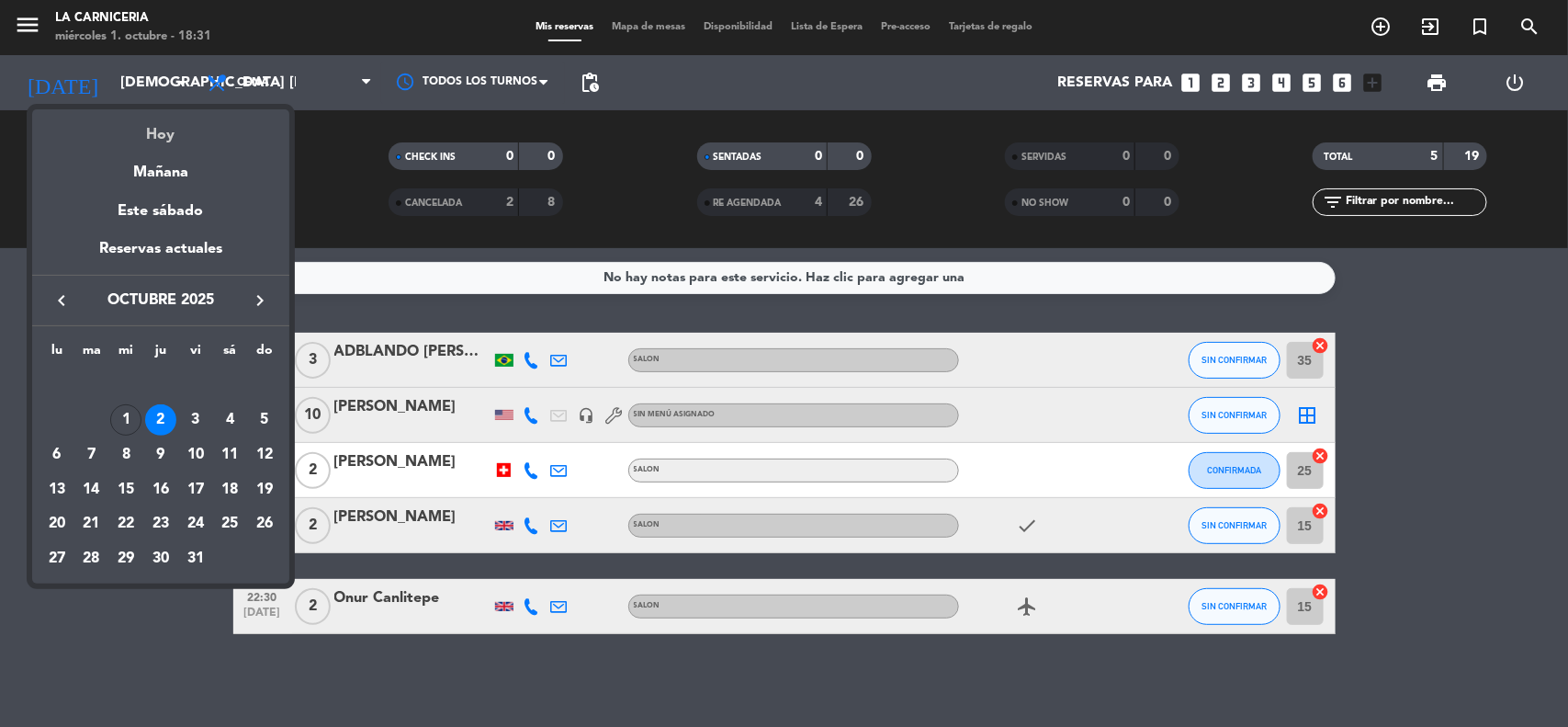
click at [152, 142] on div "Hoy" at bounding box center [161, 128] width 257 height 37
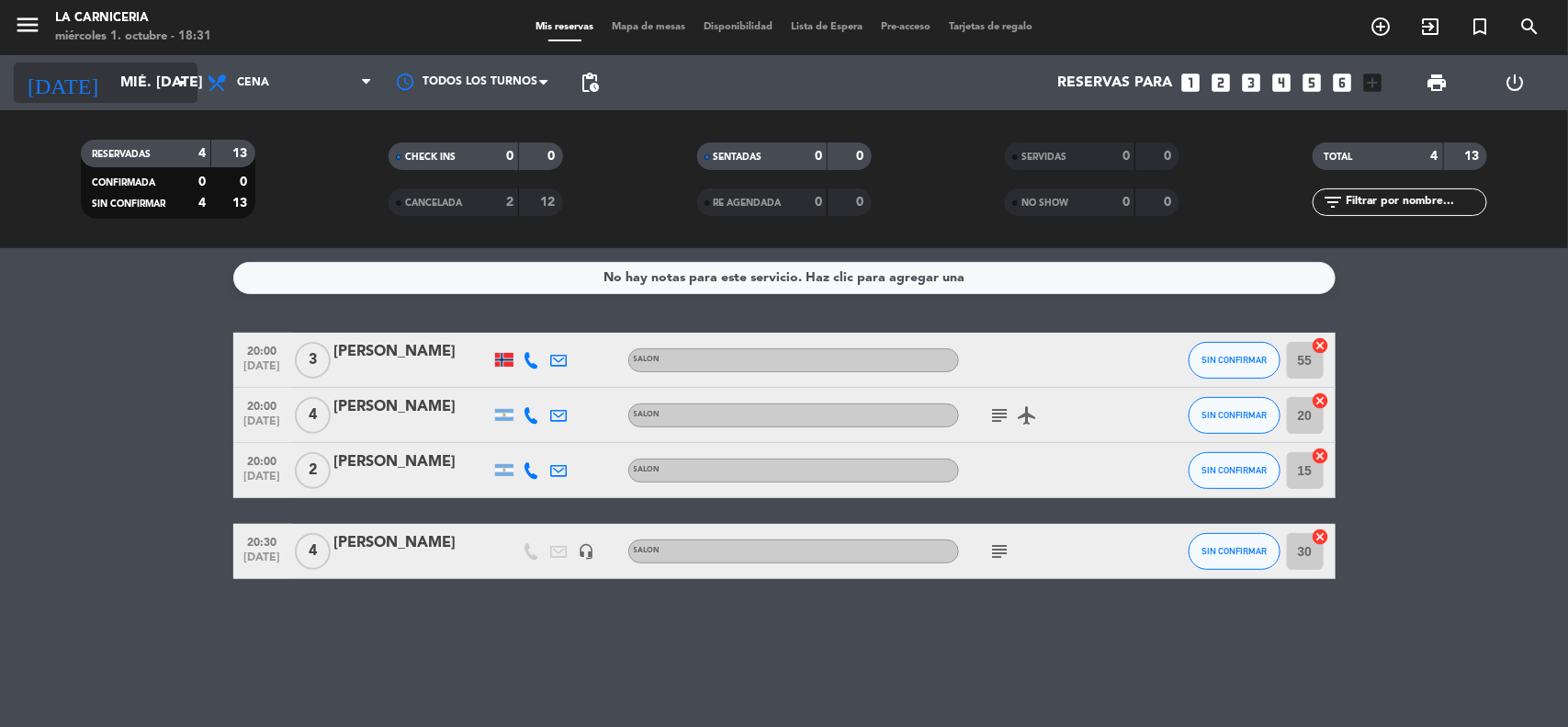
click at [111, 80] on input "mié. [DATE]" at bounding box center [208, 82] width 194 height 36
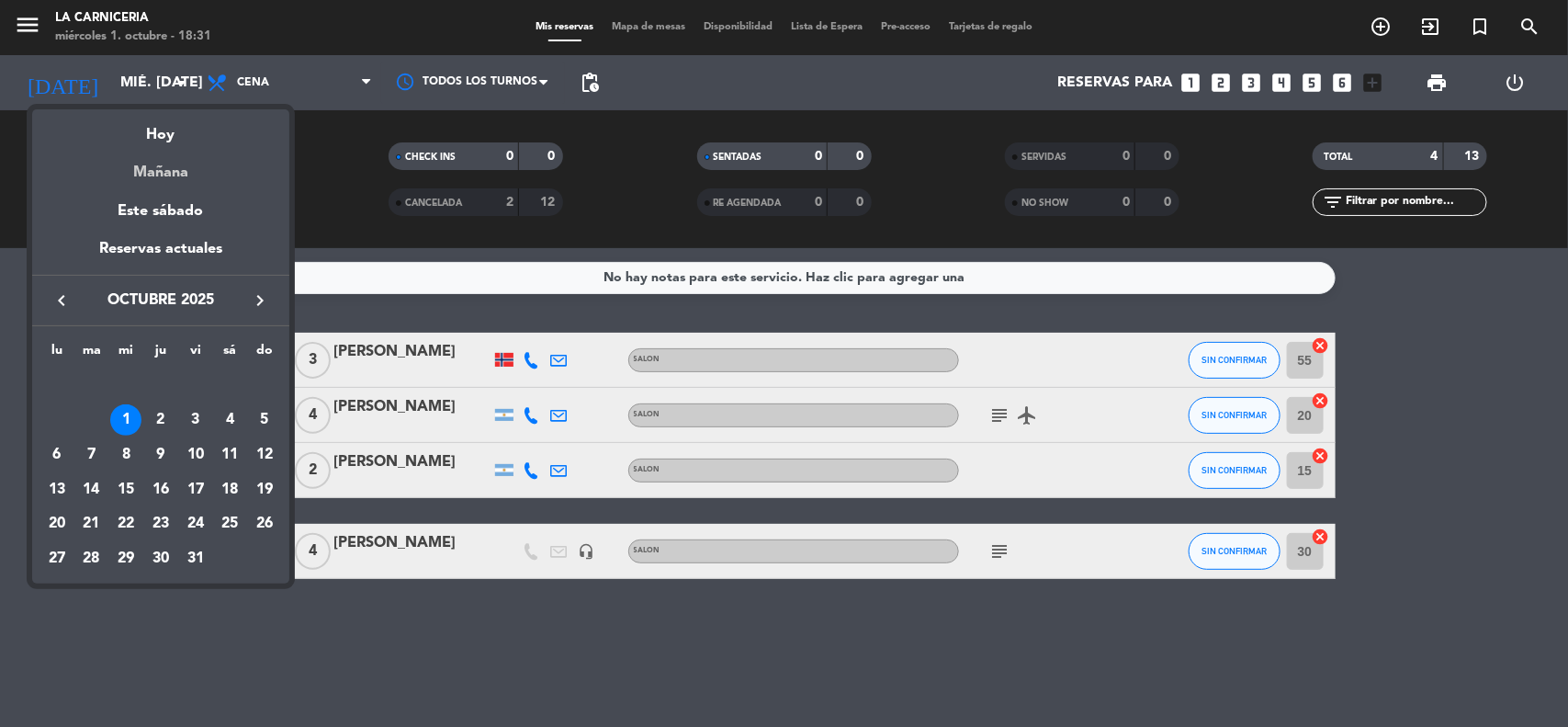
click at [144, 168] on div "Mañana" at bounding box center [161, 166] width 257 height 37
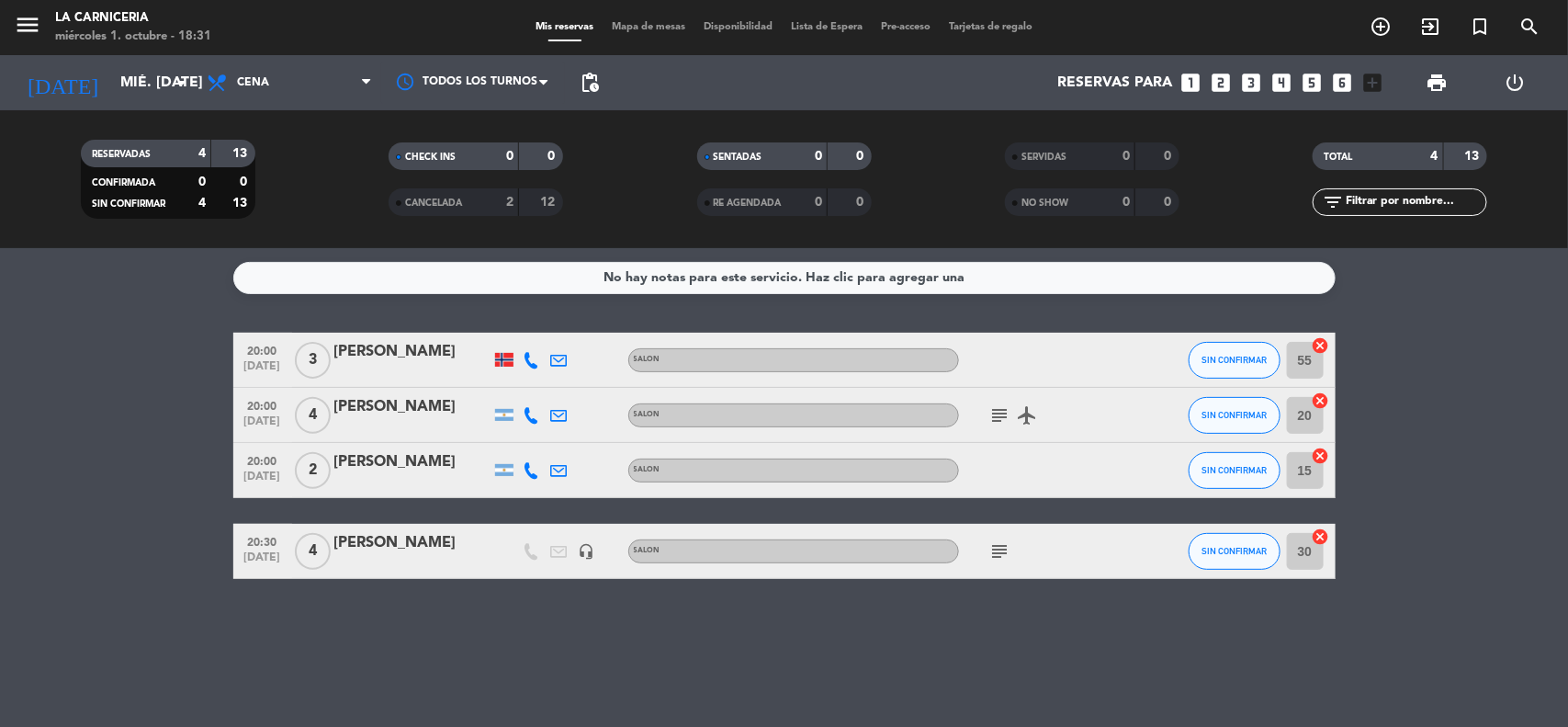
type input "[DEMOGRAPHIC_DATA] [DATE]"
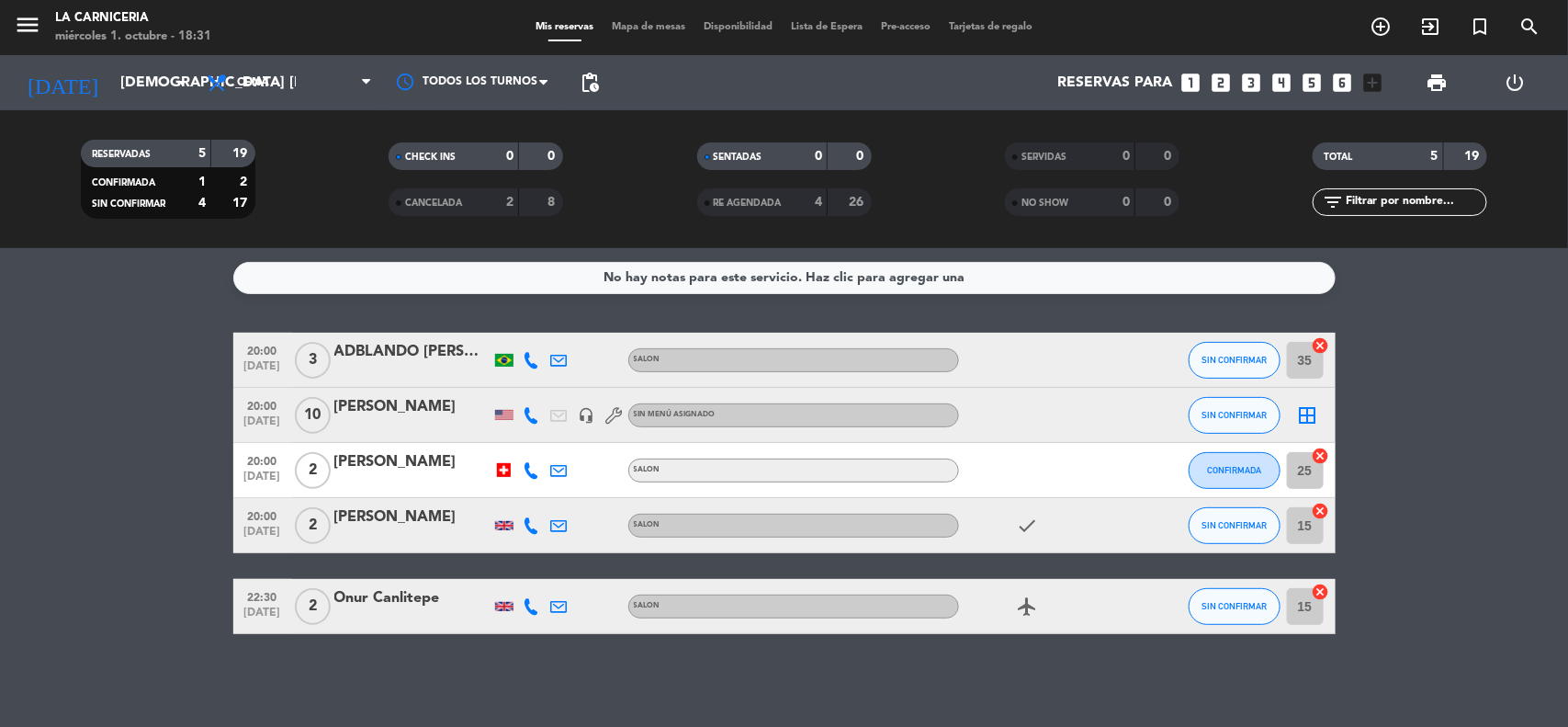
click at [1305, 407] on icon "border_all" at bounding box center [1308, 415] width 22 height 22
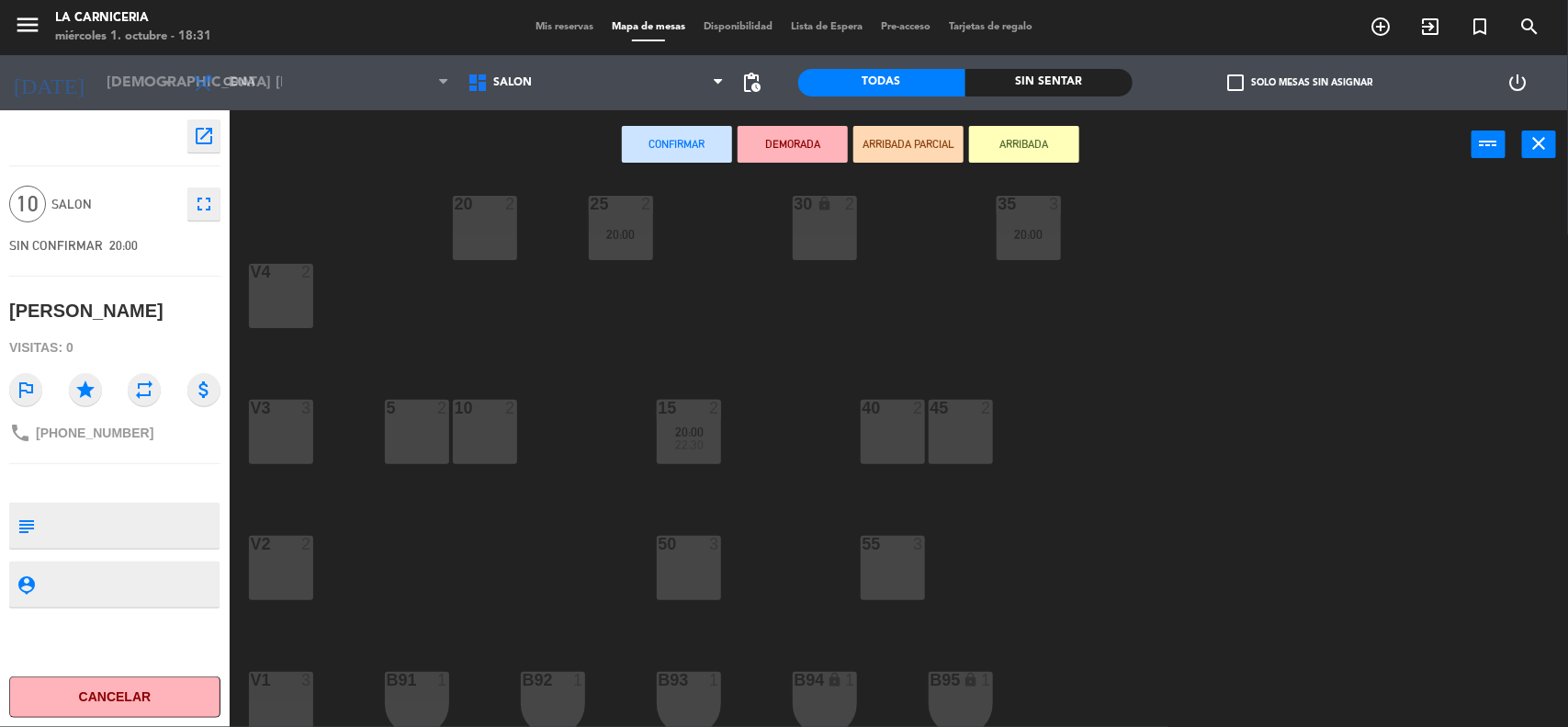
scroll to position [25, 0]
click at [418, 414] on div "5 2" at bounding box center [417, 427] width 65 height 65
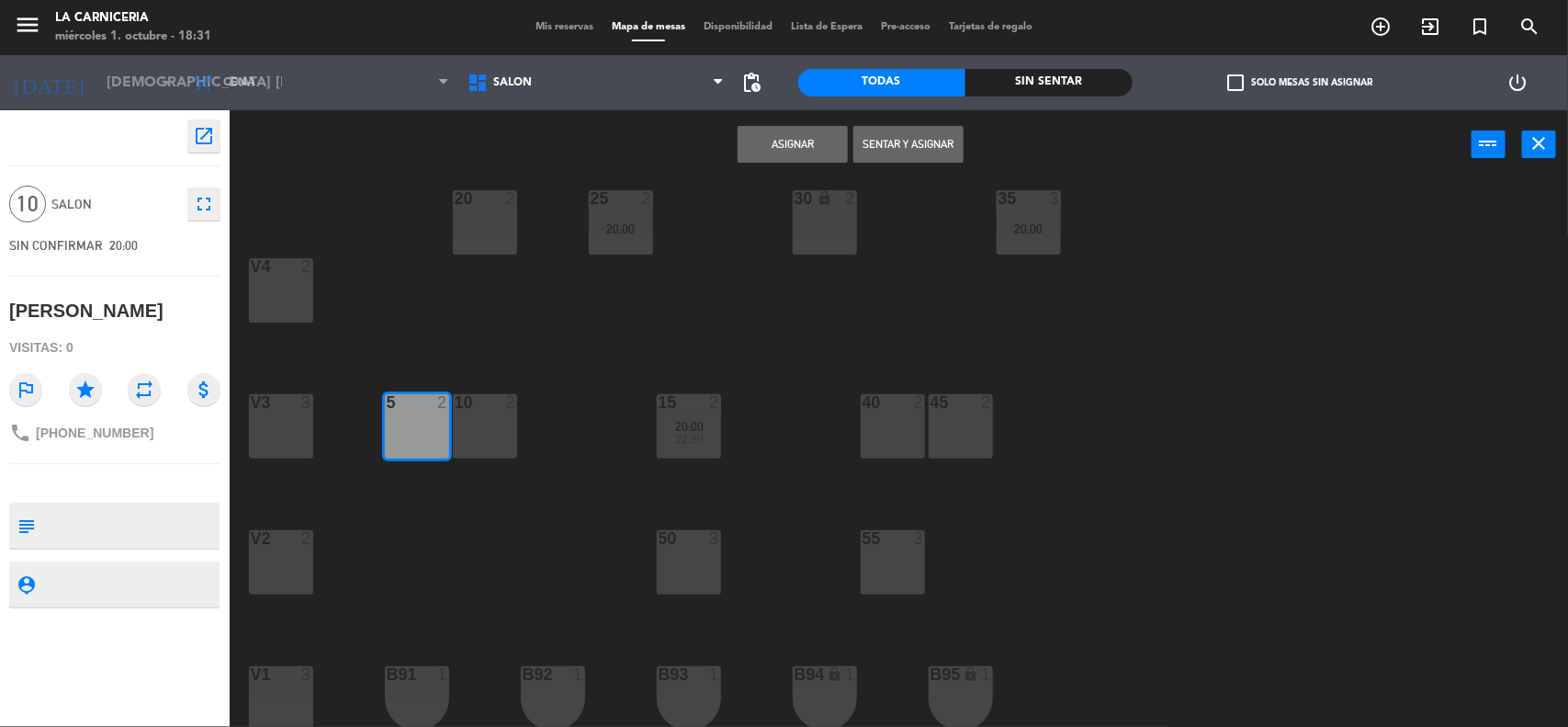
click at [464, 438] on div "10 2" at bounding box center [486, 427] width 65 height 65
click at [481, 213] on div "20 2" at bounding box center [486, 223] width 65 height 65
click at [905, 421] on div "40 2" at bounding box center [893, 427] width 65 height 65
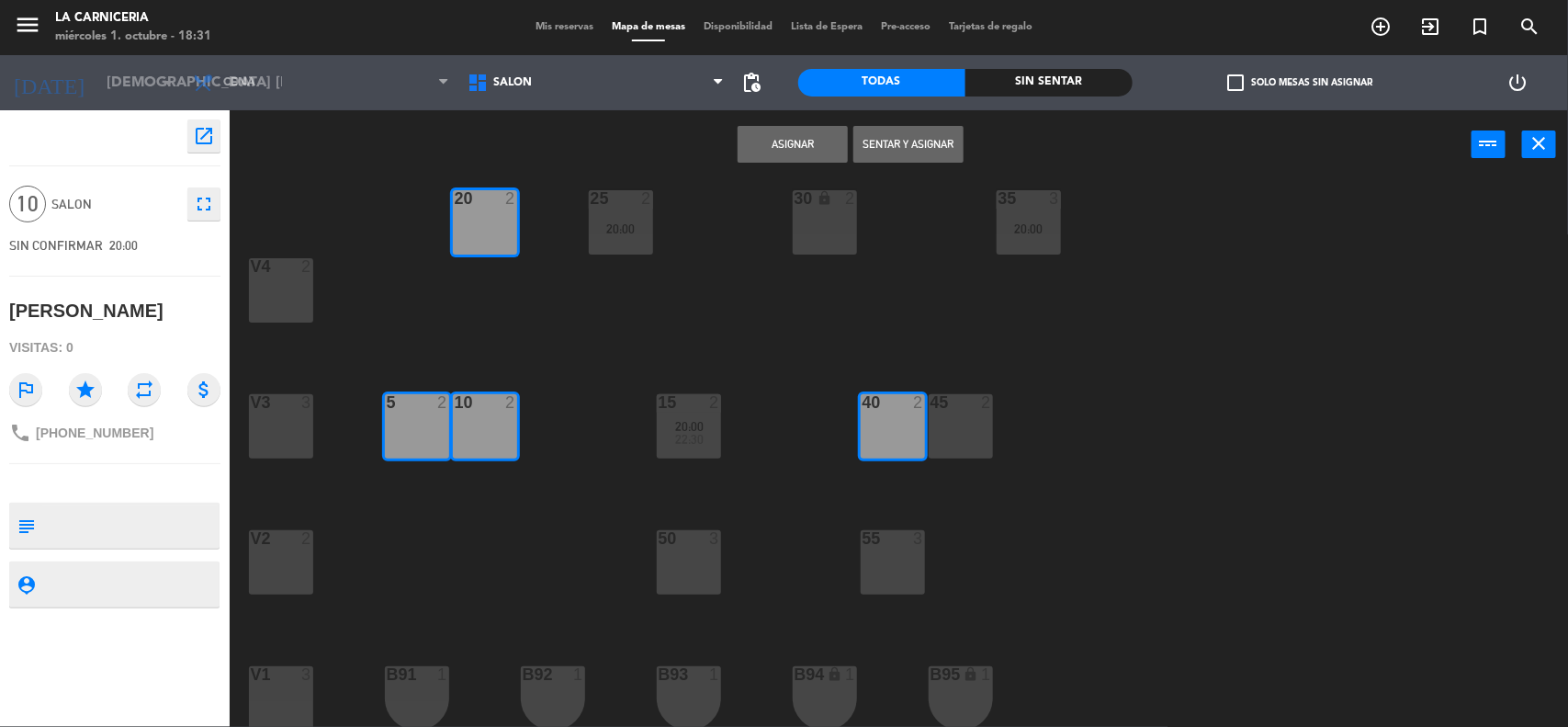
click at [939, 413] on div "45 2" at bounding box center [962, 427] width 65 height 65
click at [497, 216] on div "20 2" at bounding box center [486, 223] width 65 height 65
click at [873, 144] on button "Sentar y Asignar" at bounding box center [909, 143] width 110 height 36
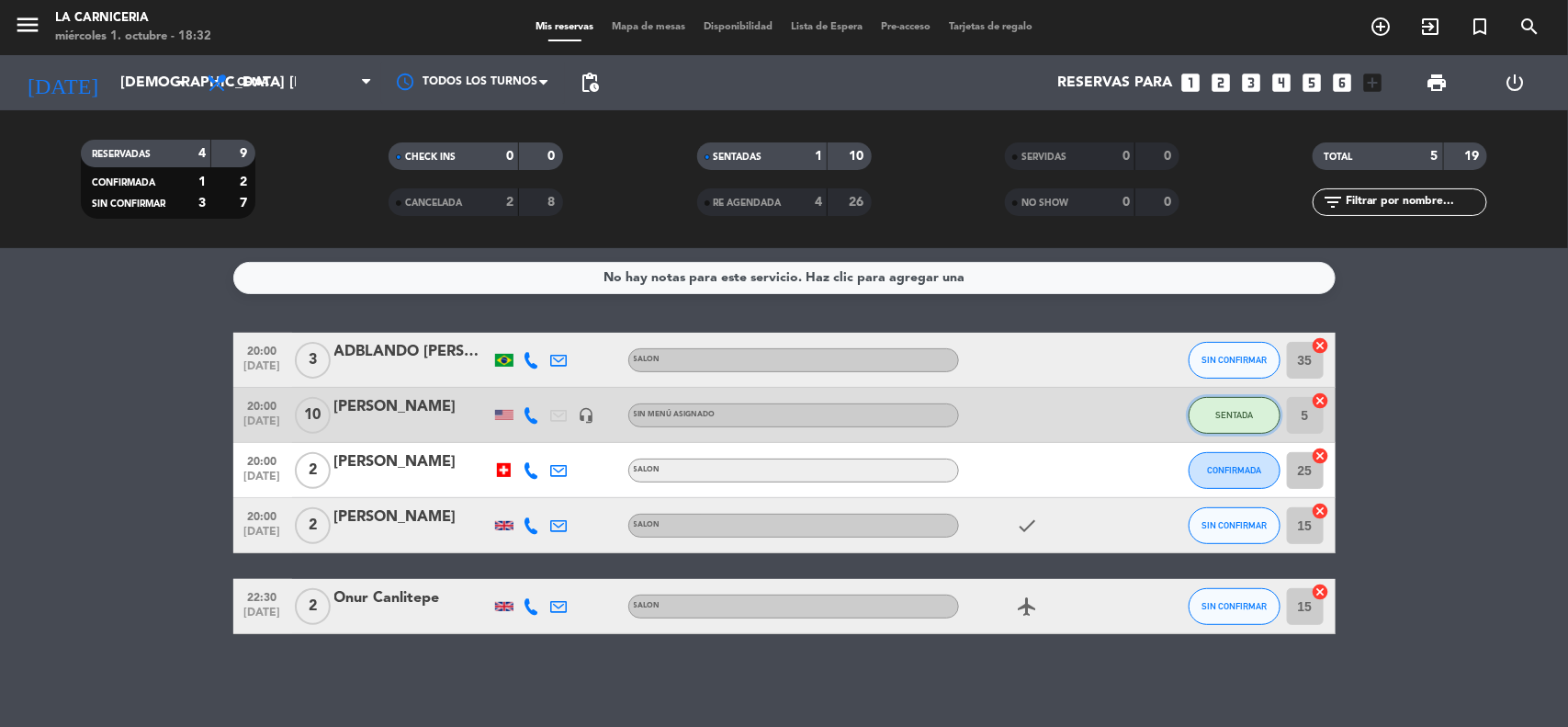
click at [1243, 420] on span "SENTADA" at bounding box center [1234, 415] width 37 height 10
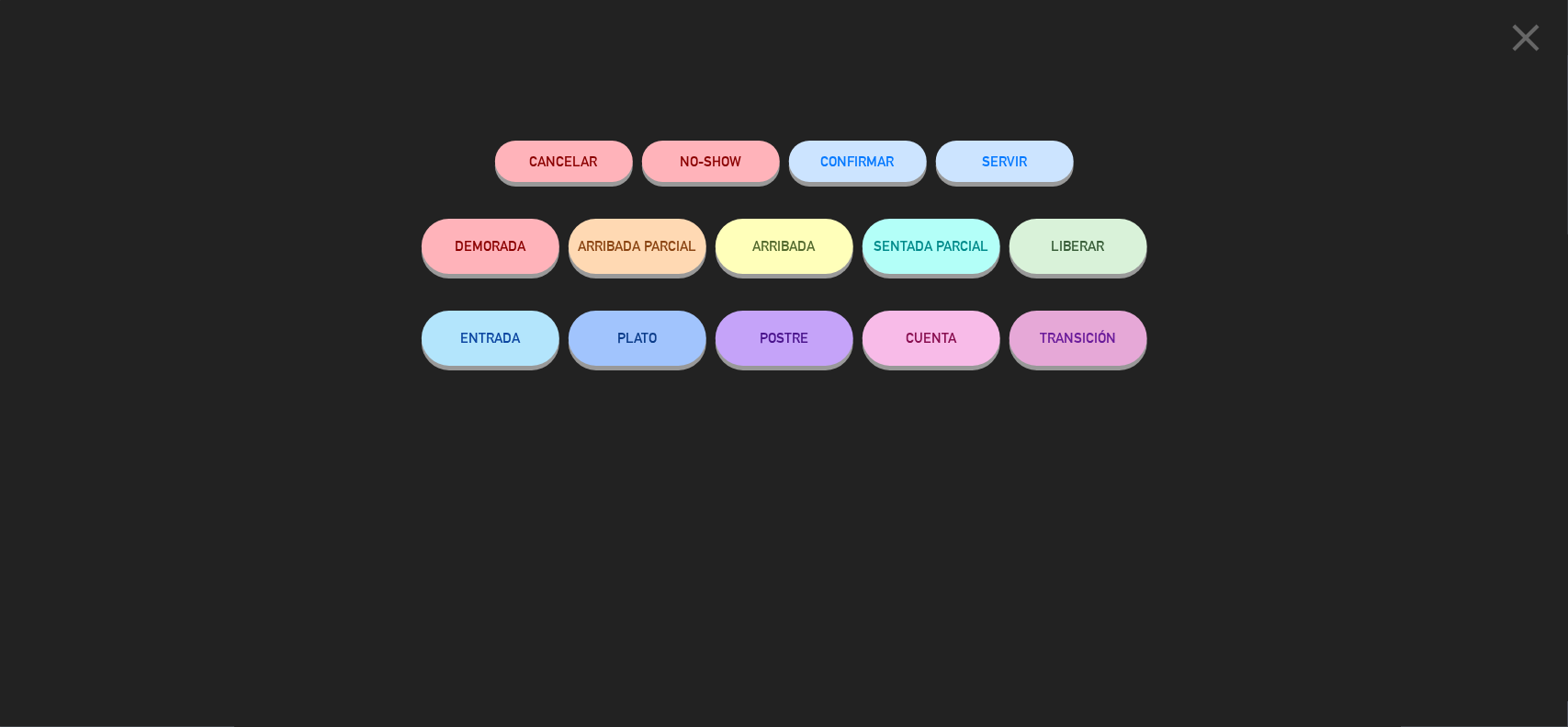
click at [609, 151] on button "Cancelar" at bounding box center [564, 161] width 137 height 41
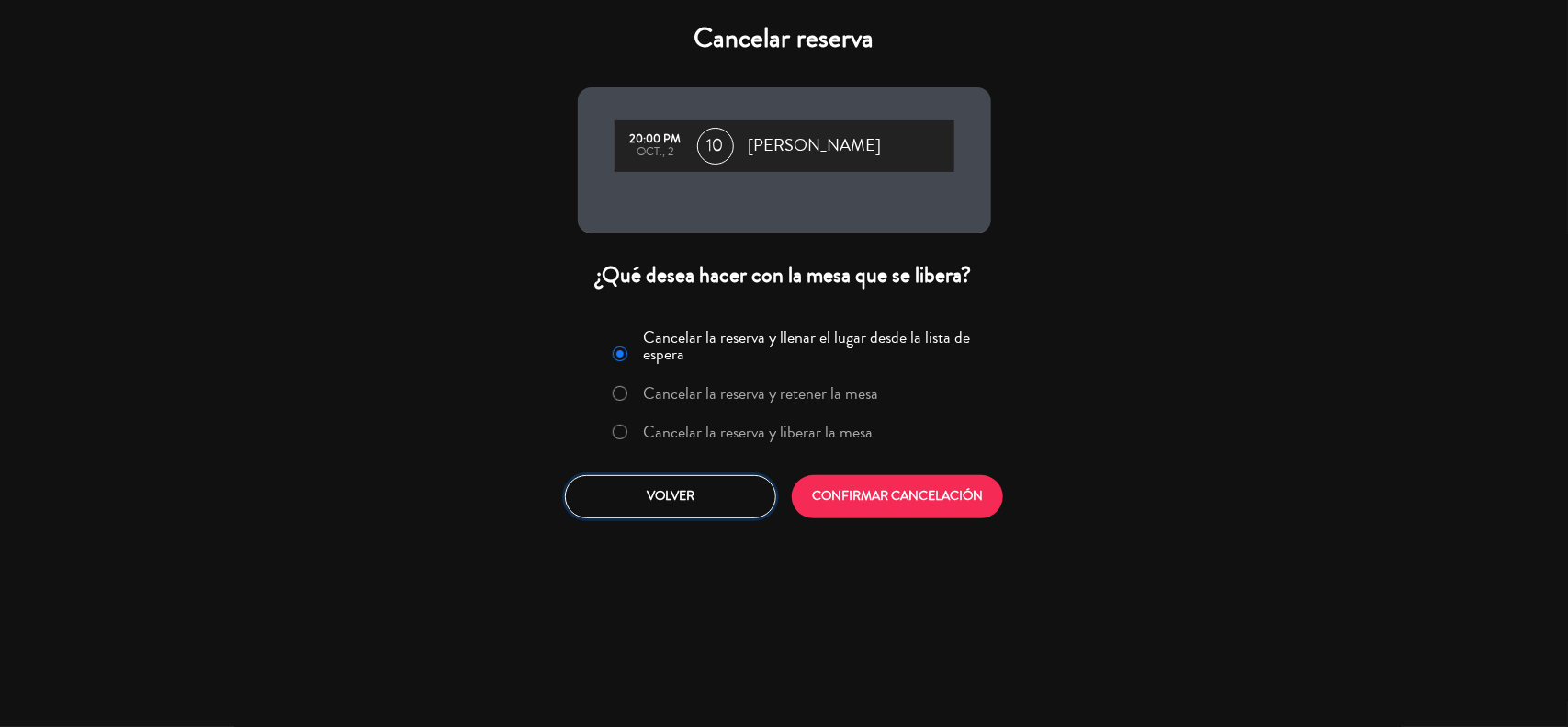
click at [722, 487] on button "Volver" at bounding box center [670, 496] width 211 height 43
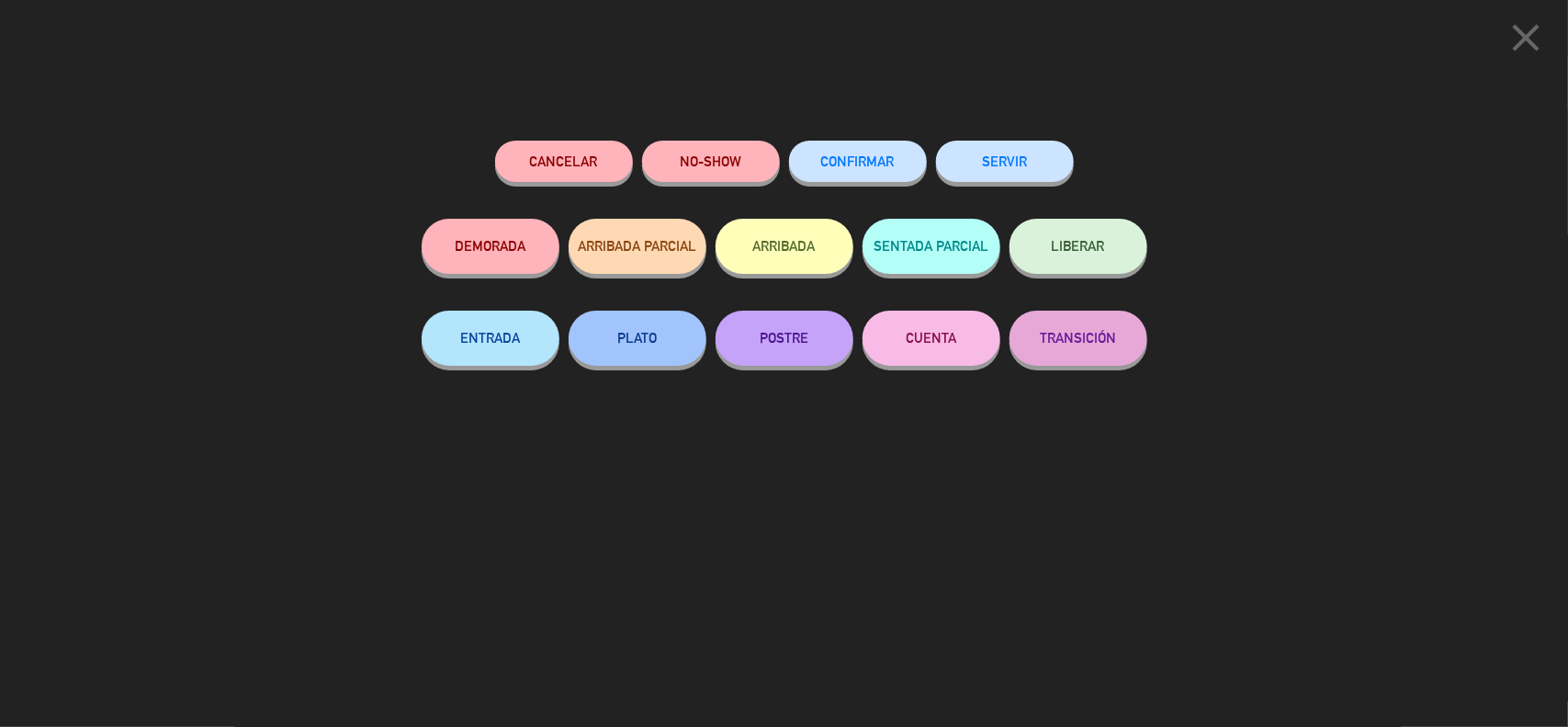
click at [1082, 243] on span "LIBERAR" at bounding box center [1078, 246] width 53 height 16
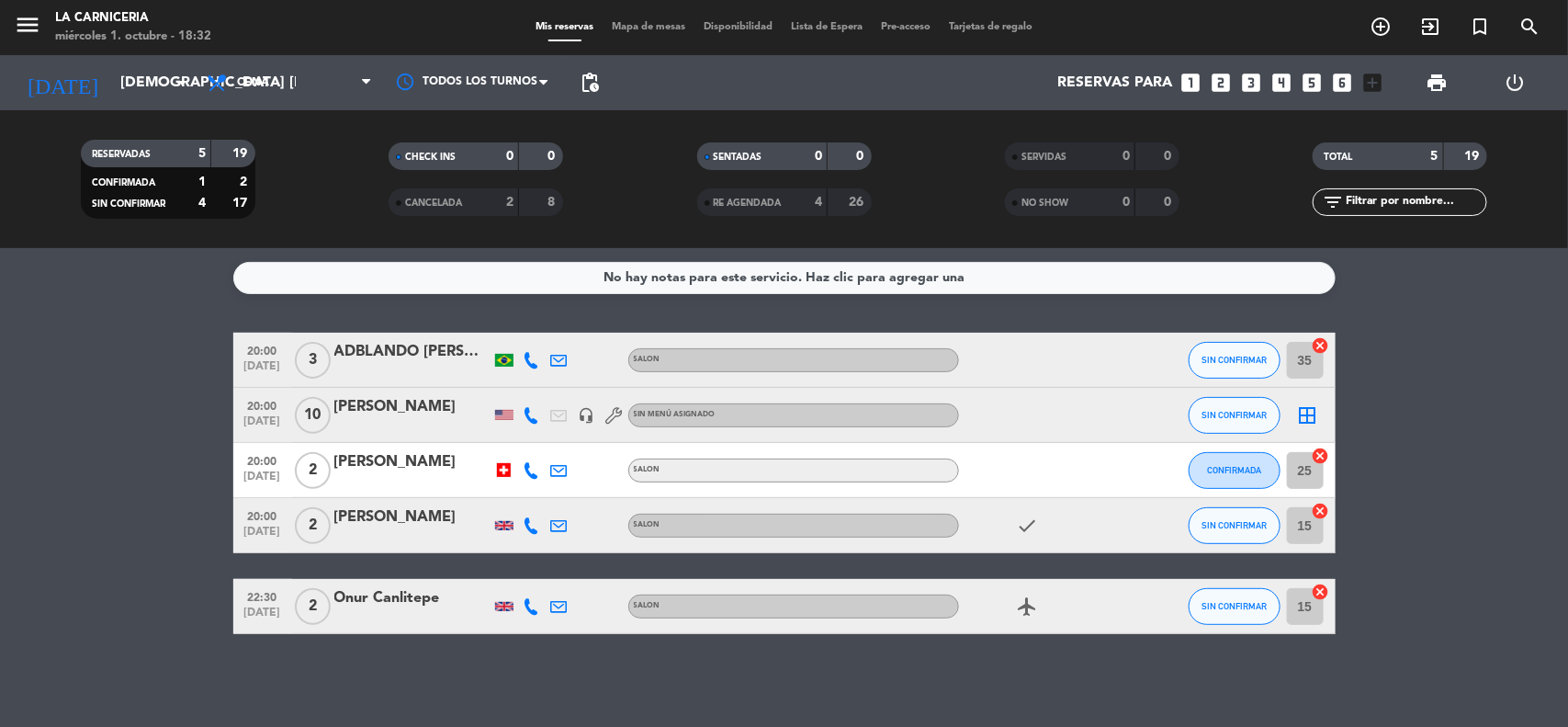
click at [659, 416] on span "Sin menú asignado" at bounding box center [674, 414] width 81 height 7
click at [328, 411] on span "10" at bounding box center [313, 414] width 36 height 36
click at [349, 406] on div "[PERSON_NAME]" at bounding box center [412, 407] width 156 height 24
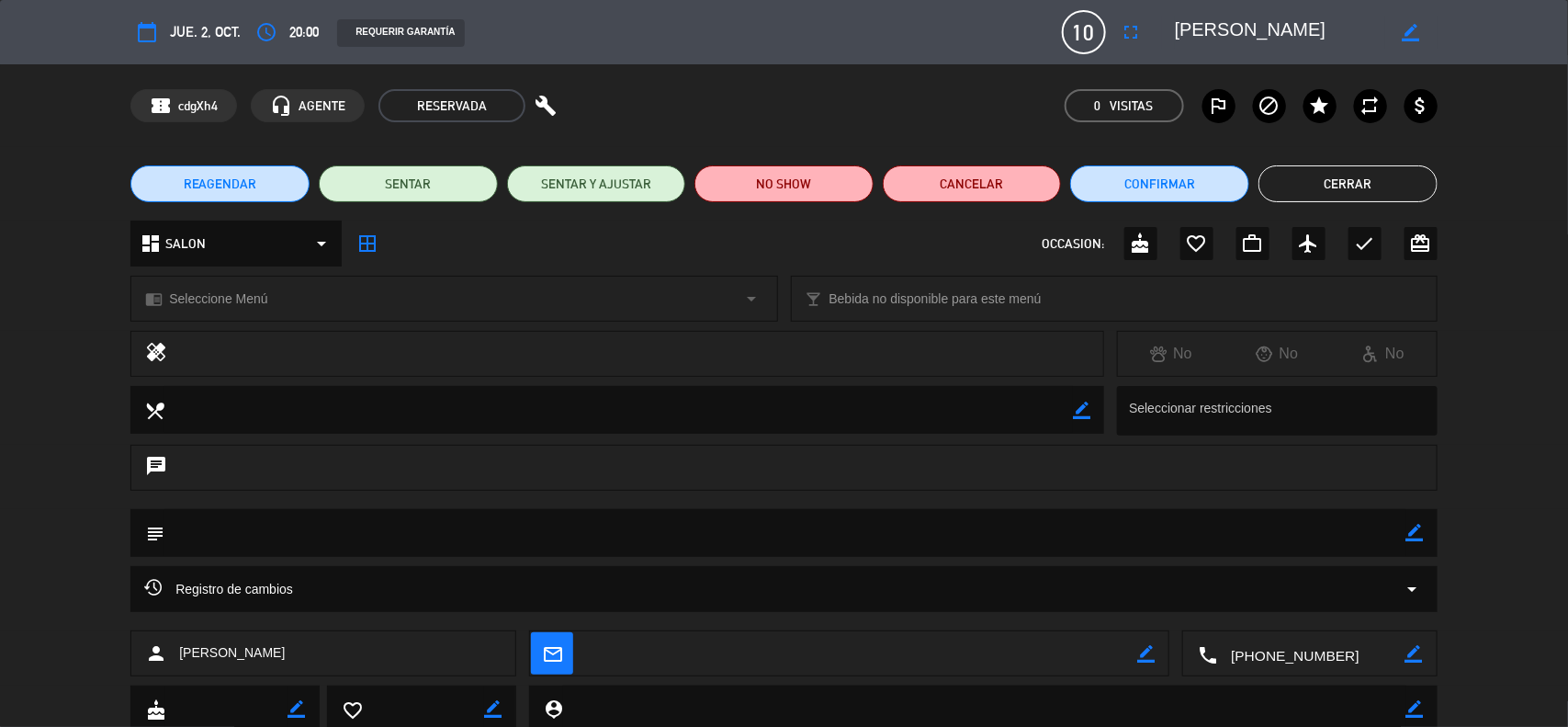
click at [296, 237] on div "dashboard SALON arrow_drop_down" at bounding box center [235, 243] width 211 height 46
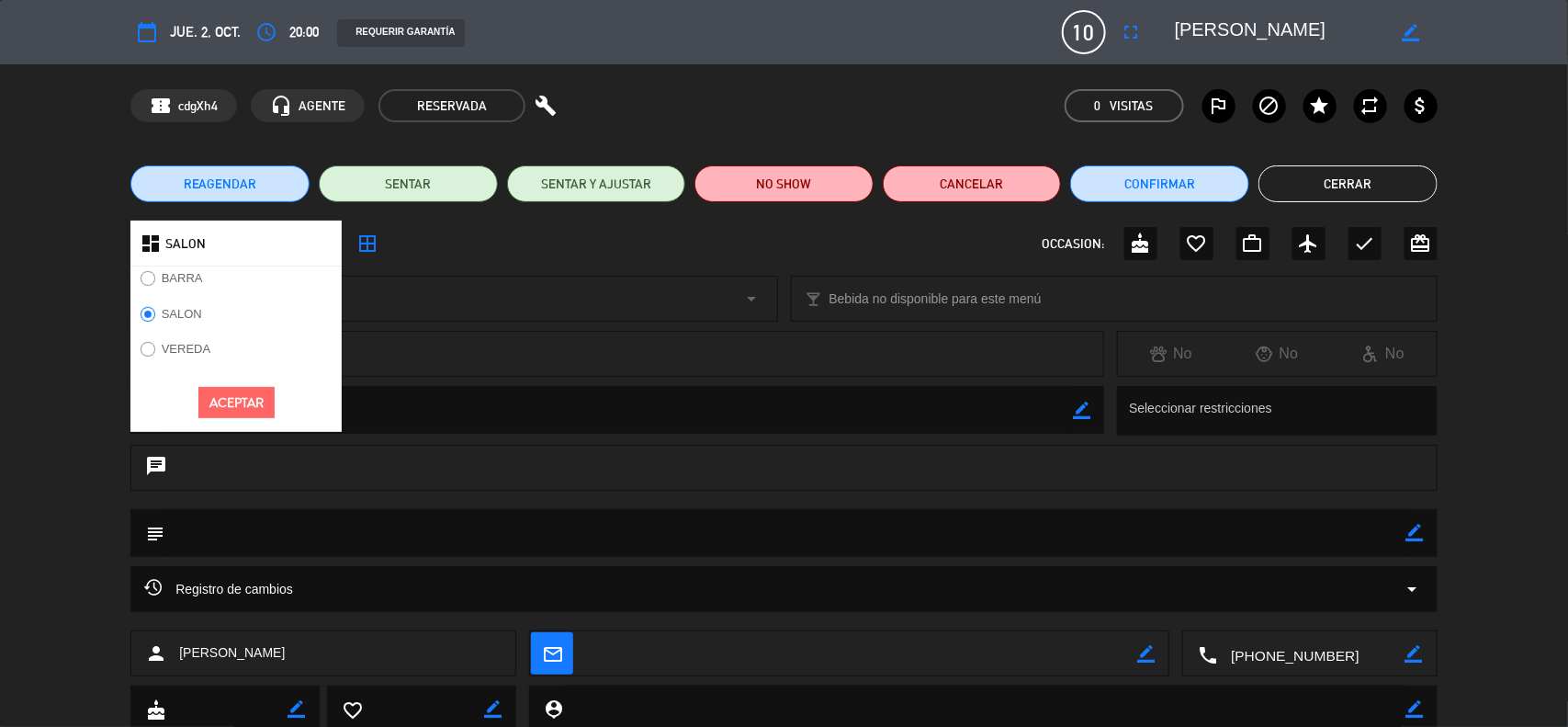
click at [393, 244] on div "dashboard SALON BARRA SALON VEREDA Aceptar border_all OCCASION: cake favorite_b…" at bounding box center [784, 243] width 1307 height 46
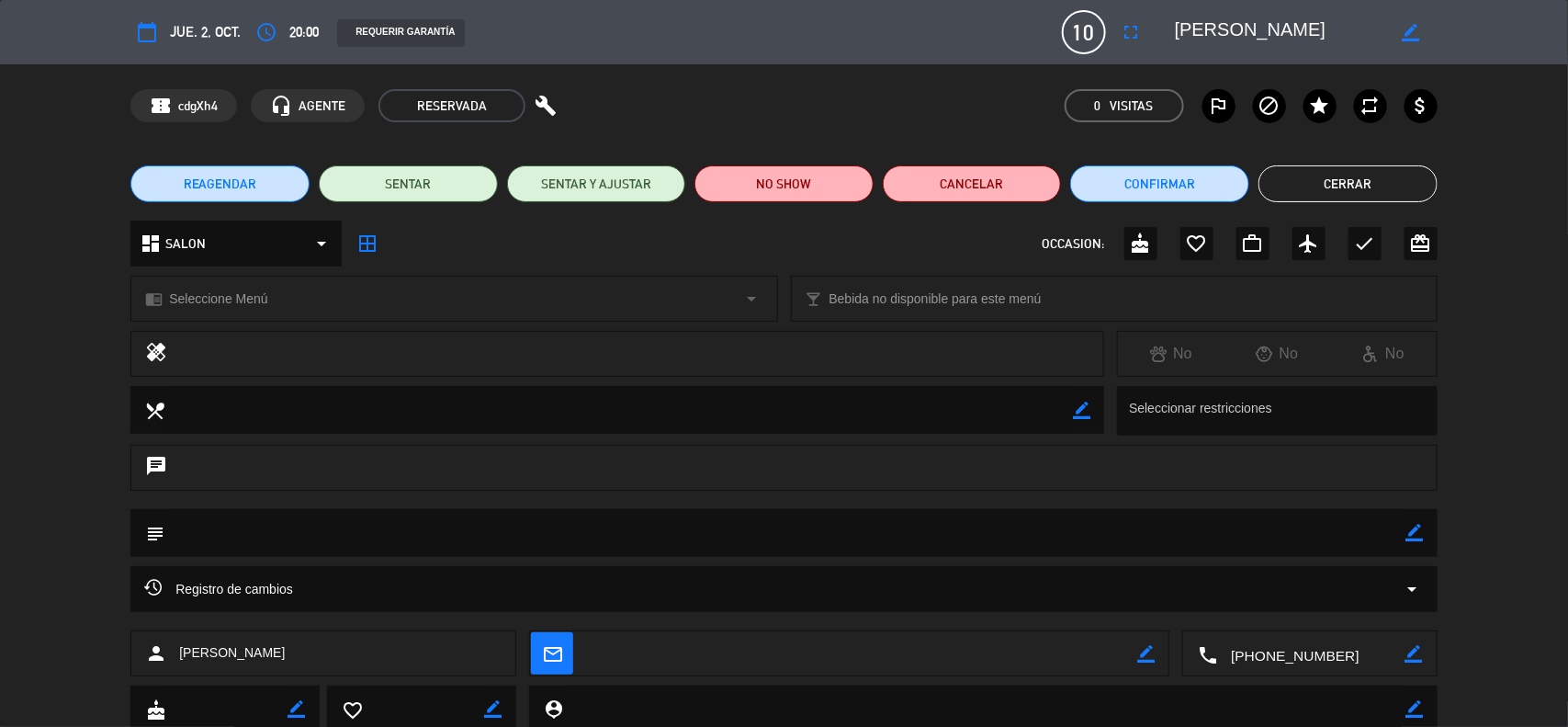
click at [368, 289] on div "chrome_reader_mode Seleccione Menú arrow_drop_down" at bounding box center [453, 298] width 645 height 44
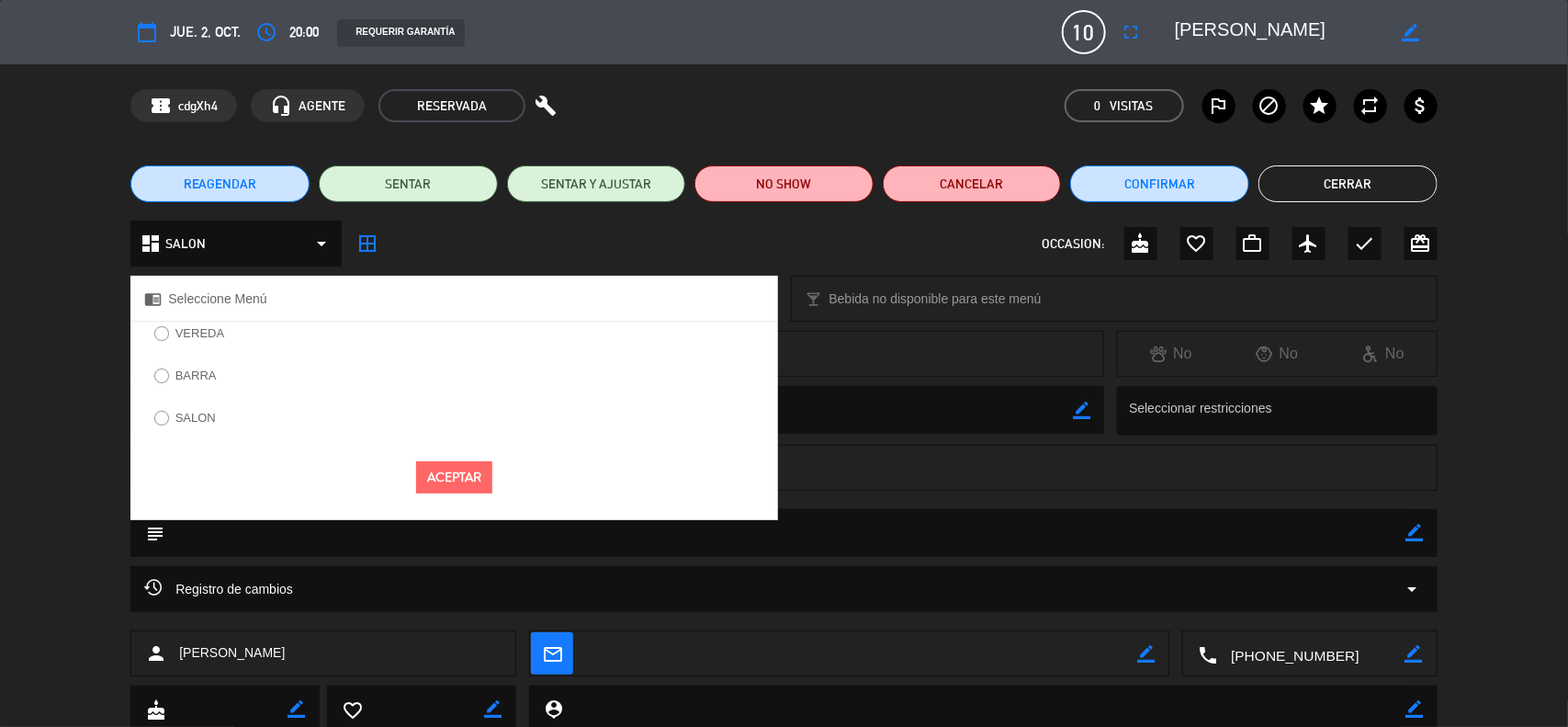
click at [199, 410] on label "SALON" at bounding box center [184, 420] width 80 height 29
click at [459, 471] on button "Aceptar" at bounding box center [454, 477] width 77 height 32
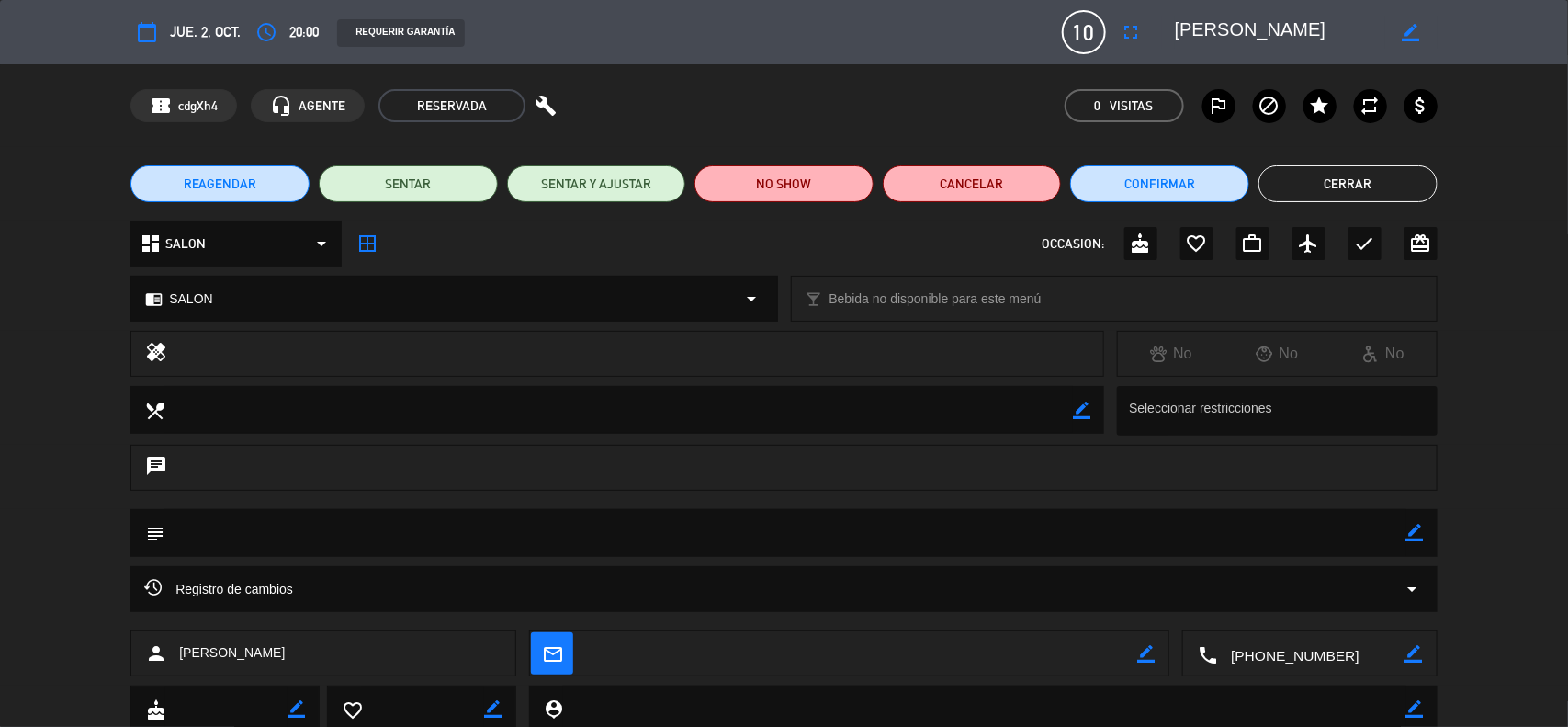
click at [1352, 176] on button "Cerrar" at bounding box center [1348, 183] width 180 height 36
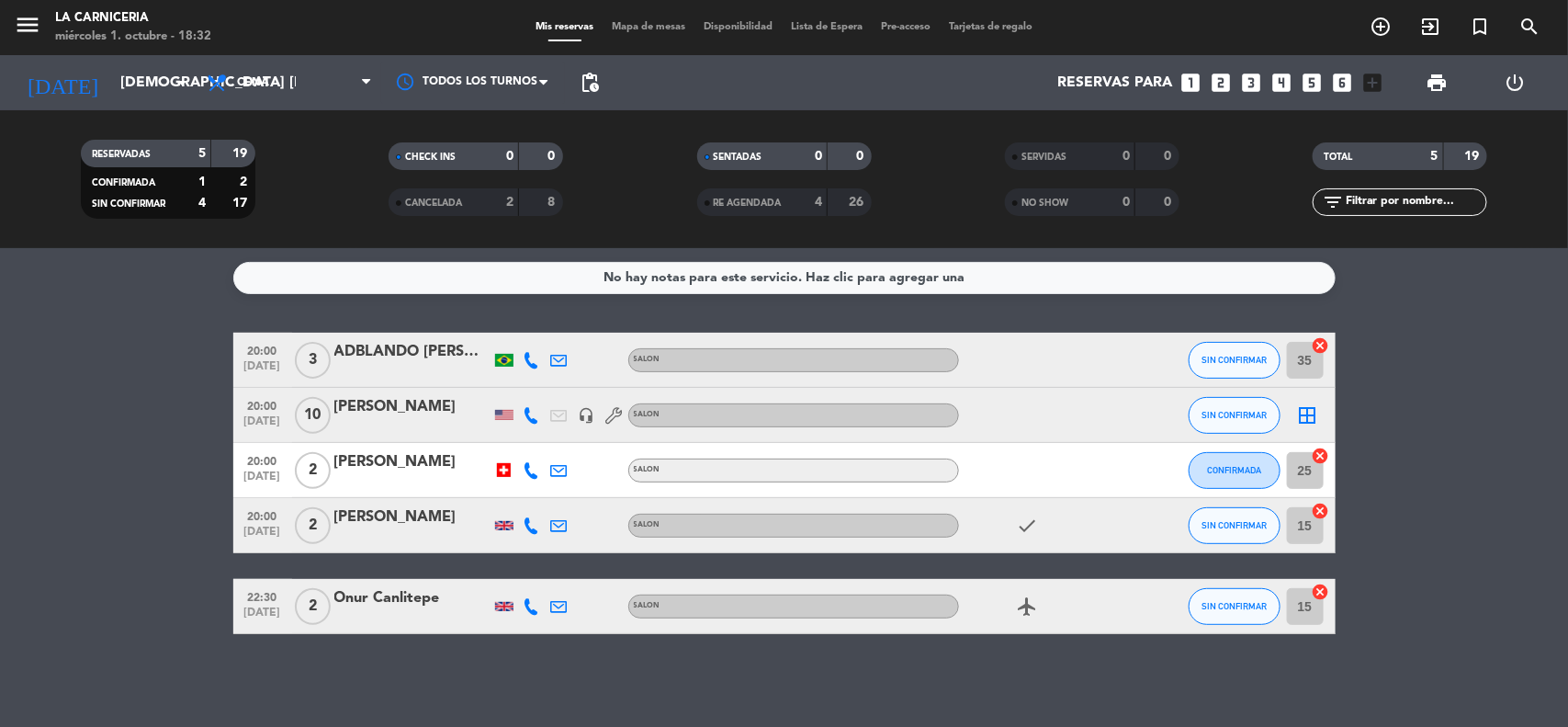
click at [1300, 404] on icon "border_all" at bounding box center [1308, 415] width 22 height 22
click at [1240, 415] on span "SIN CONFIRMAR" at bounding box center [1234, 415] width 65 height 10
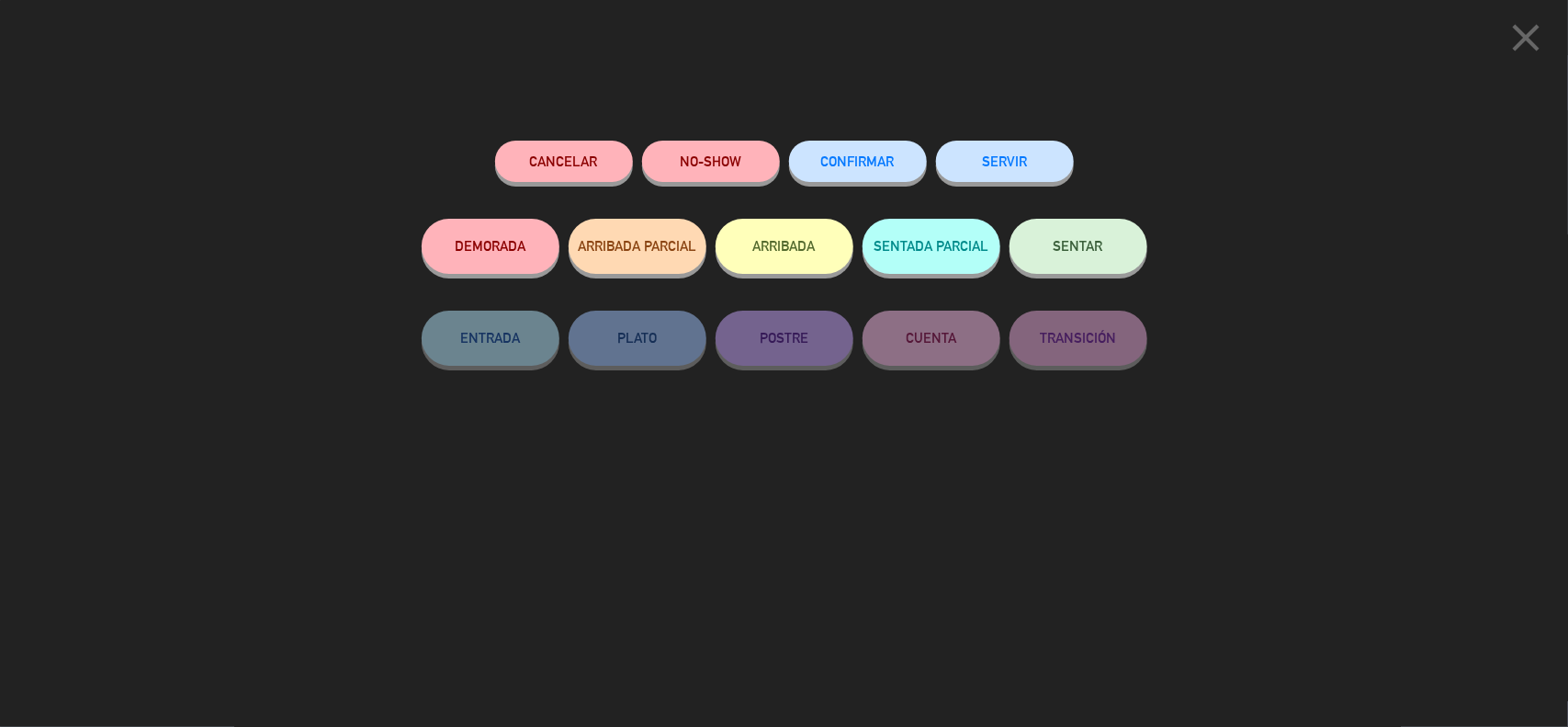
click at [1521, 35] on icon "close" at bounding box center [1526, 37] width 46 height 46
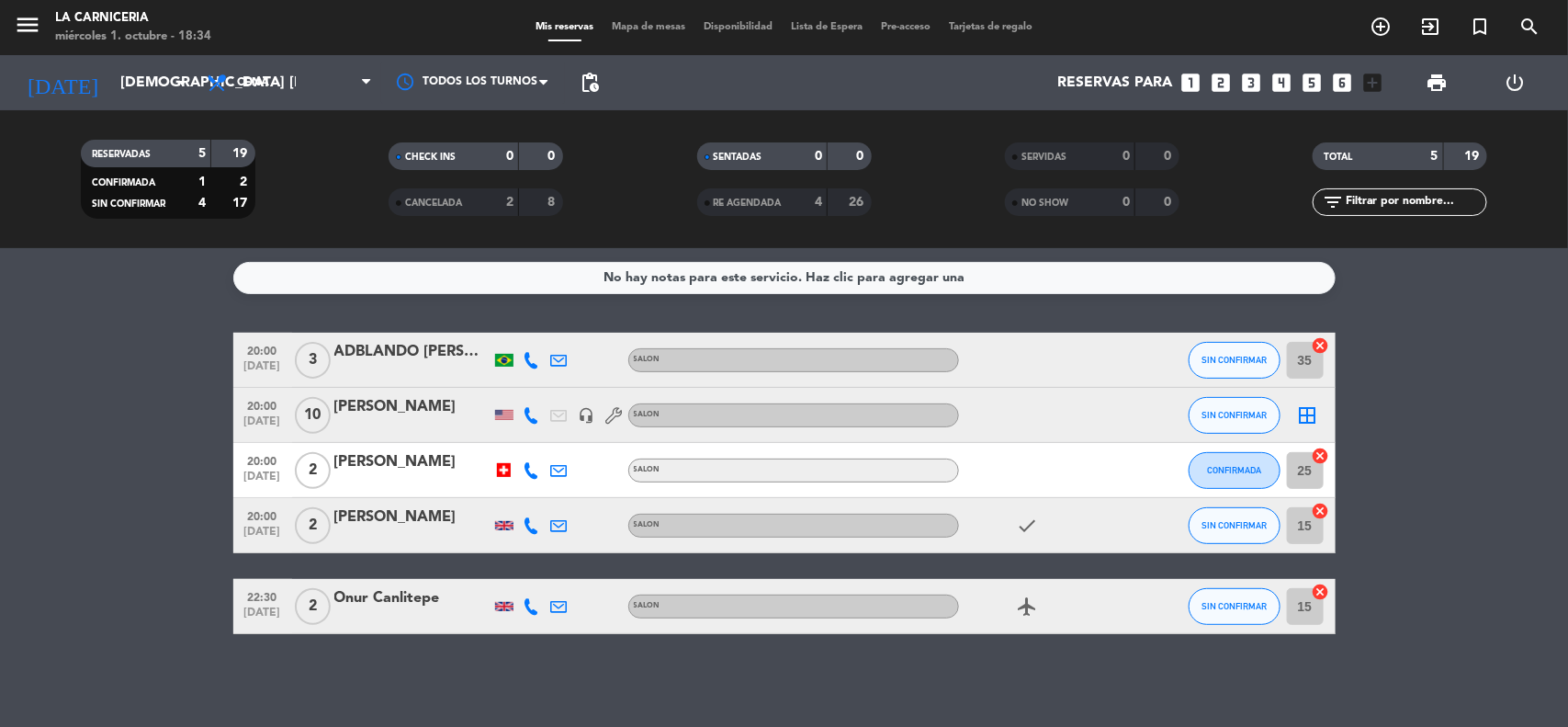
click at [1117, 404] on div at bounding box center [1042, 414] width 166 height 54
click at [1297, 416] on icon "border_all" at bounding box center [1308, 415] width 22 height 22
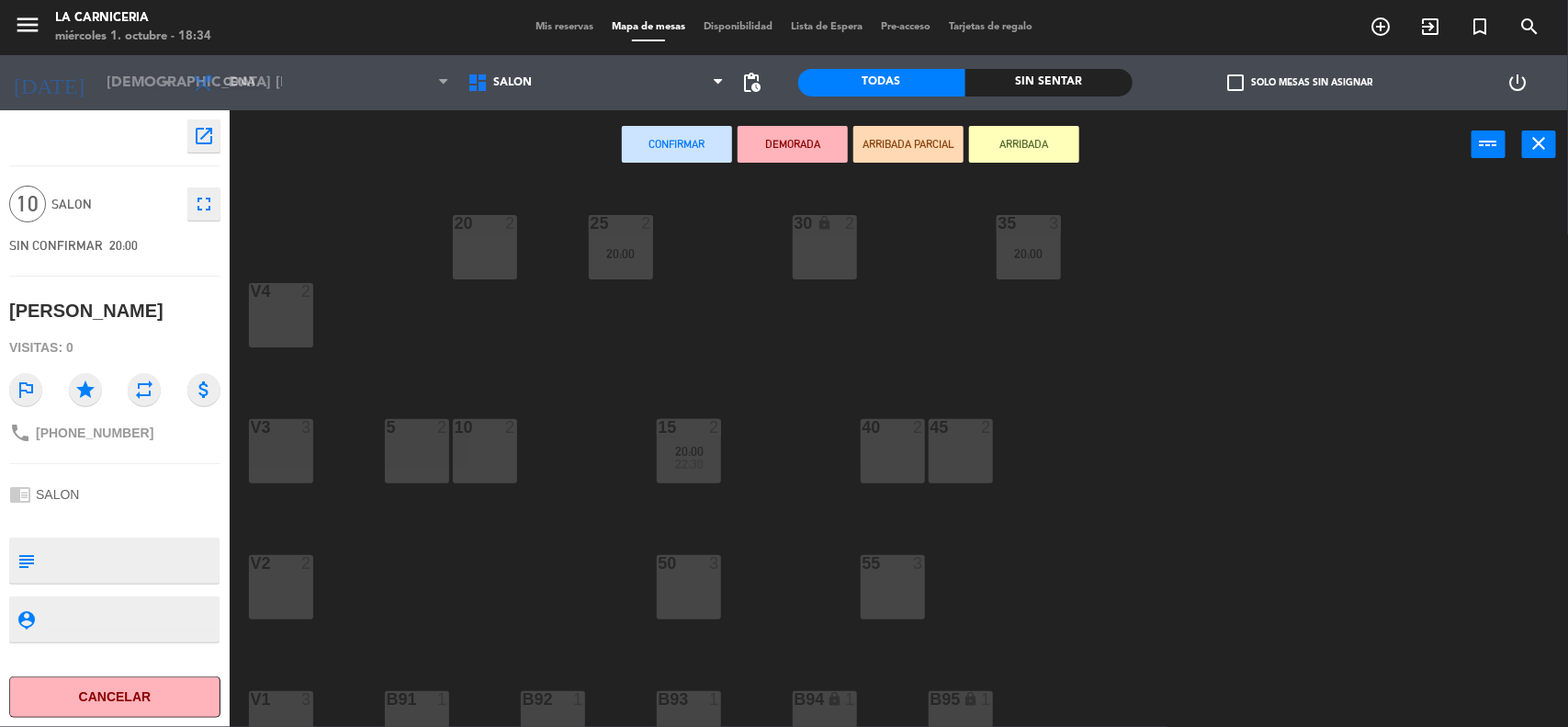
click at [1301, 84] on label "check_box_outline_blank Solo mesas sin asignar" at bounding box center [1300, 82] width 145 height 17
click at [1300, 82] on input "check_box_outline_blank Solo mesas sin asignar" at bounding box center [1300, 82] width 0 height 0
click at [1263, 79] on label "check_box Solo mesas sin asignar" at bounding box center [1300, 82] width 145 height 17
click at [1300, 82] on input "check_box Solo mesas sin asignar" at bounding box center [1300, 82] width 0 height 0
click at [99, 244] on span "SIN CONFIRMAR" at bounding box center [56, 245] width 94 height 15
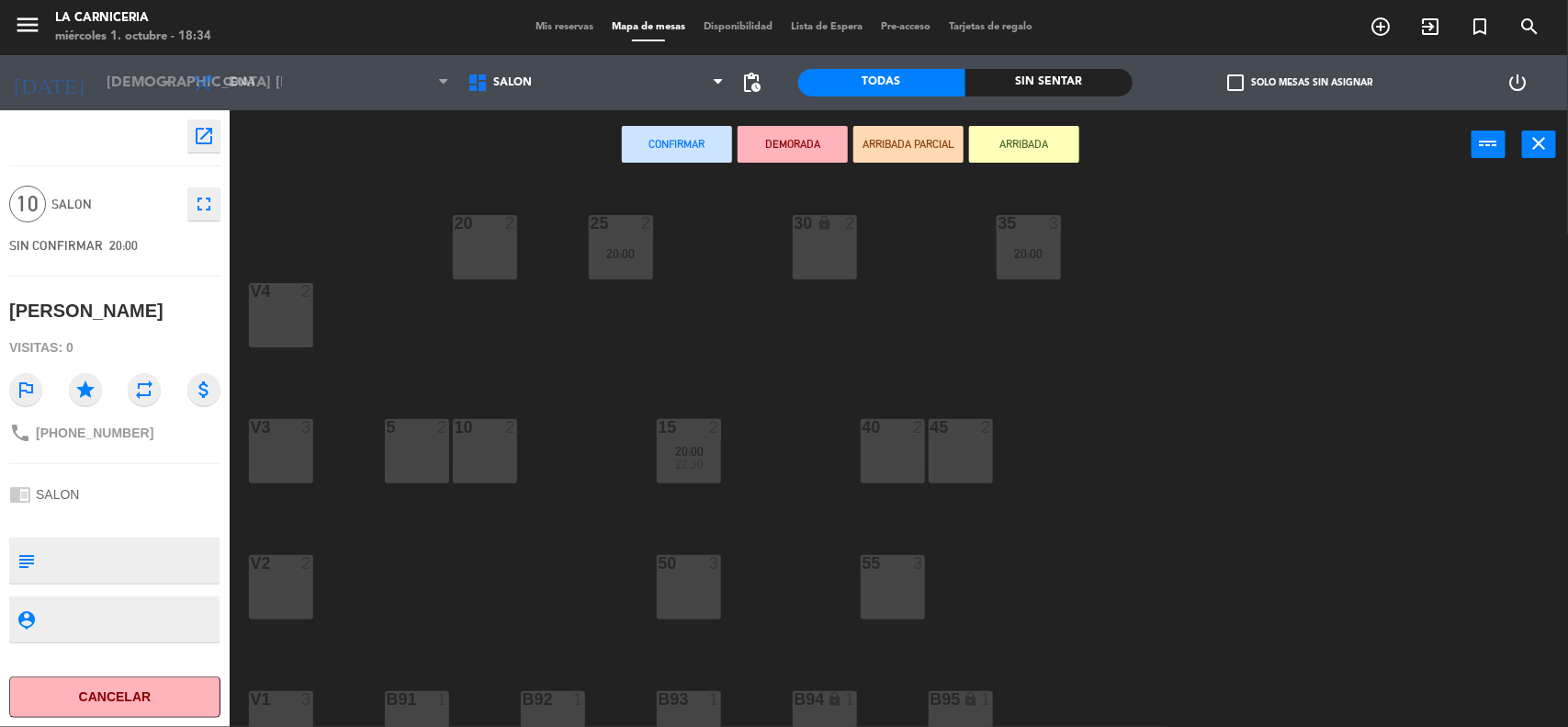
drag, startPoint x: 407, startPoint y: 435, endPoint x: 426, endPoint y: 438, distance: 19.2
click at [410, 437] on div "5 2" at bounding box center [417, 428] width 65 height 19
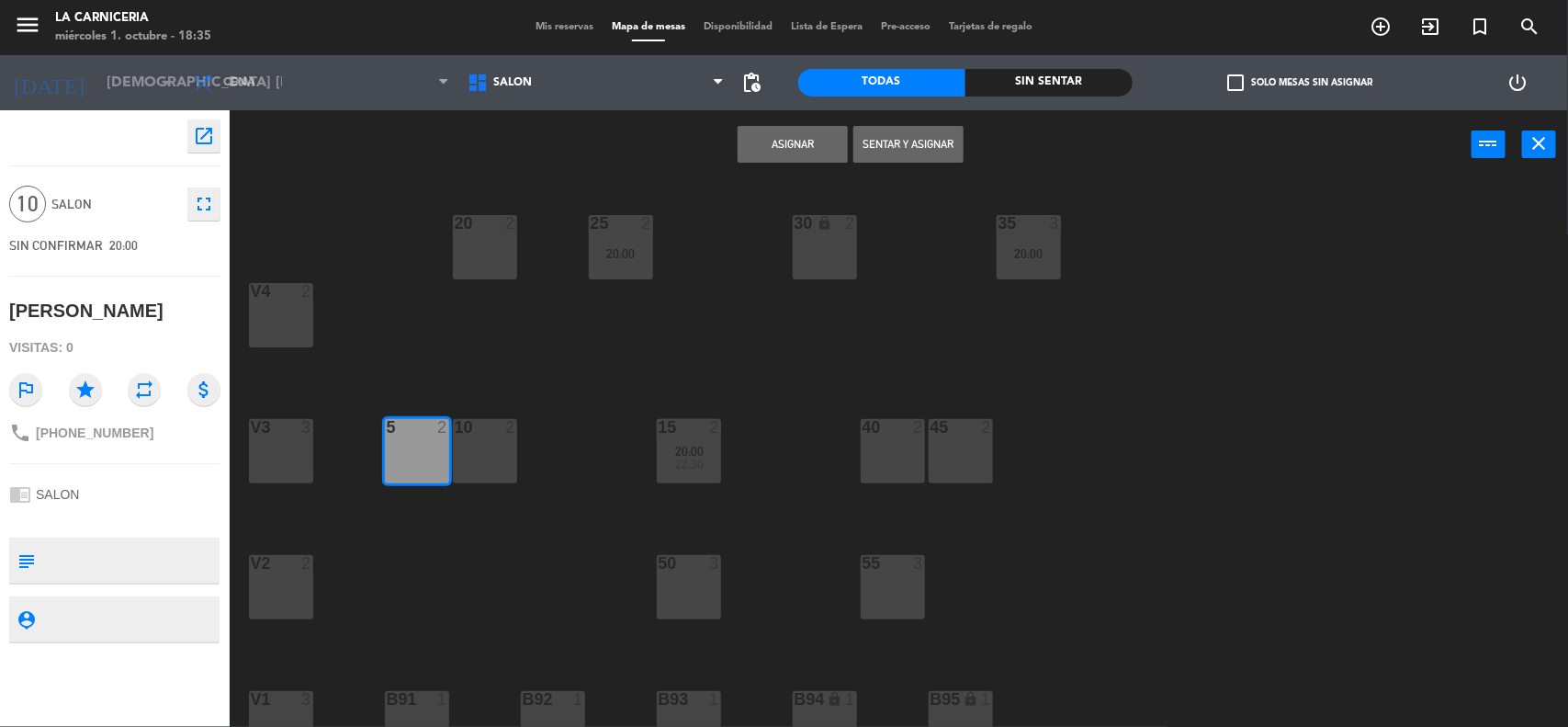
click at [464, 435] on div "10 2" at bounding box center [486, 428] width 65 height 19
click at [863, 433] on div "40" at bounding box center [862, 427] width 1 height 17
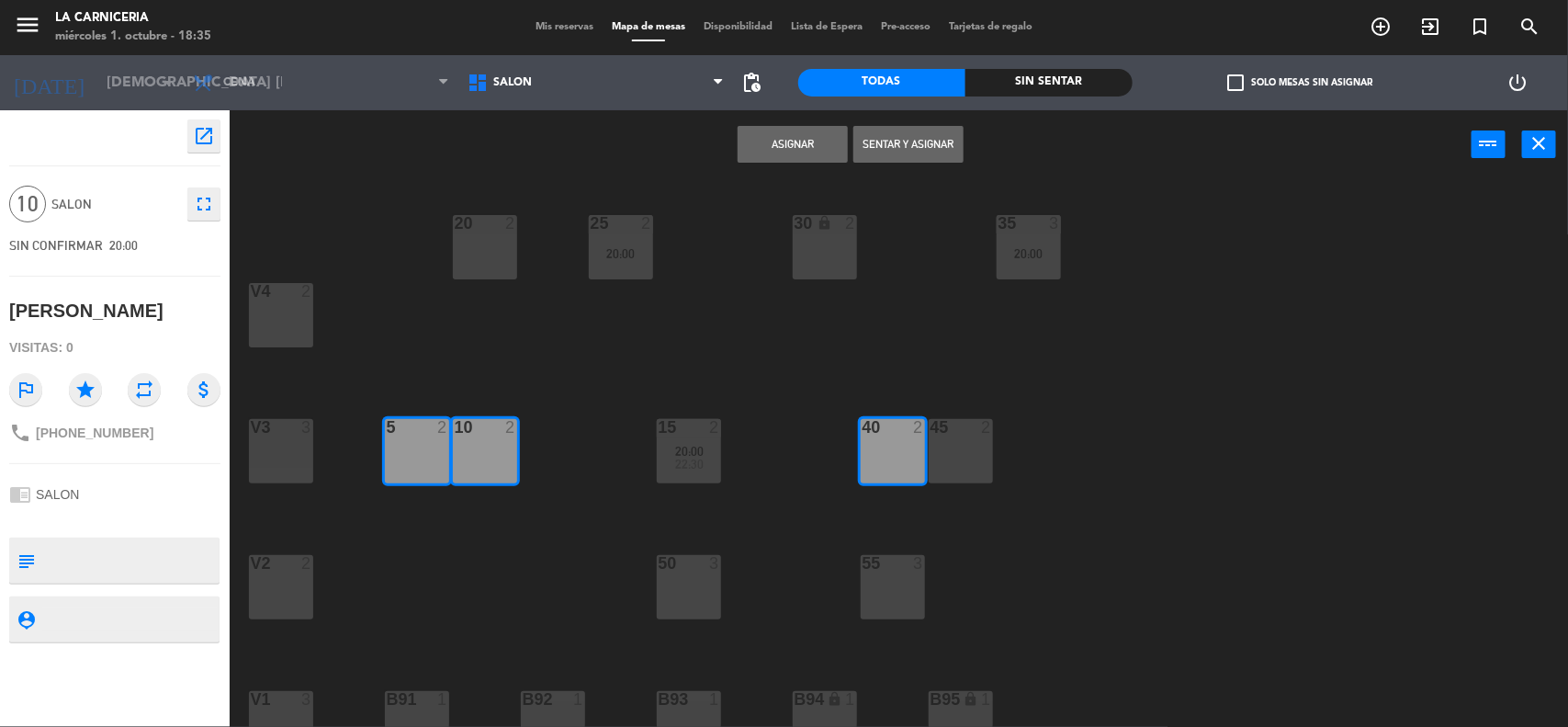
click at [963, 471] on div "45 2" at bounding box center [962, 451] width 65 height 65
click at [758, 142] on button "Asignar" at bounding box center [793, 143] width 110 height 36
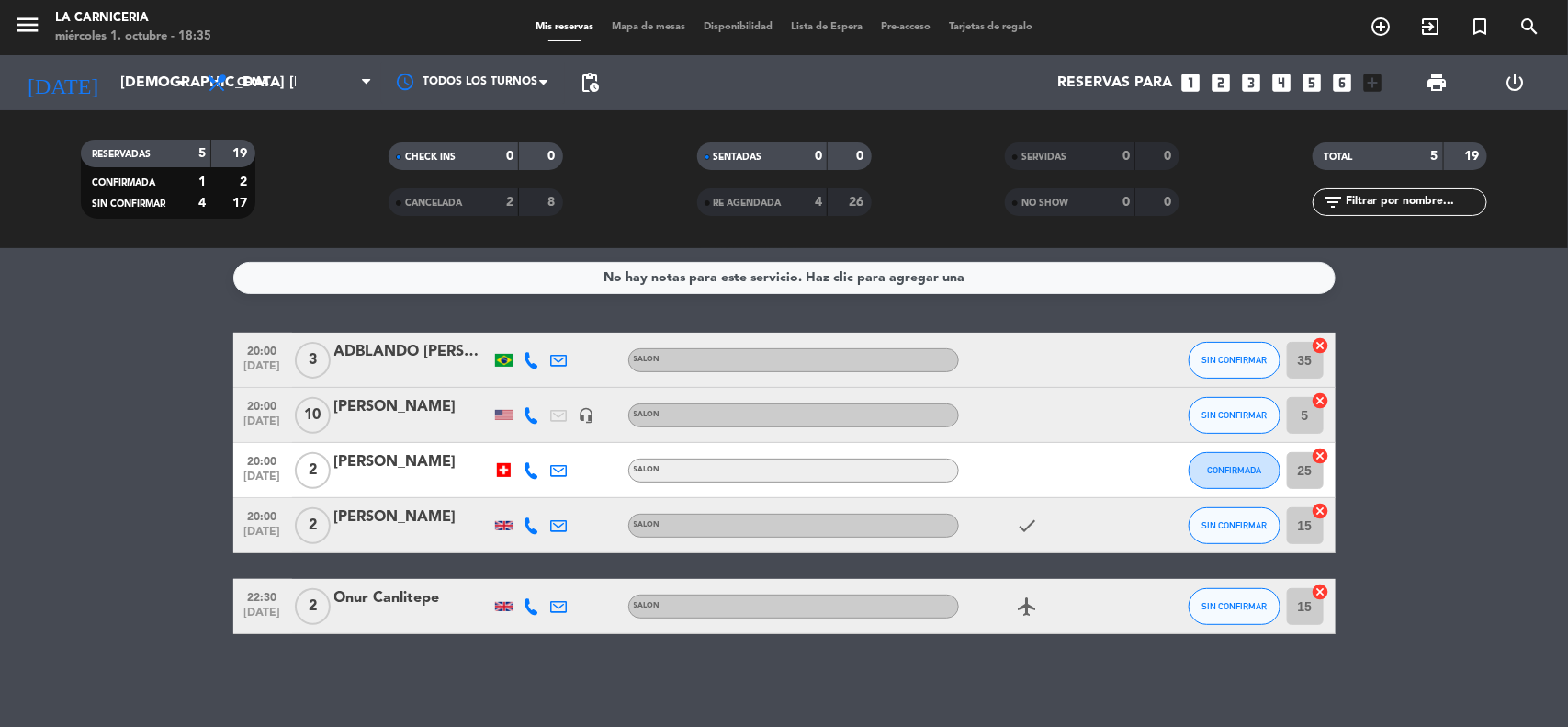
click at [1301, 418] on input "5" at bounding box center [1305, 414] width 36 height 36
click at [111, 94] on input "[DEMOGRAPHIC_DATA] [DATE]" at bounding box center [208, 82] width 194 height 36
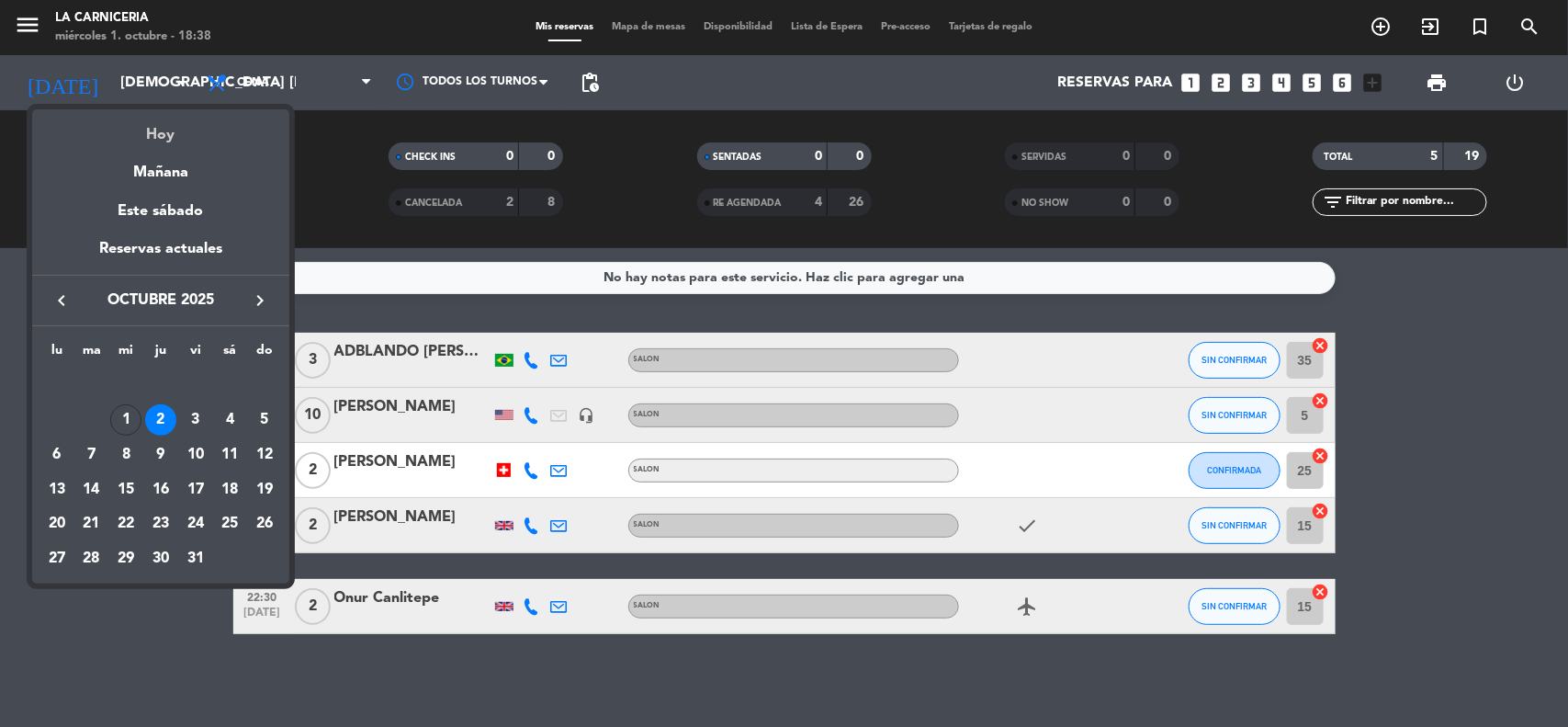
click at [145, 134] on div "Hoy" at bounding box center [161, 128] width 257 height 37
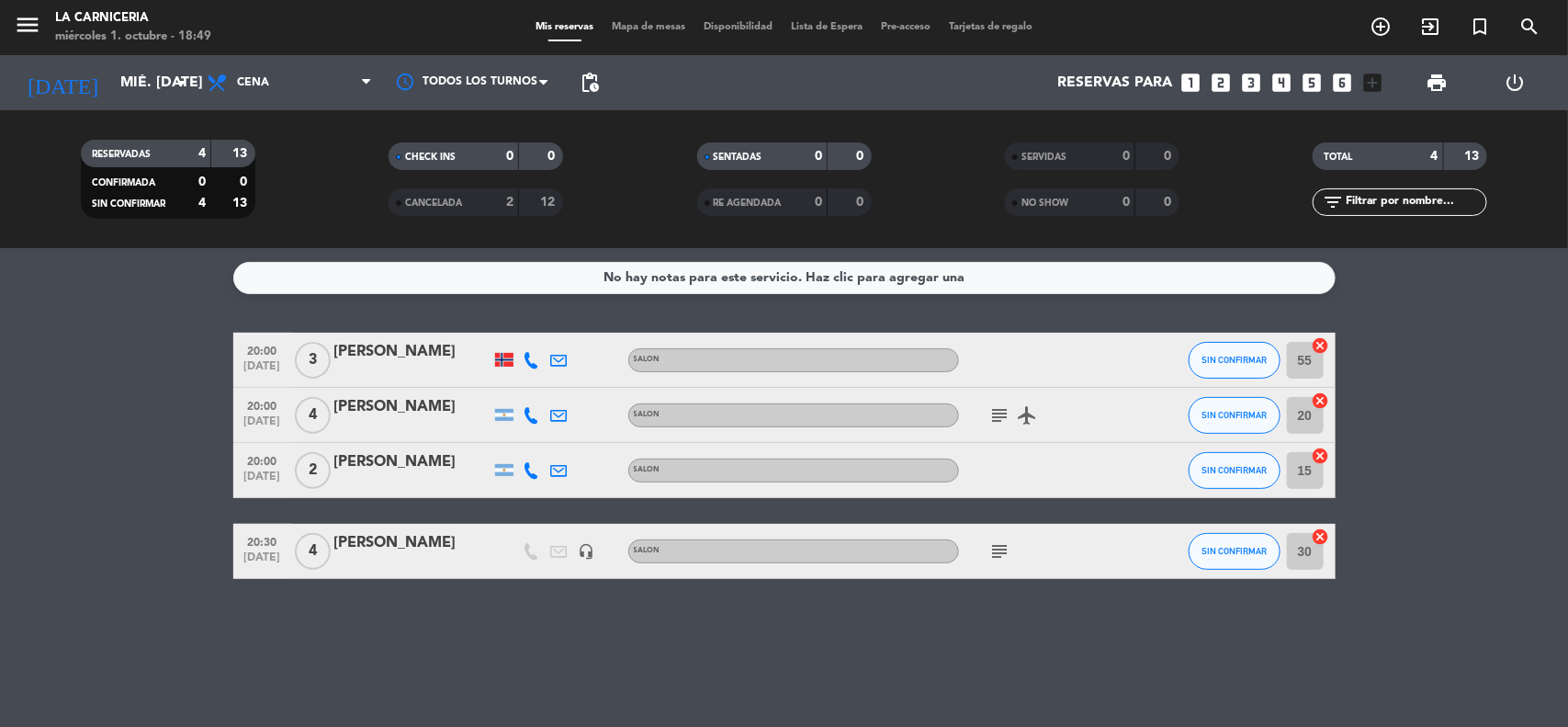
click at [999, 560] on icon "subject" at bounding box center [1000, 551] width 22 height 22
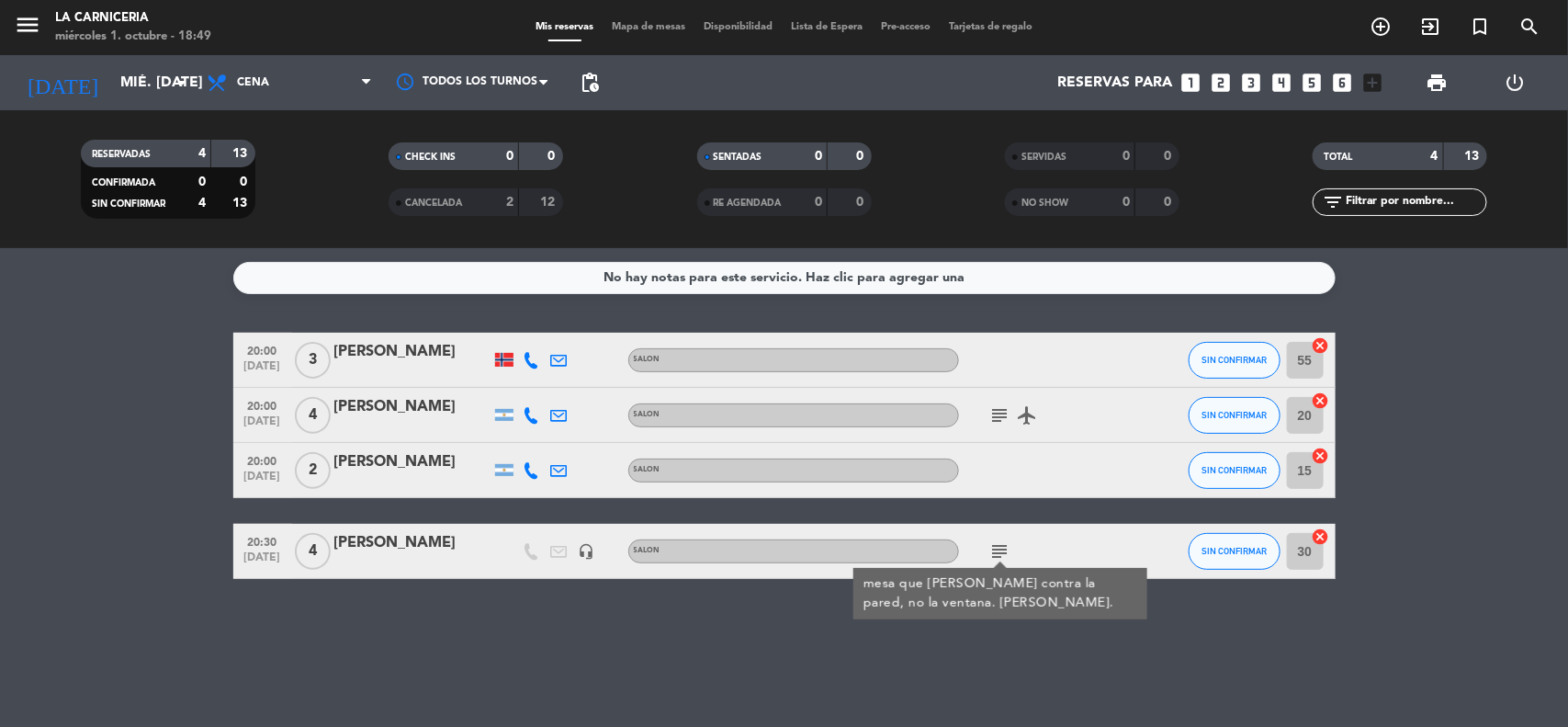
click at [520, 200] on div "CANCELADA 2 12" at bounding box center [476, 202] width 175 height 27
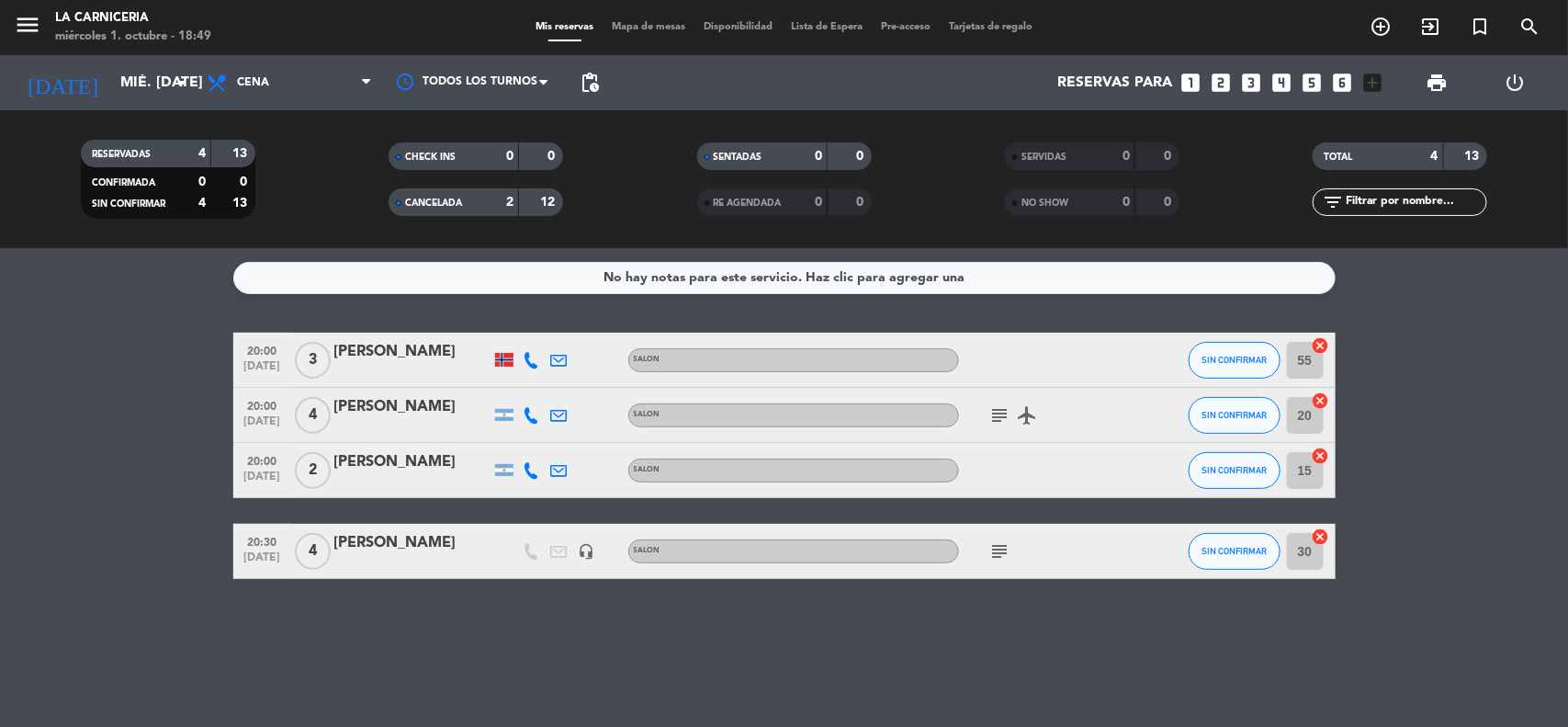
click at [521, 207] on div "CANCELADA 2 12" at bounding box center [476, 202] width 175 height 27
click at [540, 198] on div "12" at bounding box center [542, 203] width 35 height 22
click at [557, 211] on div "12" at bounding box center [542, 203] width 35 height 22
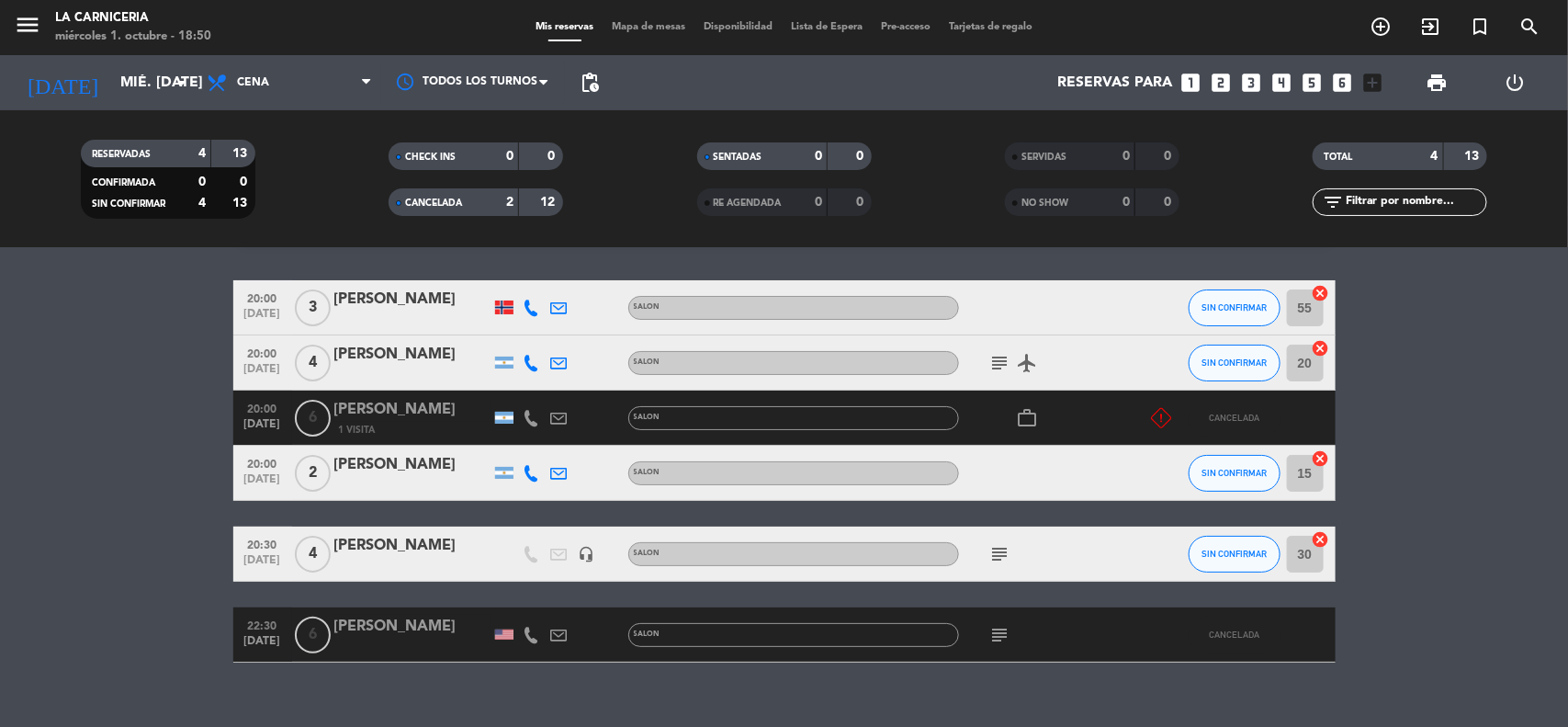
scroll to position [79, 0]
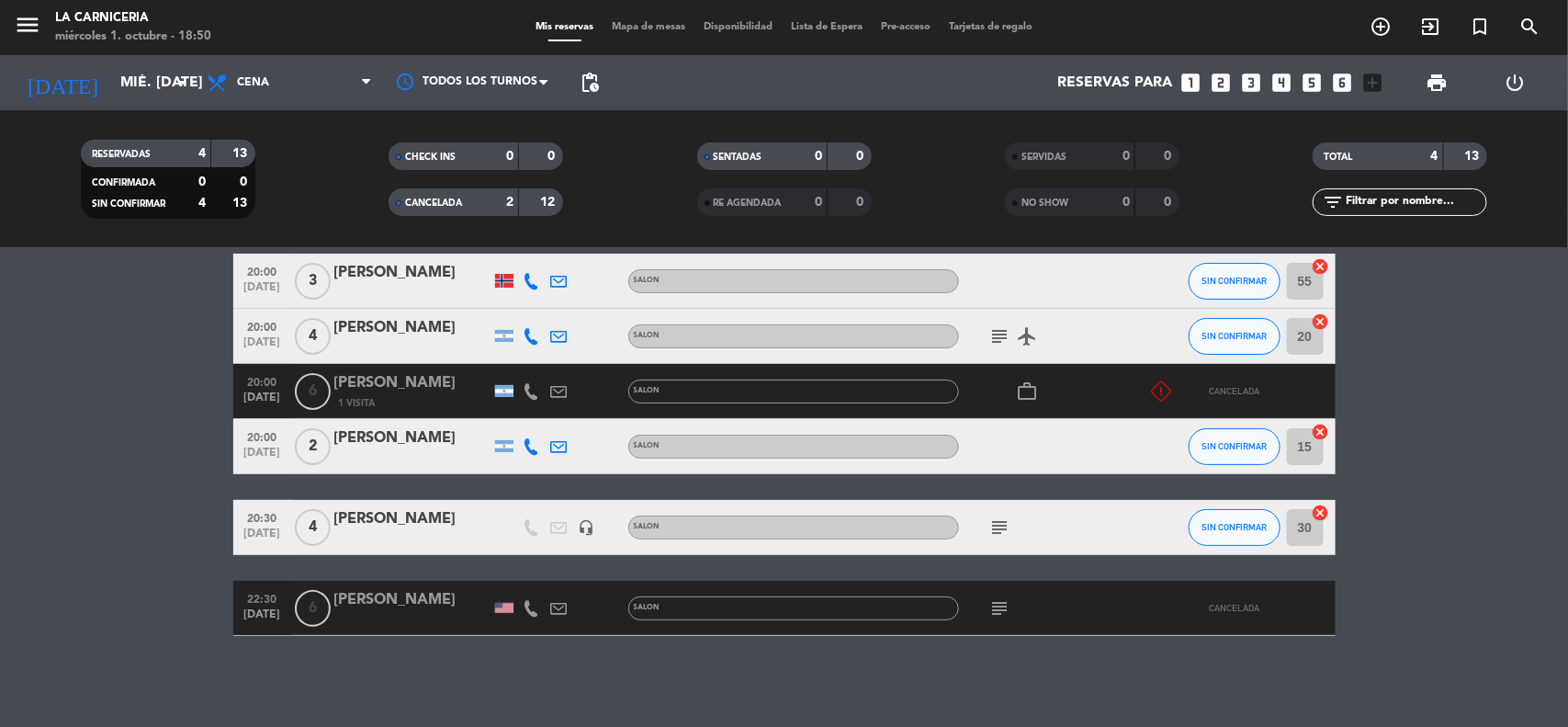
click at [429, 205] on span "CANCELADA" at bounding box center [434, 202] width 57 height 9
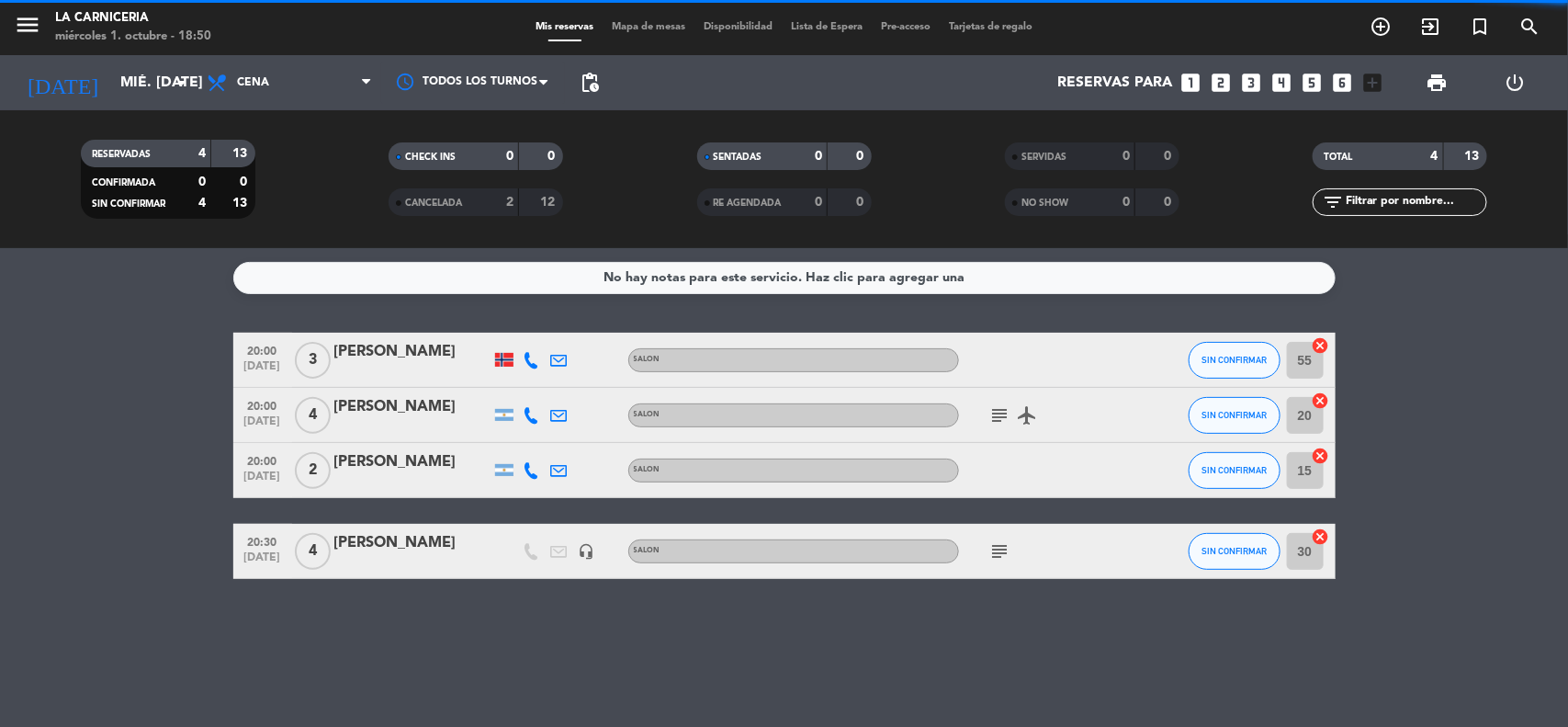
scroll to position [0, 0]
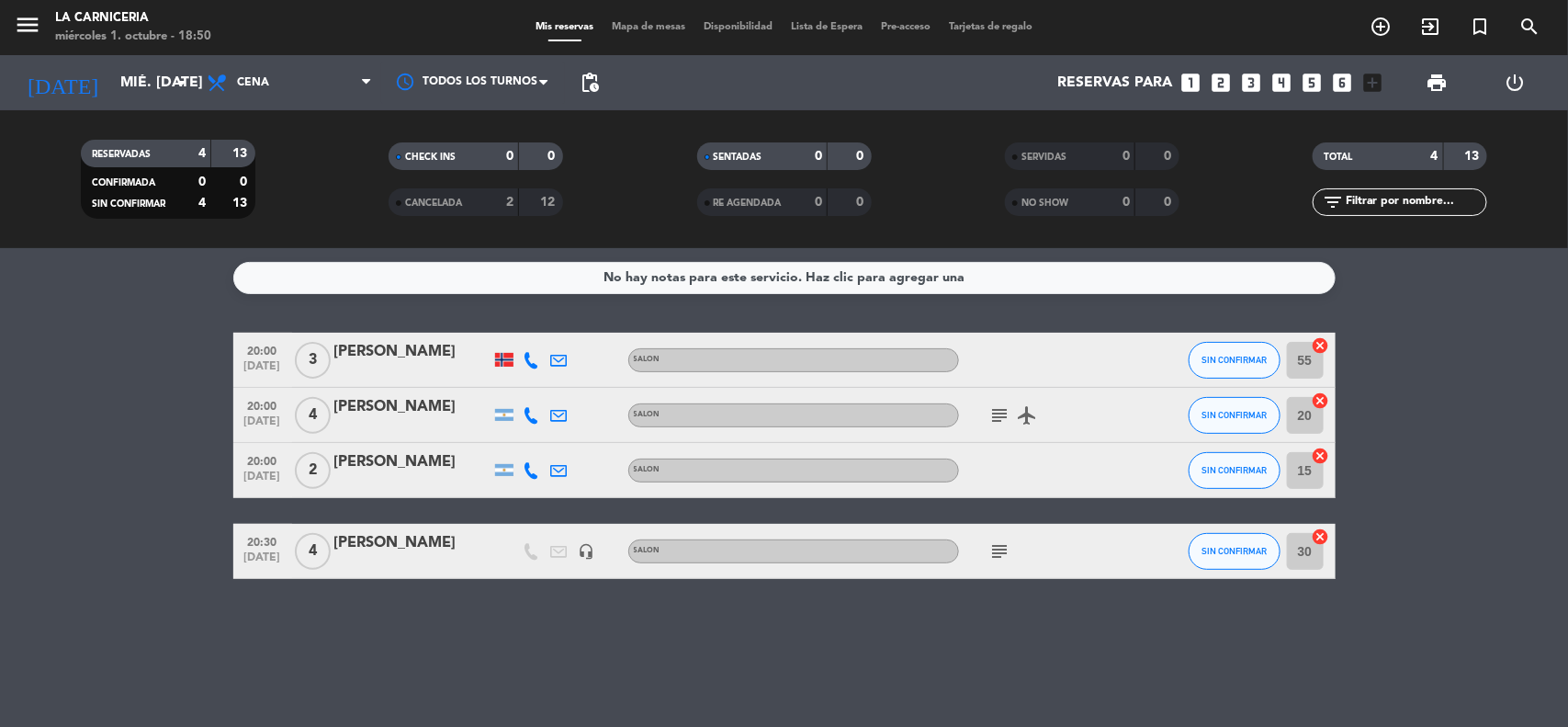
click at [94, 55] on div "menu La Carniceria miércoles 1. octubre - 18:50 Mis reservas Mapa de mesas Disp…" at bounding box center [784, 124] width 1568 height 248
click at [111, 76] on input "mié. [DATE]" at bounding box center [208, 82] width 194 height 36
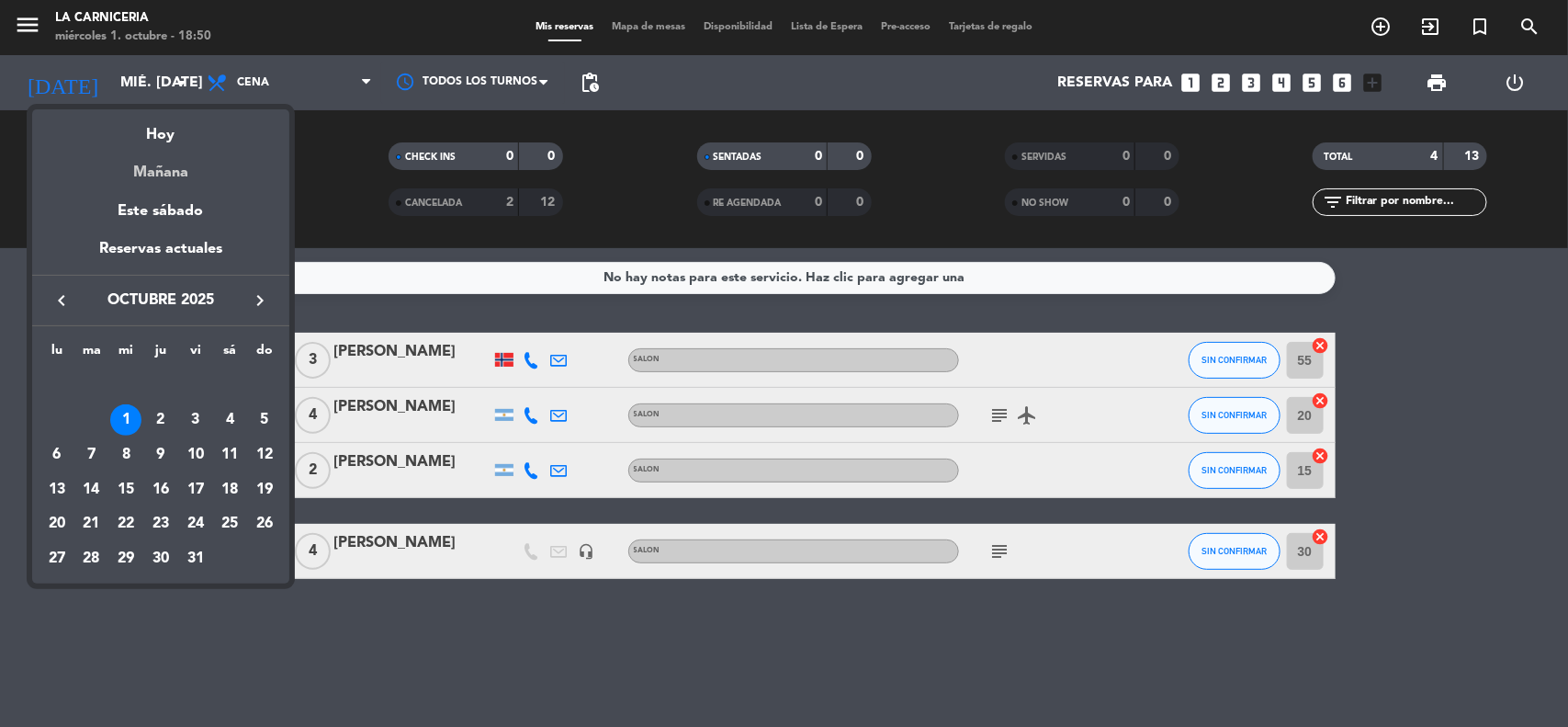
click at [145, 162] on div "Mañana" at bounding box center [161, 166] width 257 height 37
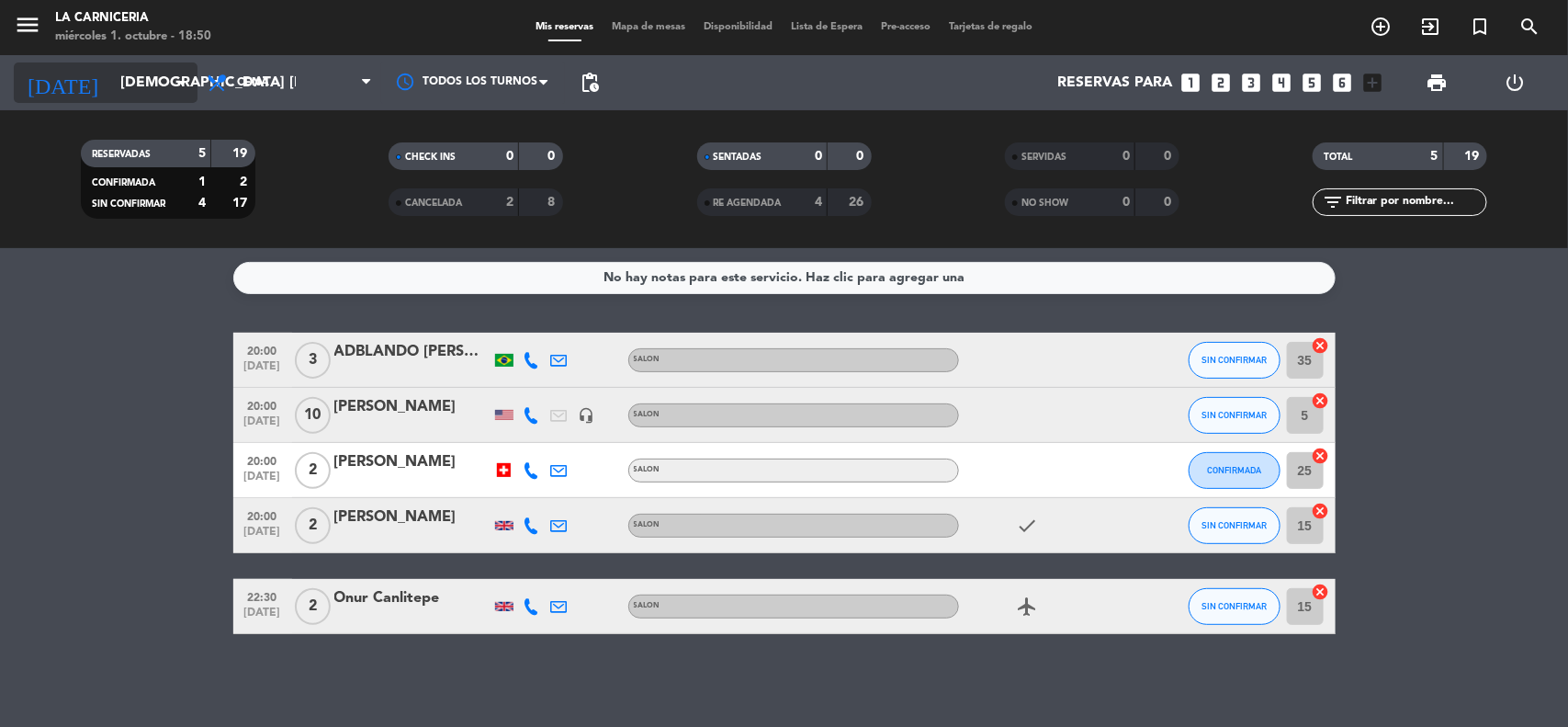
click at [191, 88] on icon "arrow_drop_down" at bounding box center [182, 82] width 22 height 22
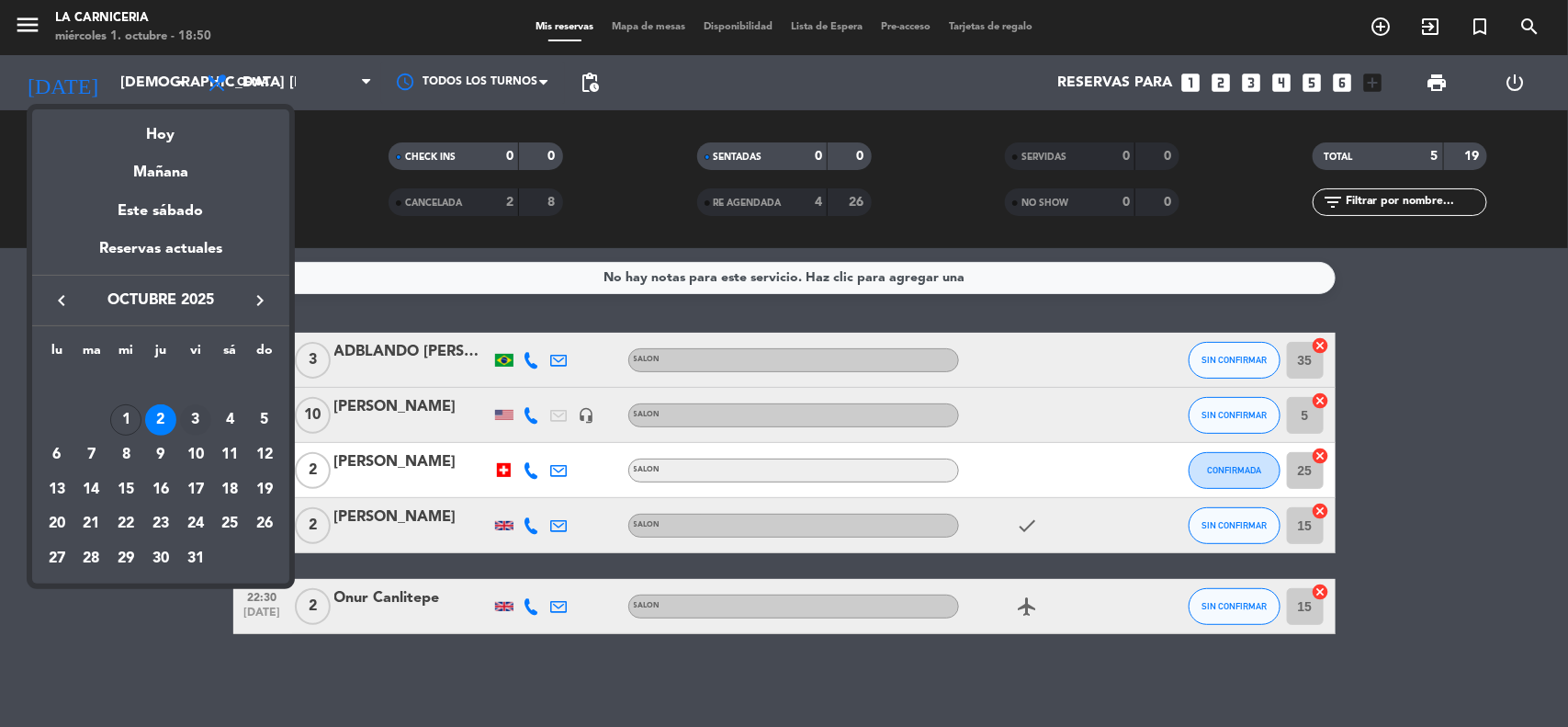
click at [208, 411] on div "3" at bounding box center [196, 420] width 31 height 31
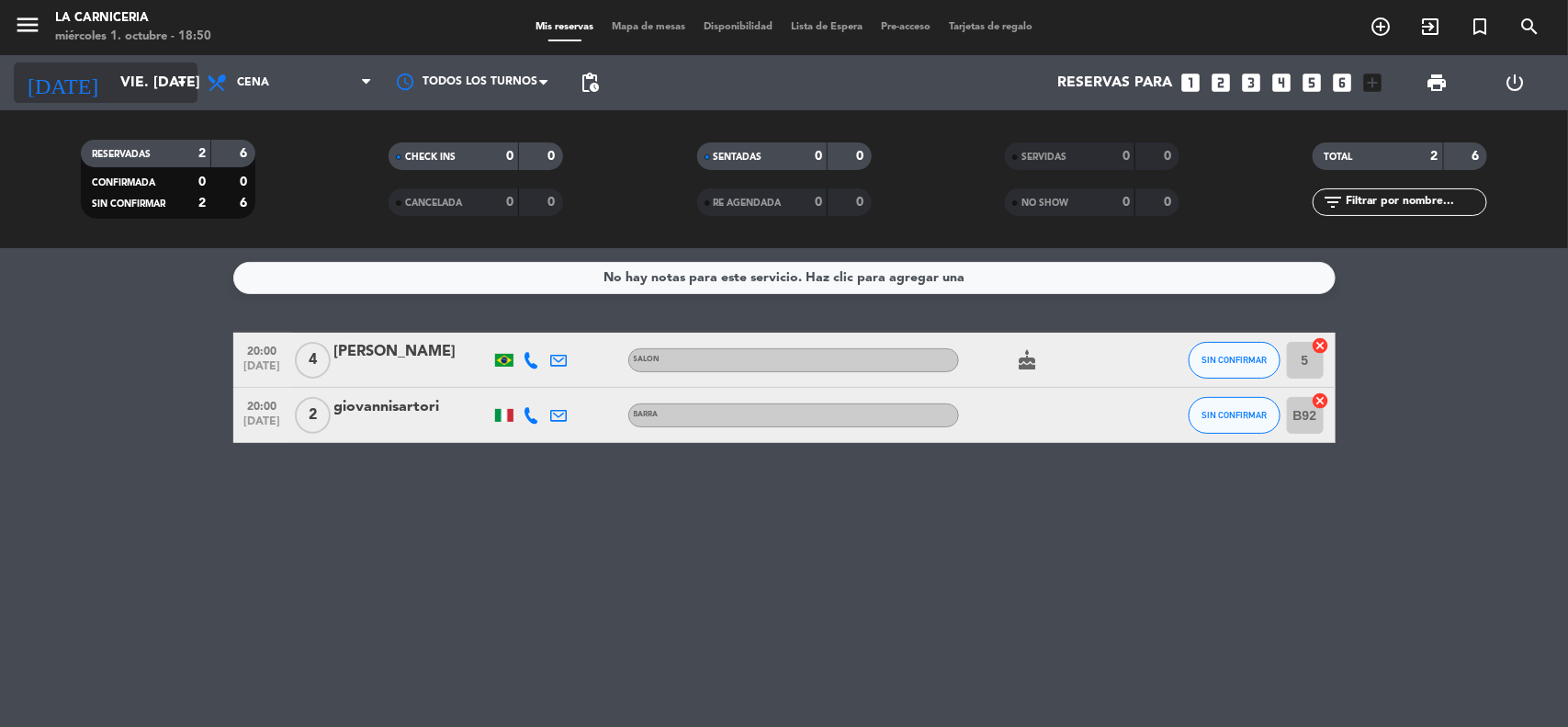
click at [149, 84] on input "vie. [DATE]" at bounding box center [208, 82] width 194 height 36
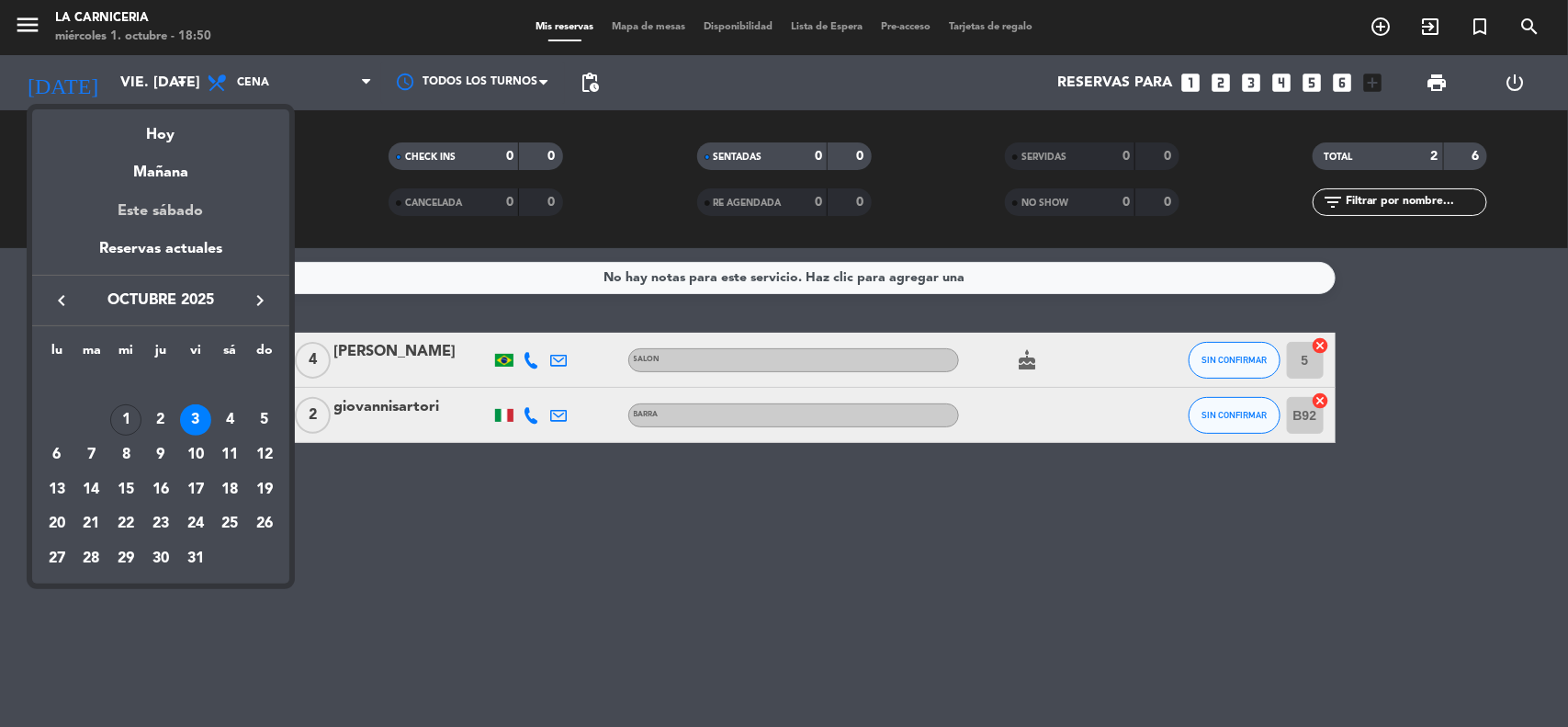
click at [163, 214] on div "Este sábado" at bounding box center [161, 211] width 257 height 51
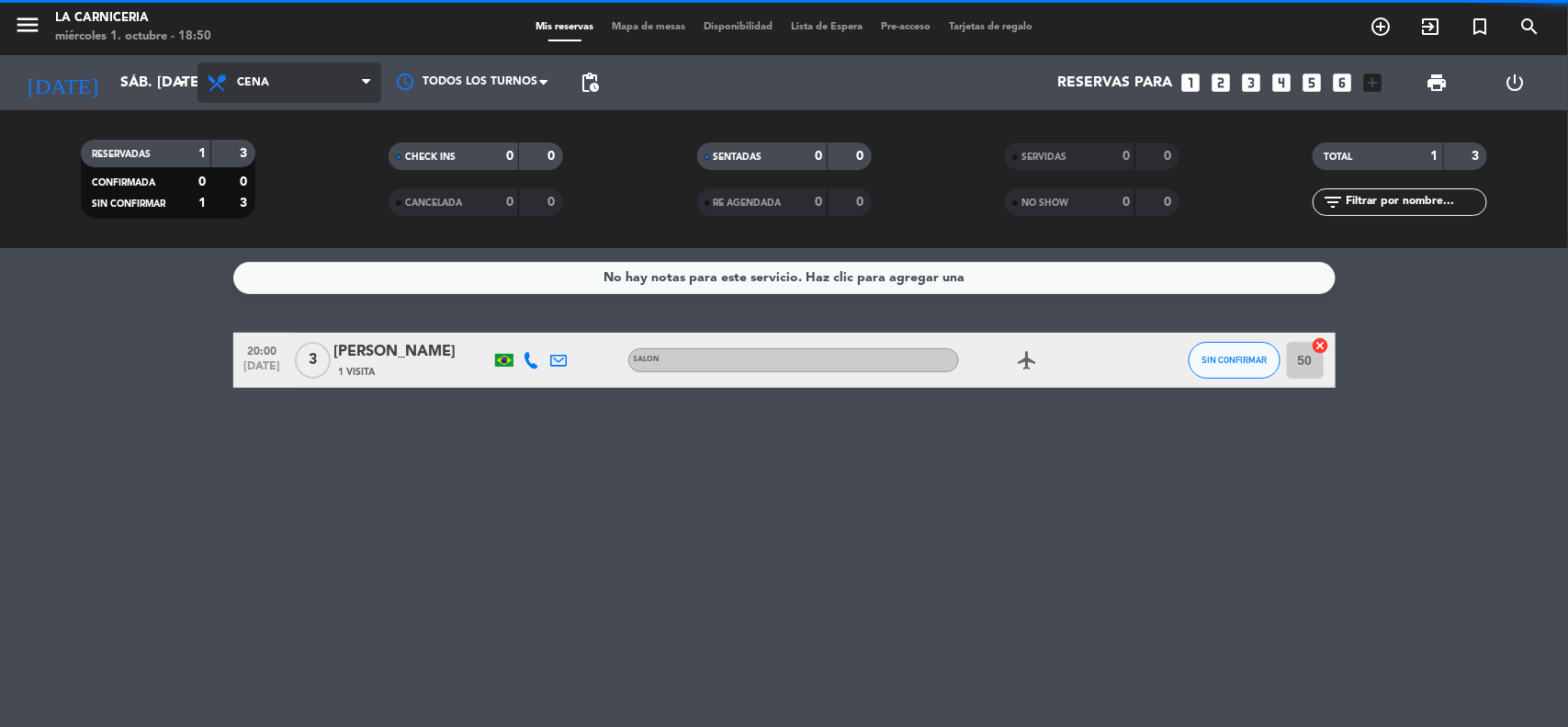
click at [259, 66] on span "Cena" at bounding box center [288, 82] width 183 height 40
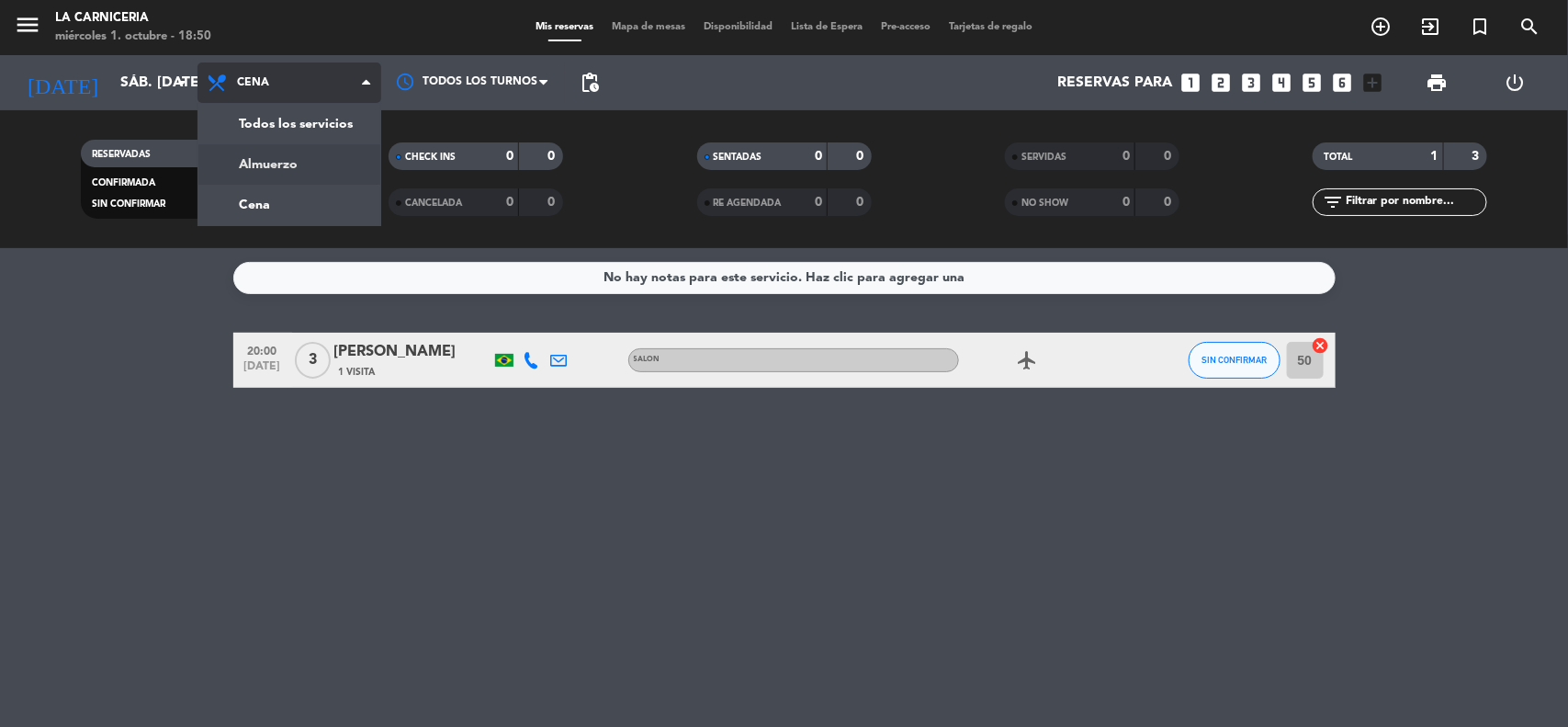
click at [310, 154] on div "menu La Carniceria miércoles 1. octubre - 18:50 Mis reservas Mapa de mesas Disp…" at bounding box center [784, 124] width 1568 height 248
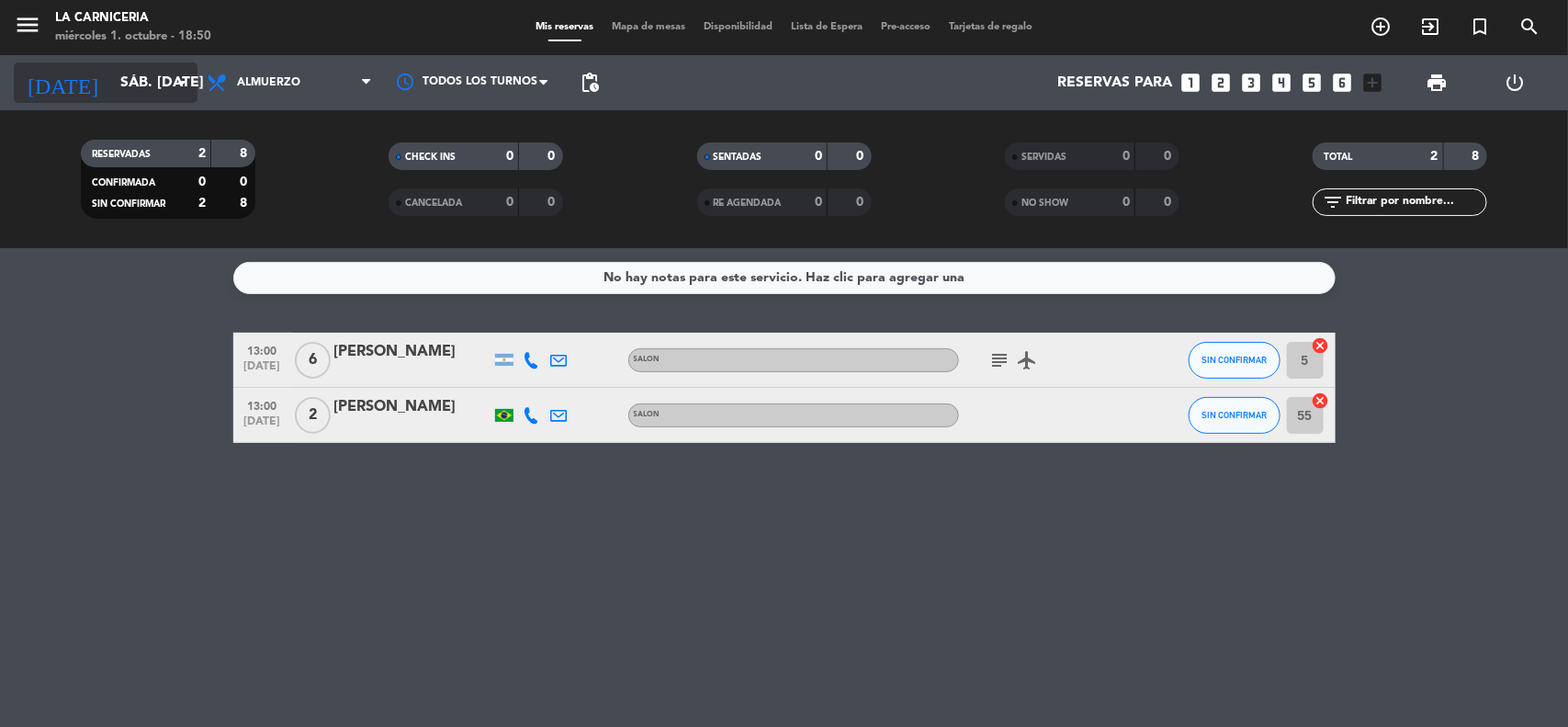
click at [184, 84] on icon "arrow_drop_down" at bounding box center [182, 82] width 22 height 22
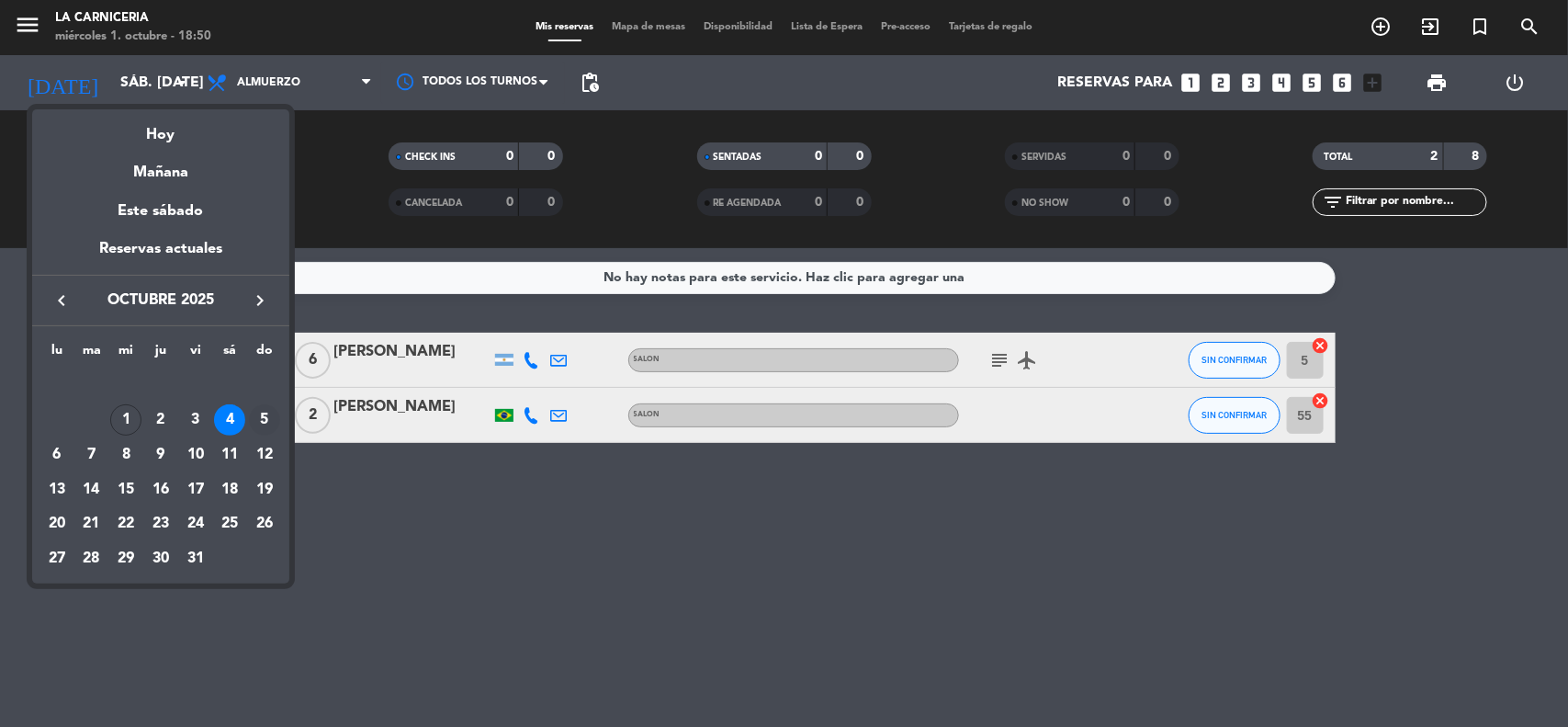
click at [258, 407] on div "5" at bounding box center [265, 420] width 31 height 31
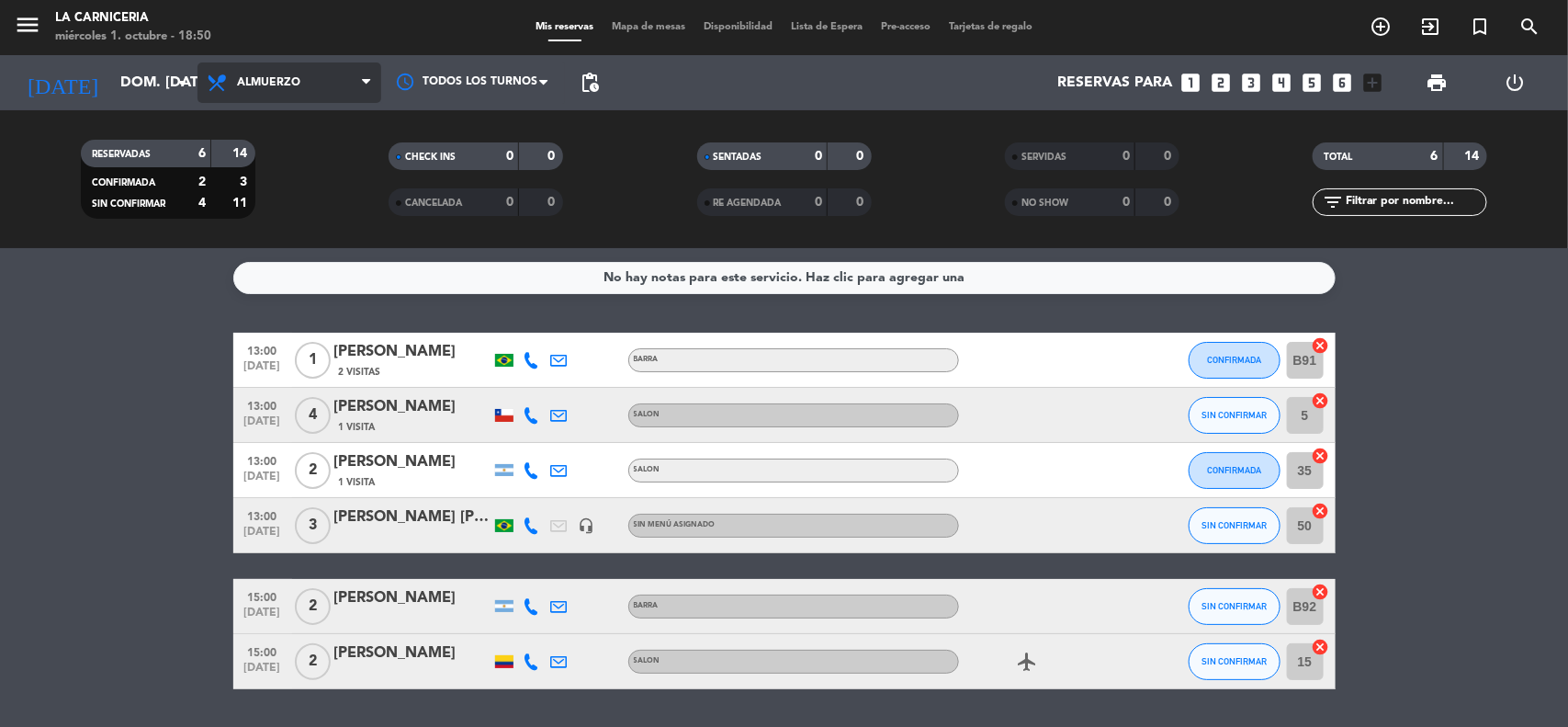
click at [253, 78] on span "Almuerzo" at bounding box center [269, 82] width 64 height 13
click at [290, 190] on div "menu La Carniceria miércoles 1. octubre - 18:50 Mis reservas Mapa de mesas Disp…" at bounding box center [784, 124] width 1568 height 248
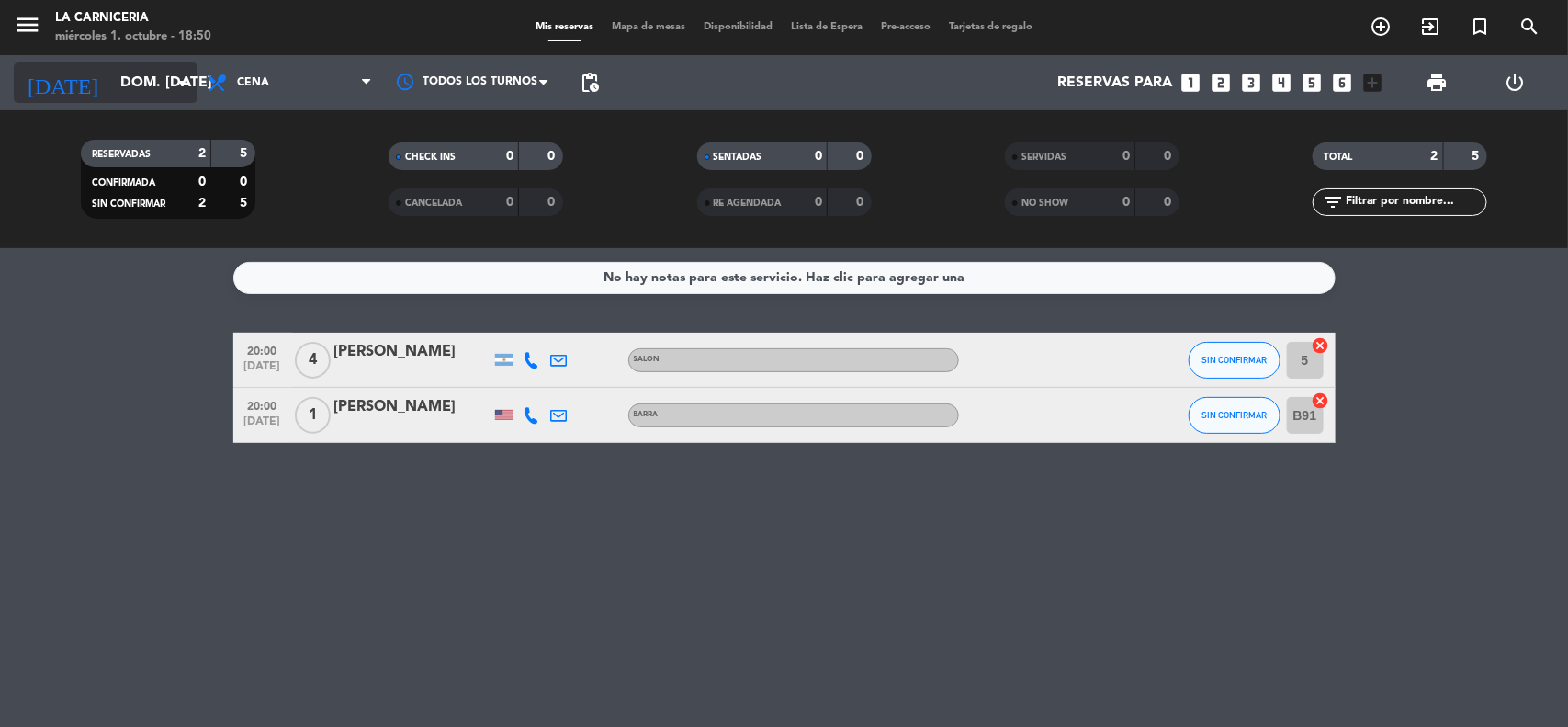
click at [172, 69] on input "dom. [DATE]" at bounding box center [208, 82] width 194 height 36
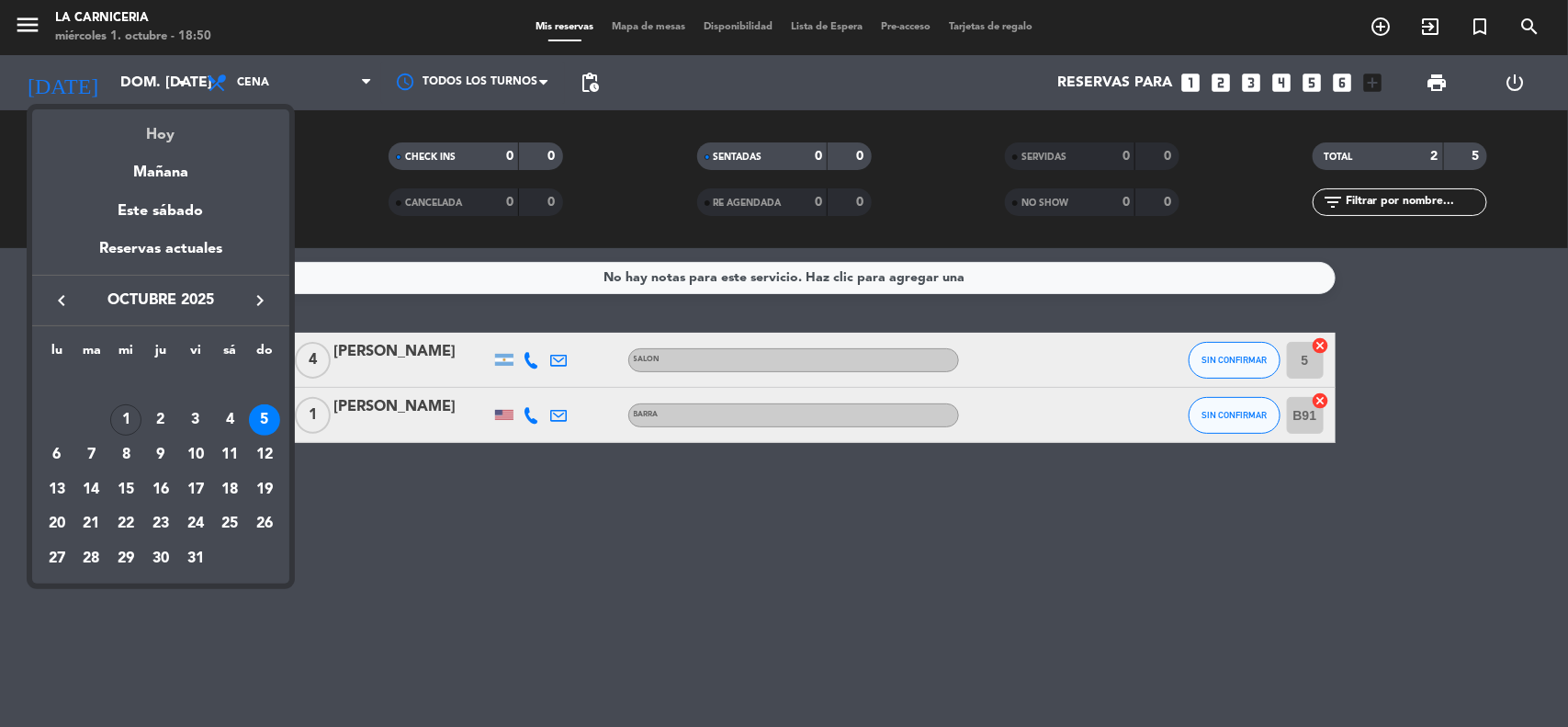
click at [188, 137] on div "Hoy" at bounding box center [161, 128] width 257 height 37
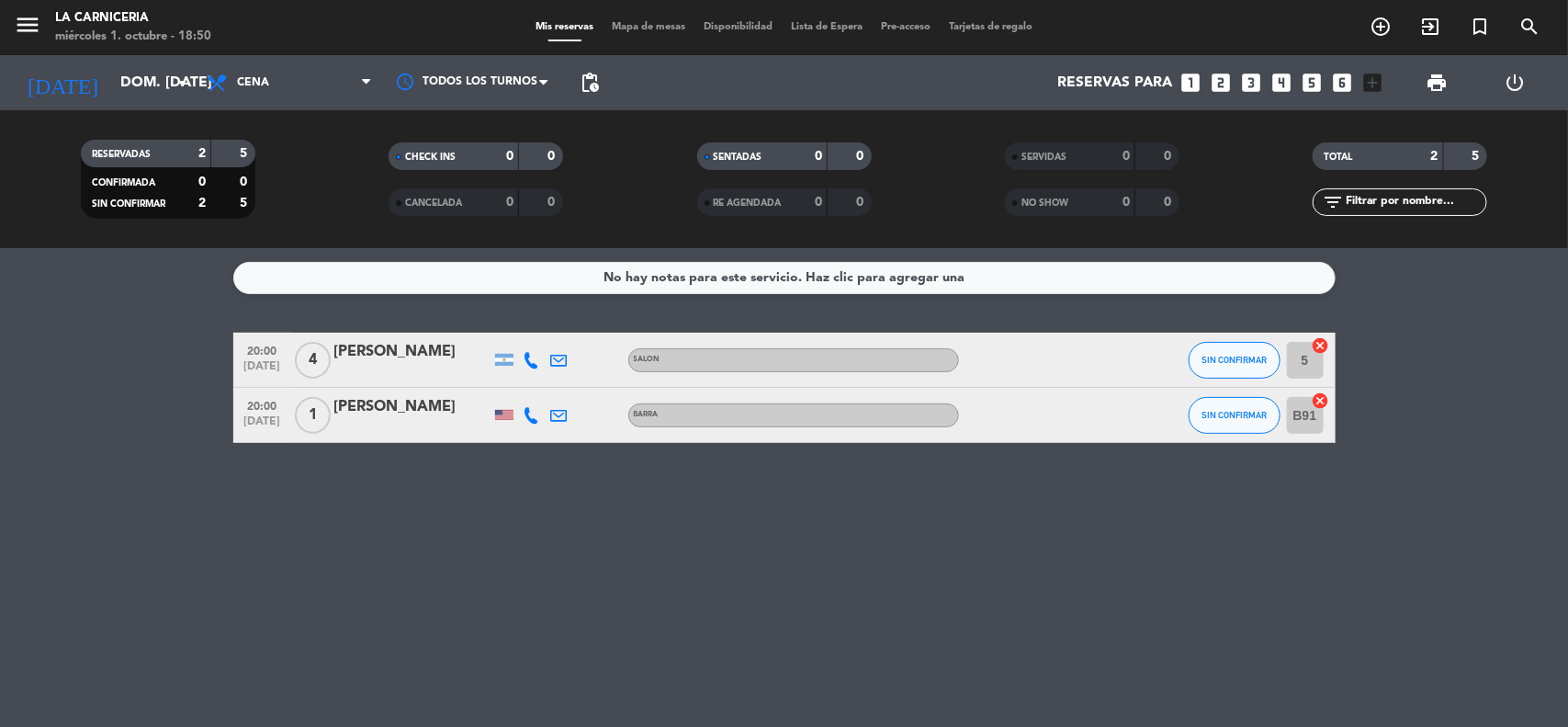
type input "mié. [DATE]"
